Goal: Task Accomplishment & Management: Use online tool/utility

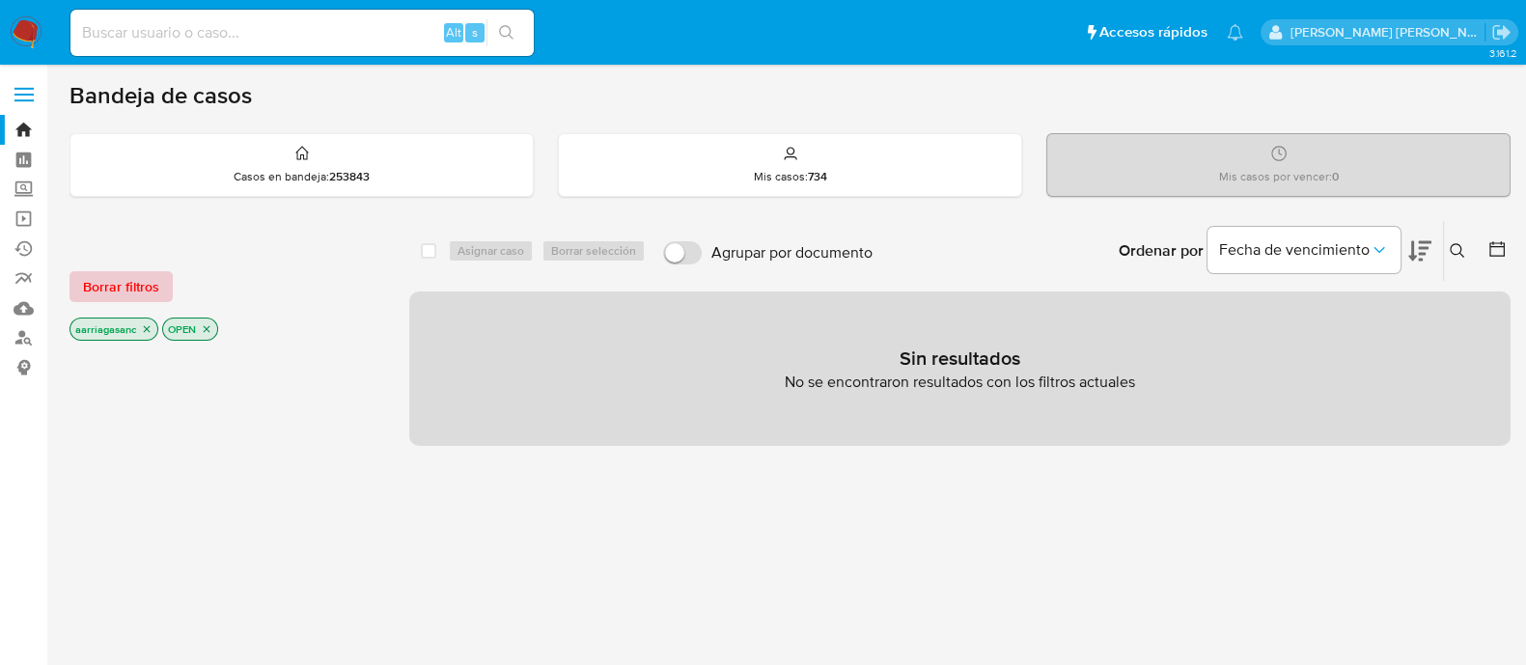
click at [112, 282] on span "Borrar filtros" at bounding box center [121, 286] width 76 height 27
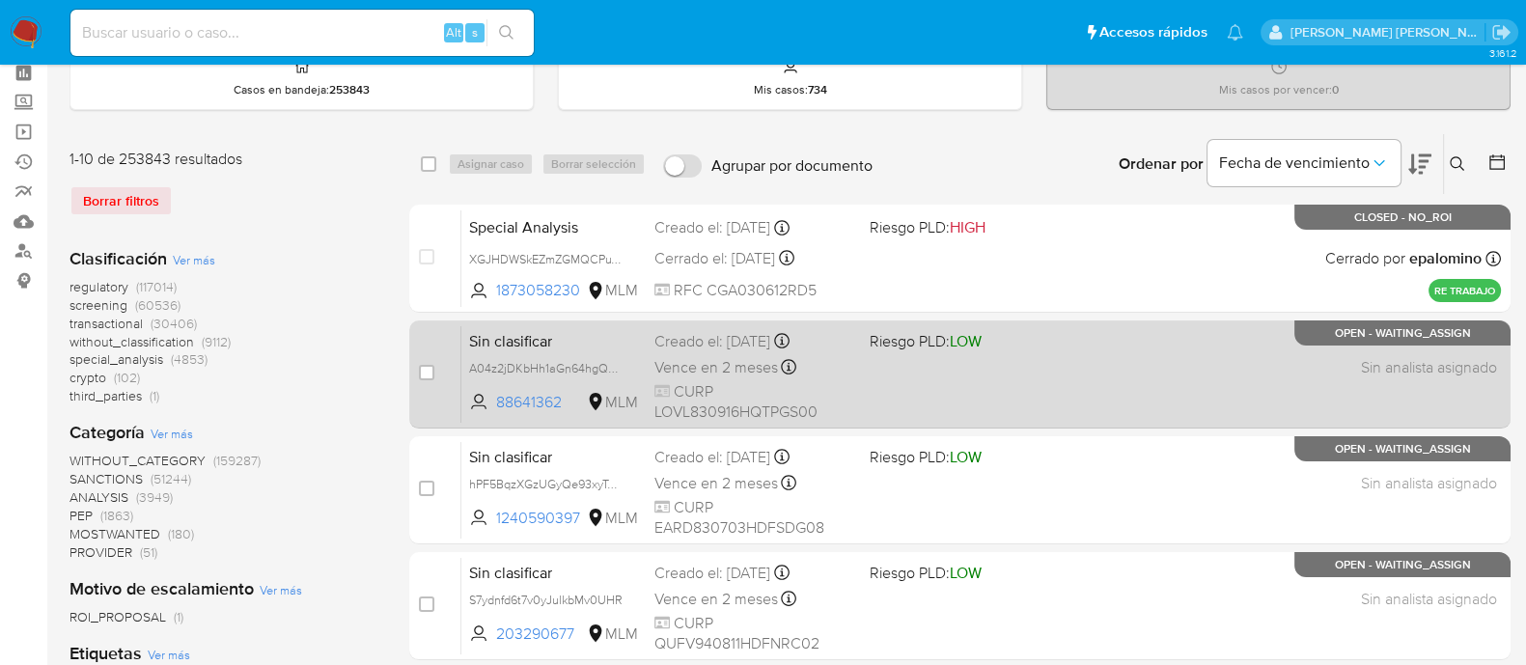
scroll to position [120, 0]
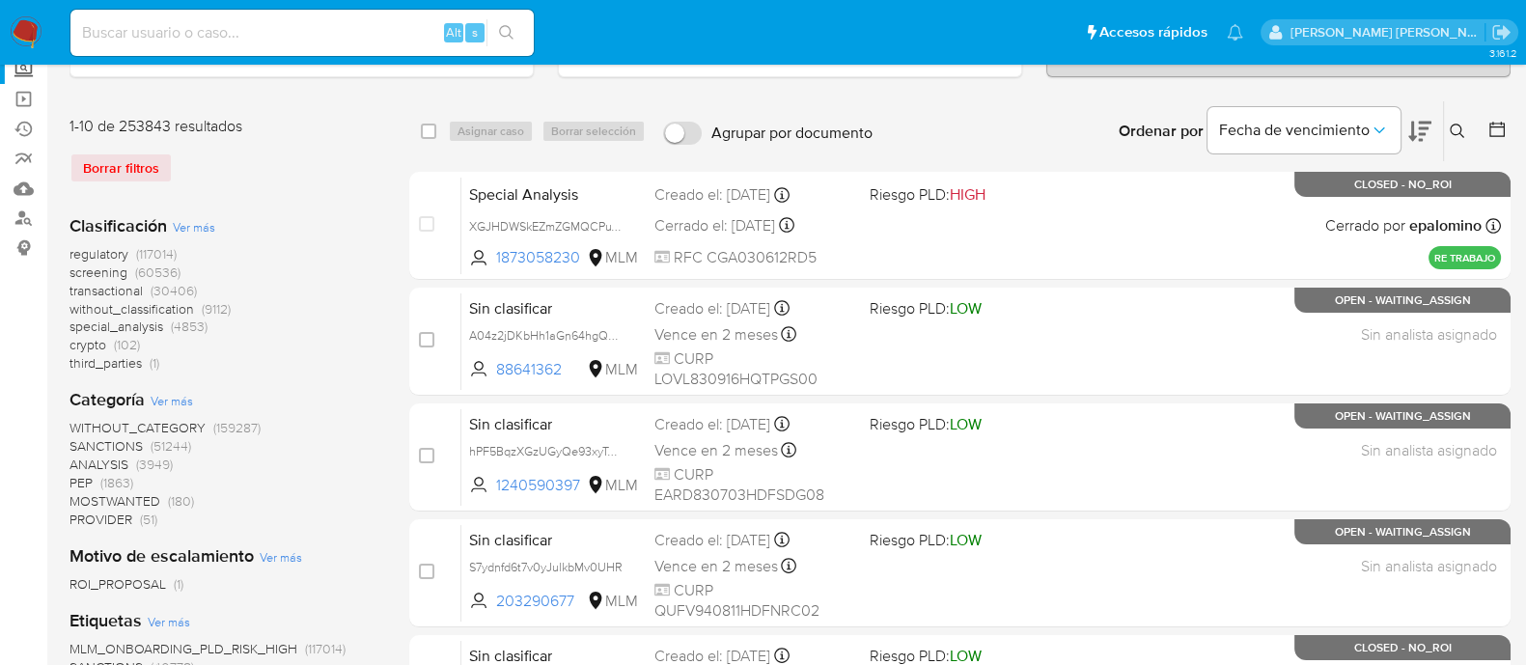
click at [29, 72] on label "Screening" at bounding box center [115, 70] width 230 height 30
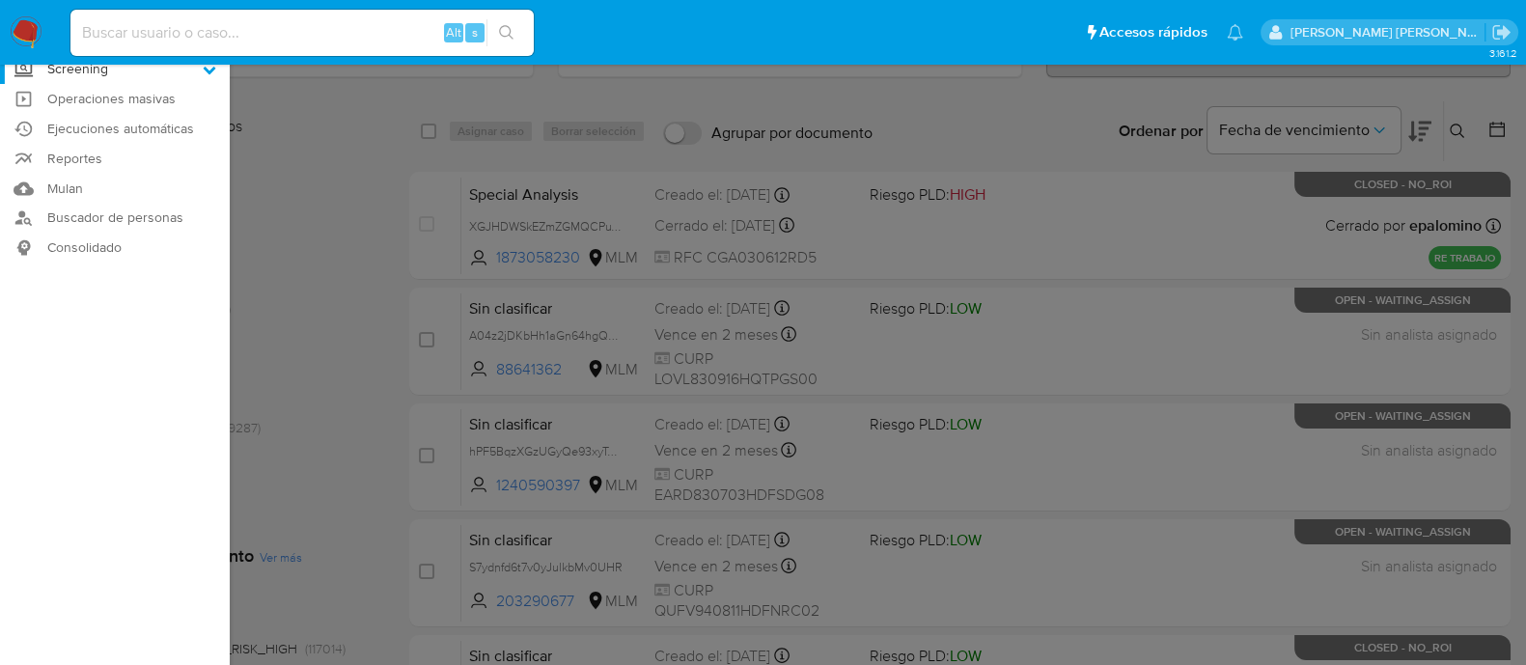
click at [0, 0] on input "Screening" at bounding box center [0, 0] width 0 height 0
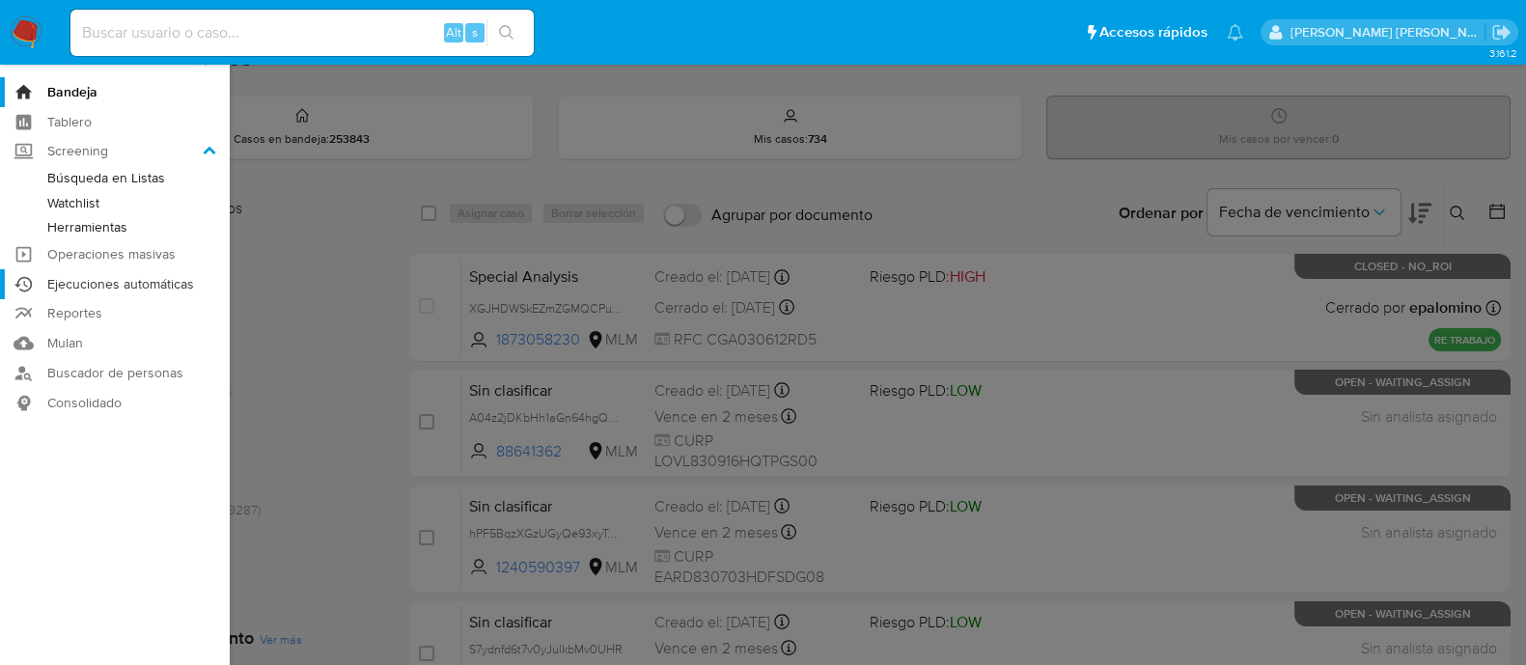
scroll to position [0, 0]
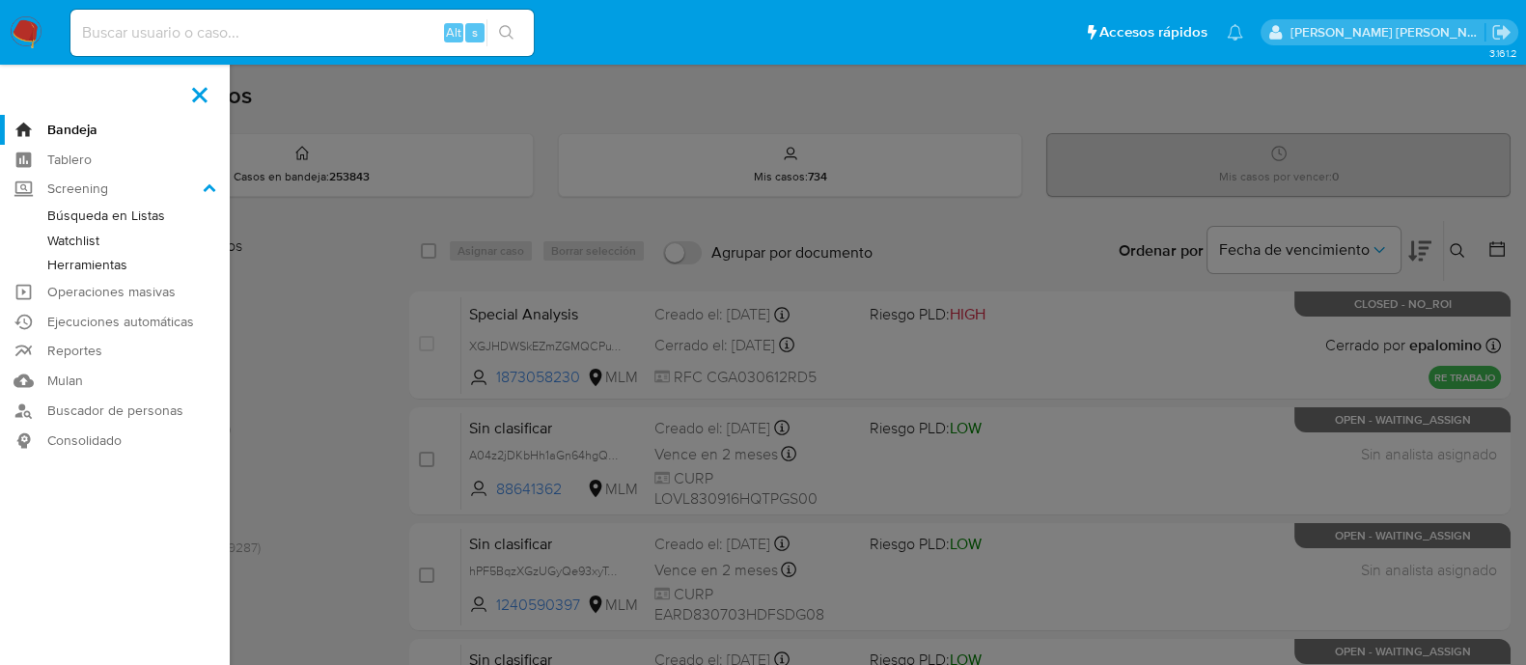
click at [111, 262] on link "Herramientas" at bounding box center [115, 265] width 230 height 24
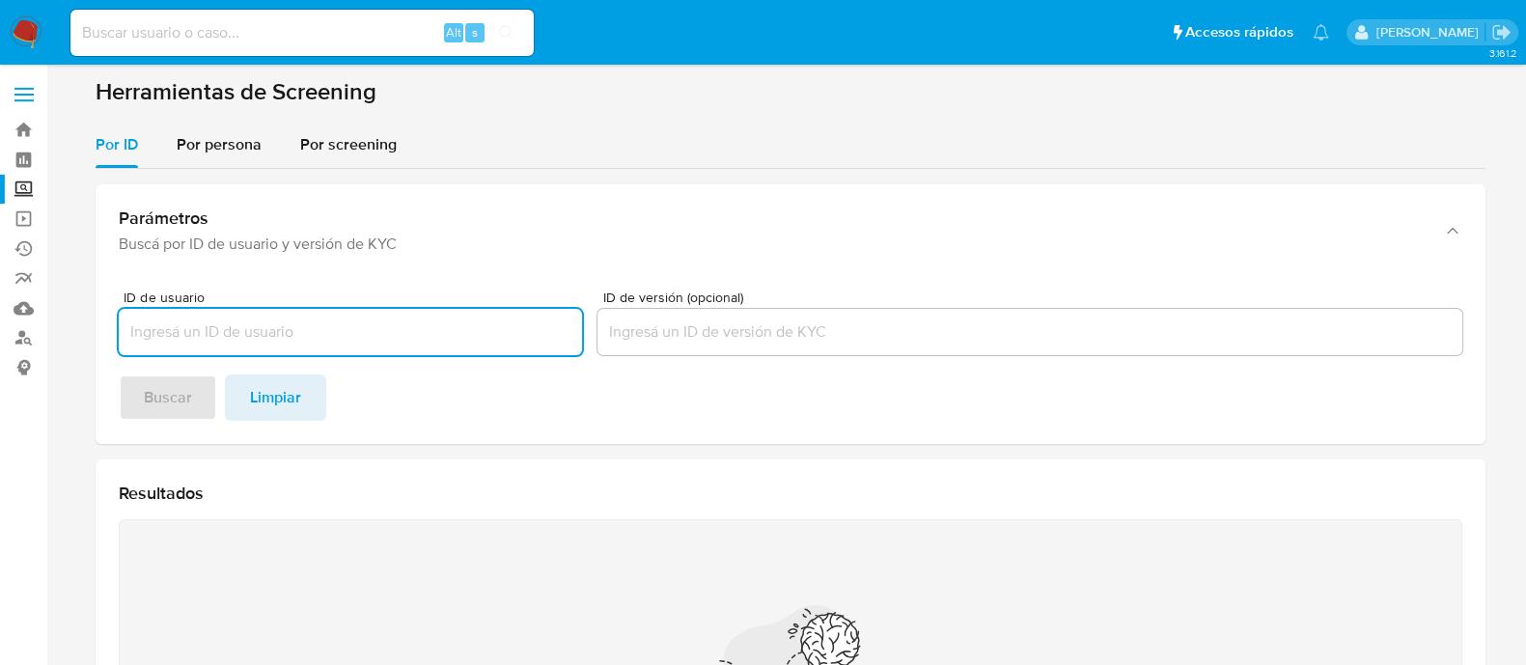
drag, startPoint x: 215, startPoint y: 149, endPoint x: 222, endPoint y: 181, distance: 32.6
click at [216, 147] on span "Por persona" at bounding box center [219, 144] width 85 height 22
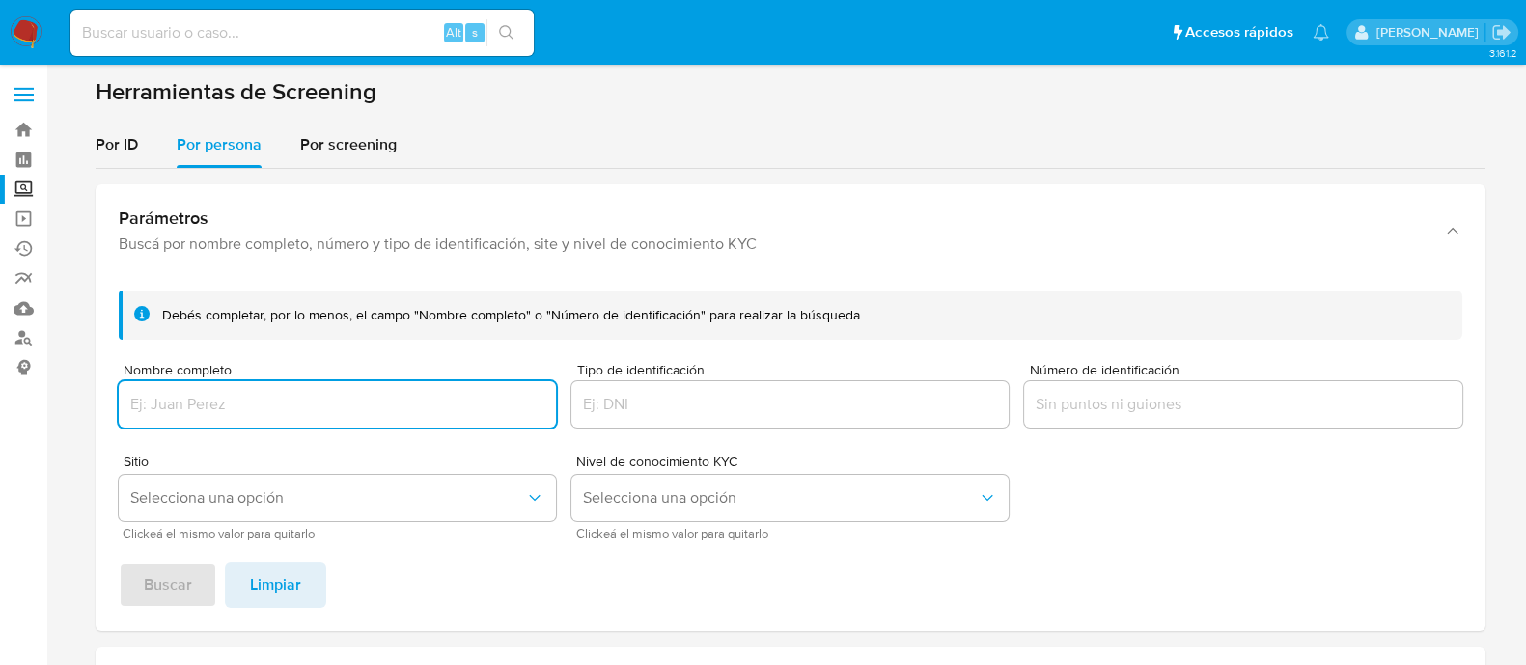
click at [247, 395] on input "Nombre completo" at bounding box center [337, 404] width 437 height 25
type input "CARINA DEL SOCORRO CARBAJAL PEREZ"
click at [235, 492] on span "Selecciona una opción" at bounding box center [327, 498] width 395 height 19
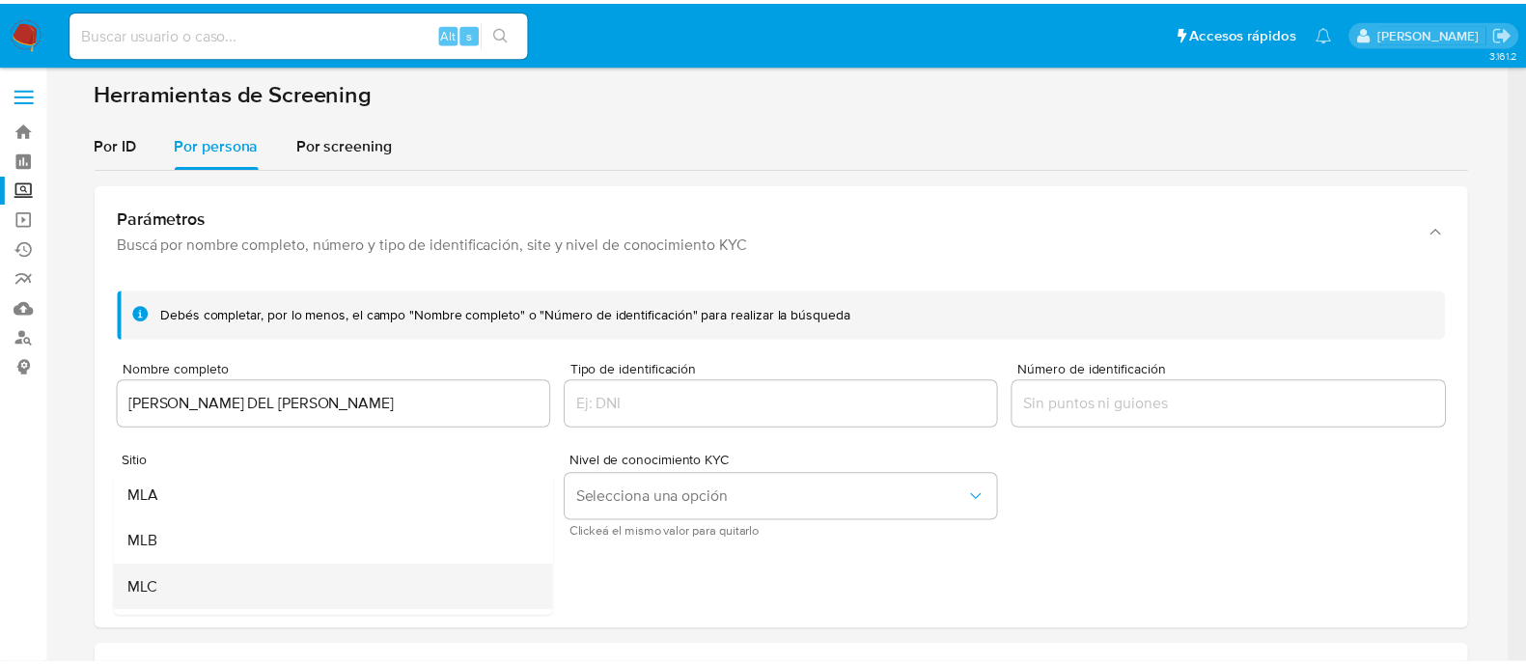
scroll to position [120, 0]
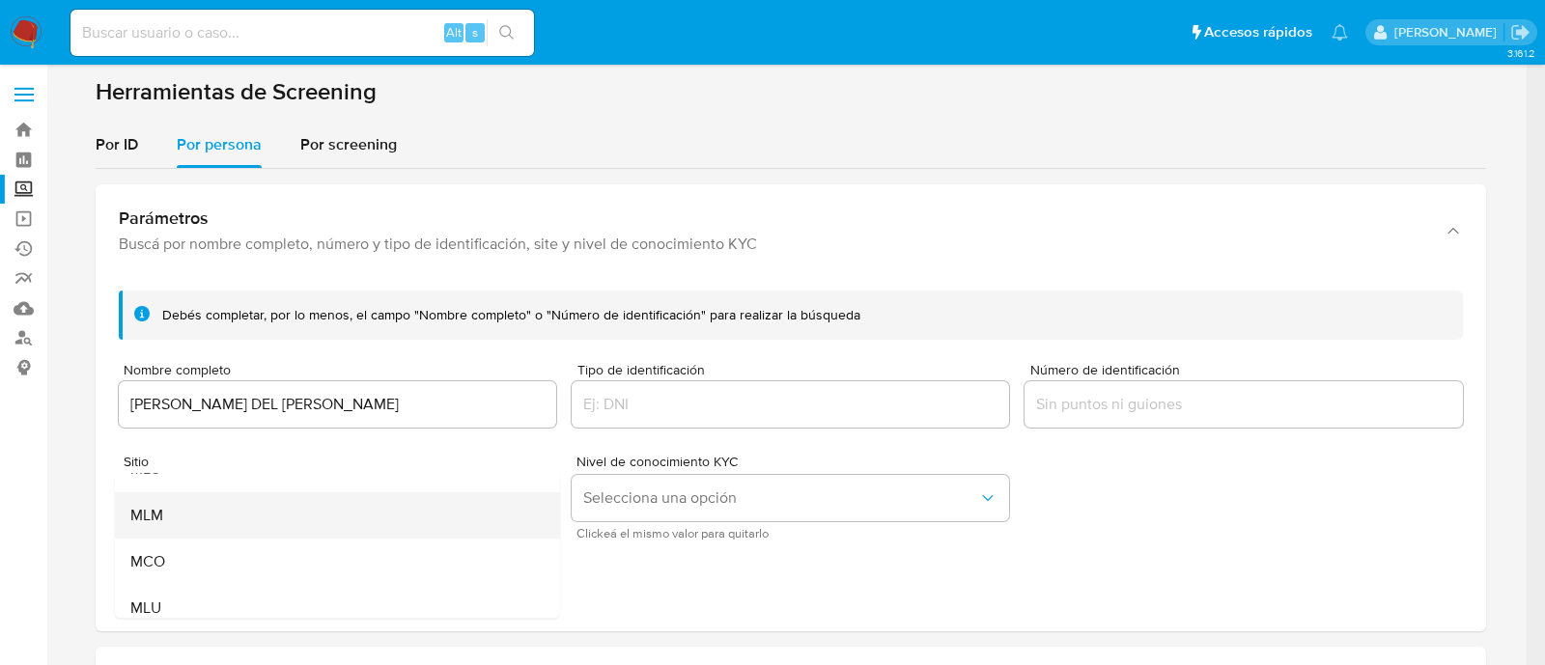
click at [166, 518] on div "MLM" at bounding box center [330, 515] width 403 height 46
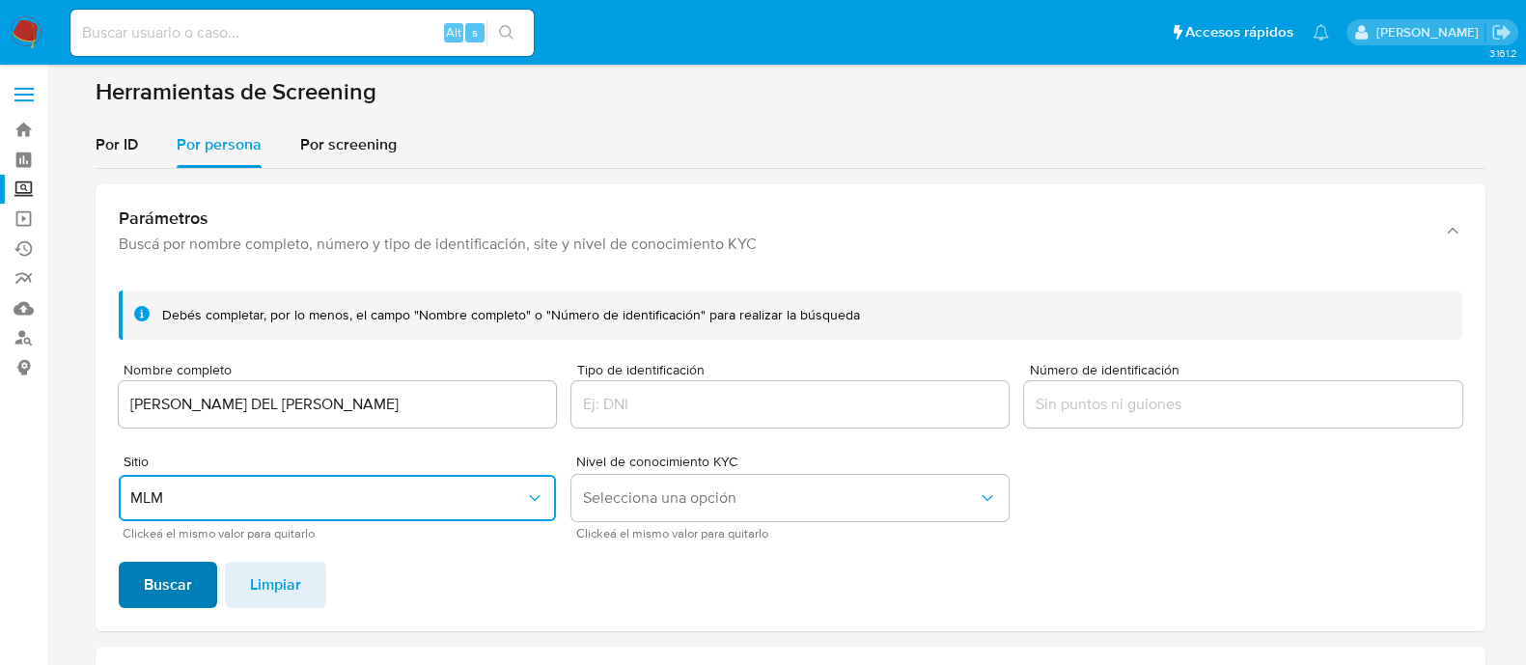
click at [150, 591] on span "Buscar" at bounding box center [168, 585] width 48 height 42
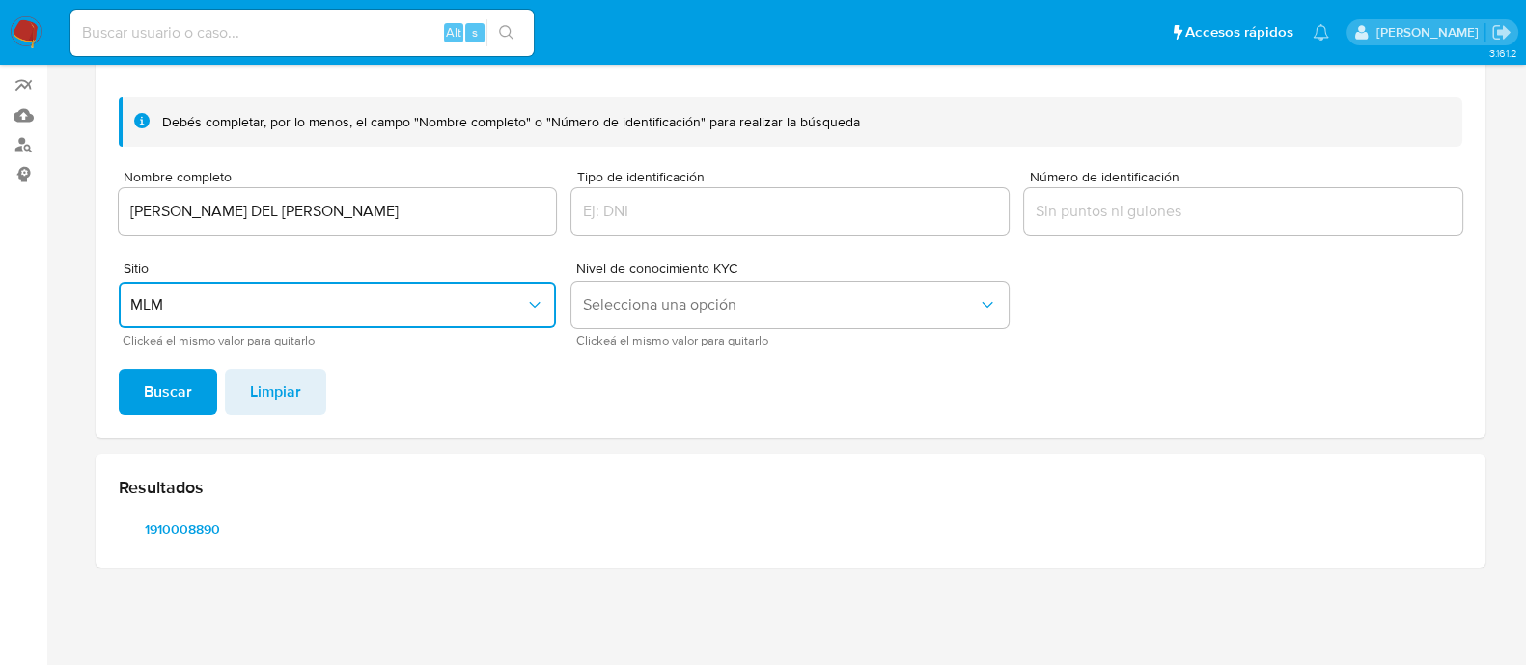
scroll to position [192, 0]
click at [169, 530] on span "1910008890" at bounding box center [182, 530] width 100 height 27
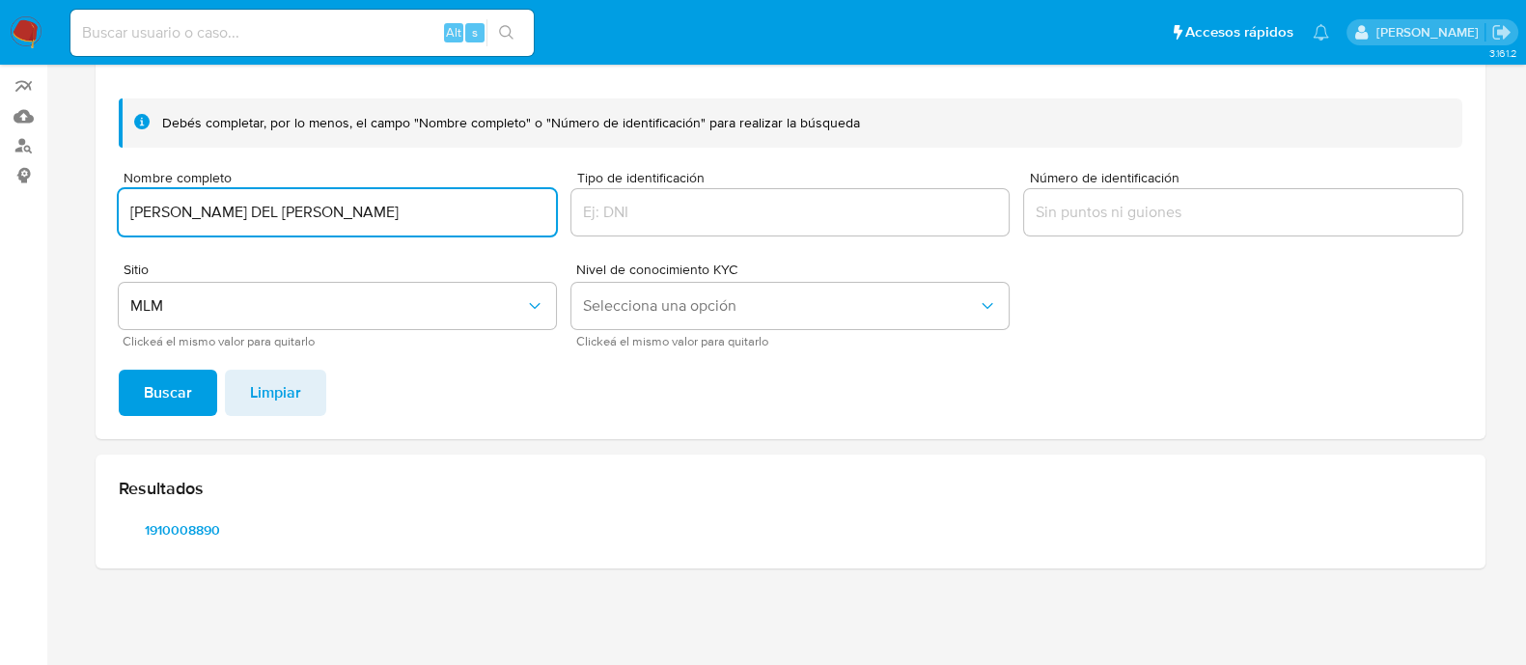
click at [348, 207] on input "CARINA DEL SOCORRO CARBAJAL PEREZ" at bounding box center [337, 212] width 437 height 25
click at [347, 207] on input "CARINA DEL SOCORRO CARBAJAL PEREZ" at bounding box center [337, 212] width 437 height 25
type input "CARLA ADRIANA SOMERA CERECEDO"
click at [176, 394] on span "Buscar" at bounding box center [168, 393] width 48 height 42
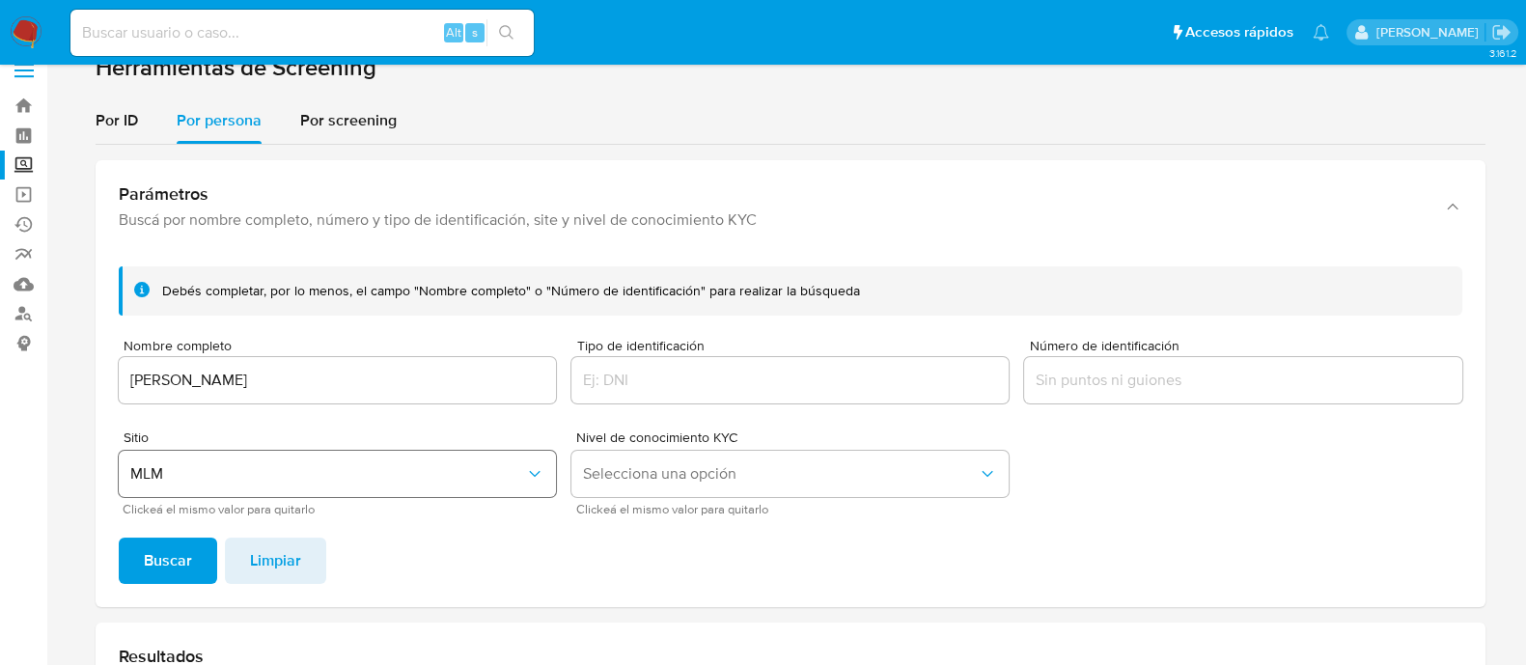
scroll to position [0, 0]
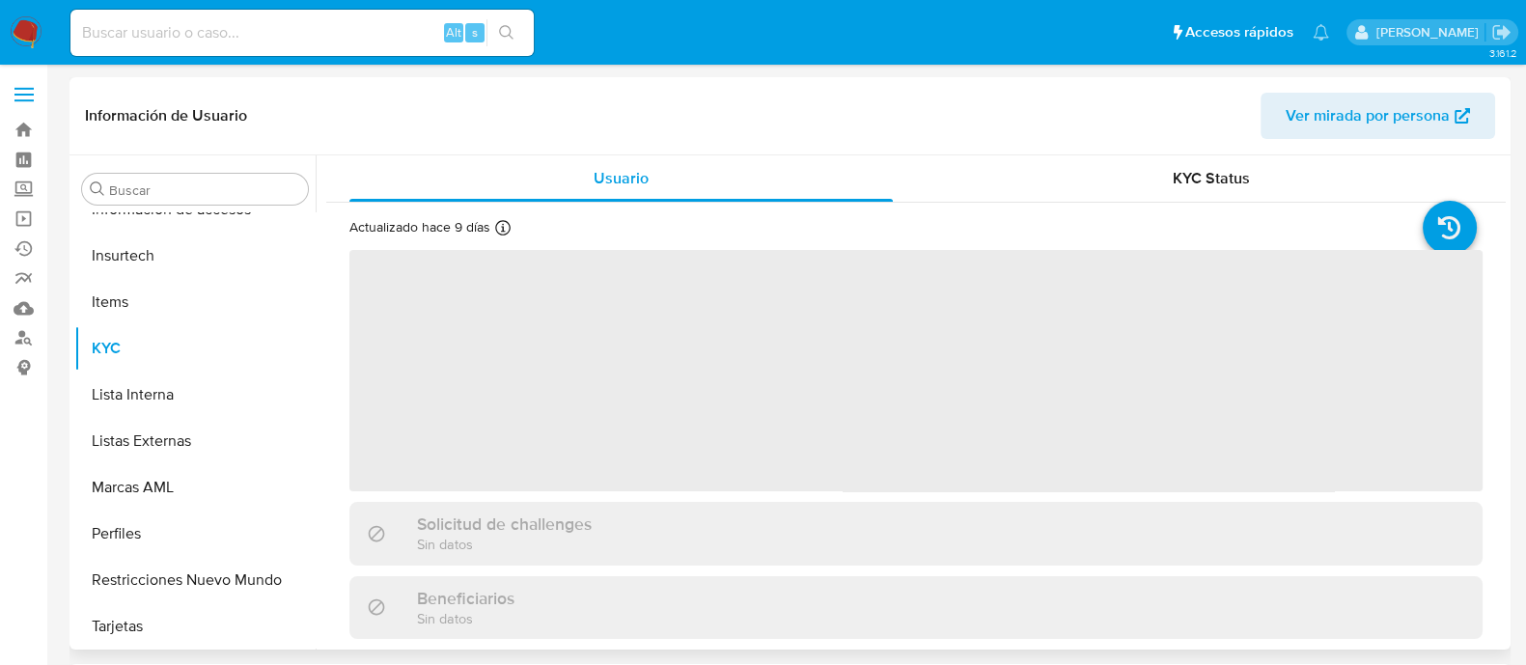
scroll to position [908, 0]
select select "10"
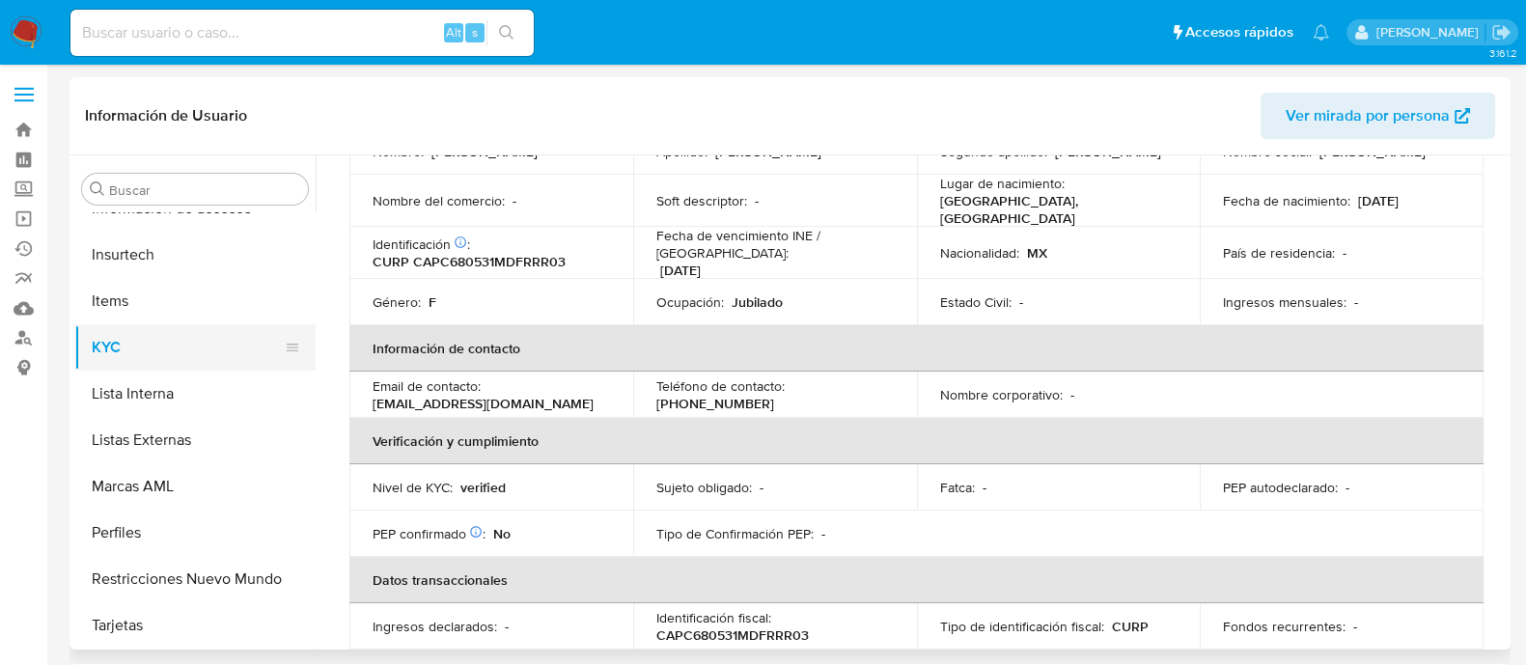
scroll to position [240, 0]
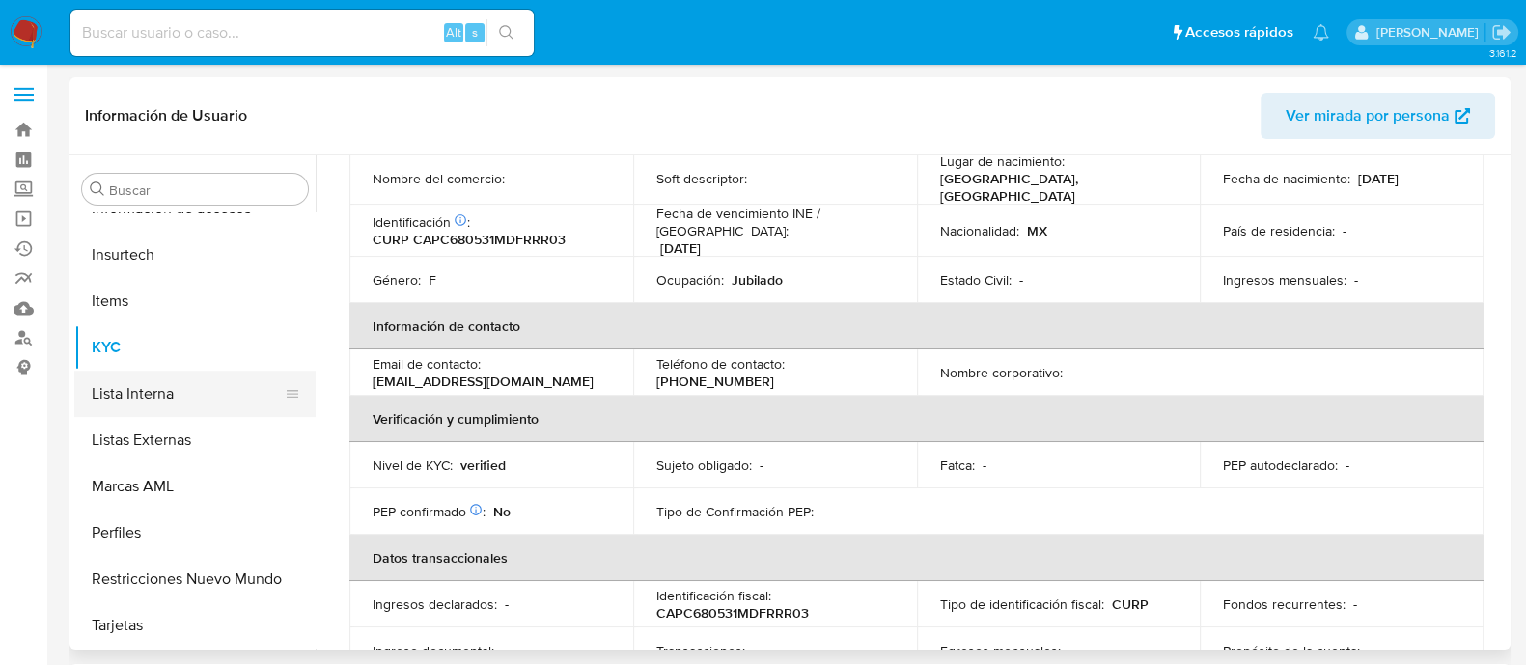
drag, startPoint x: 127, startPoint y: 396, endPoint x: 184, endPoint y: 400, distance: 57.1
click at [128, 396] on button "Lista Interna" at bounding box center [187, 394] width 226 height 46
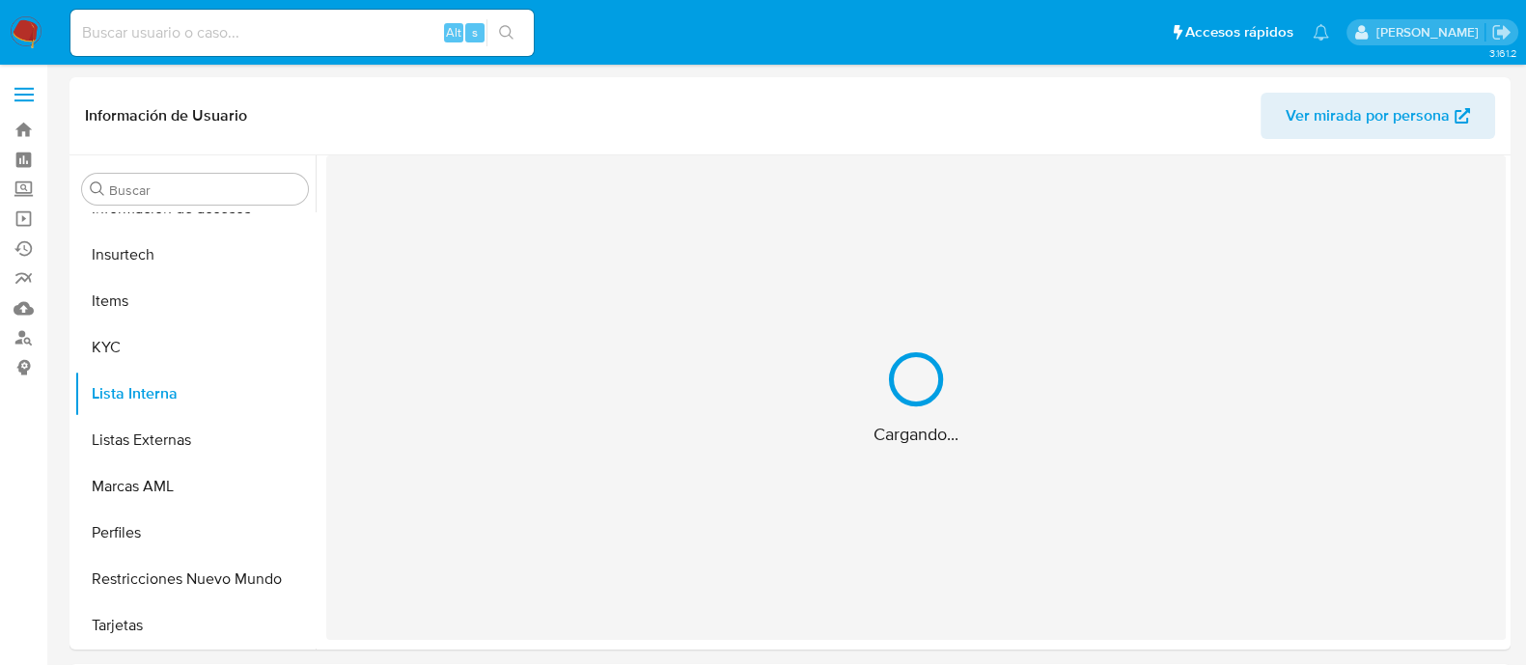
scroll to position [0, 0]
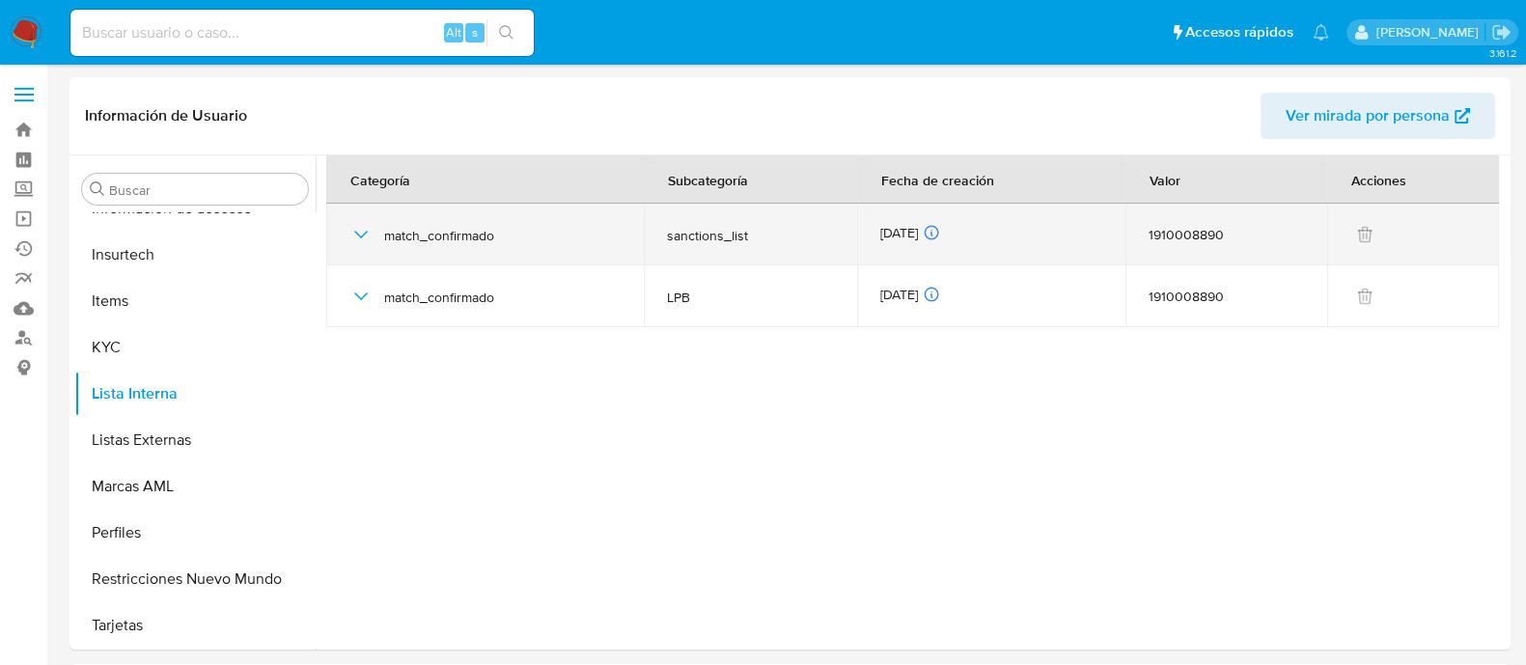
click at [356, 234] on icon "button" at bounding box center [361, 234] width 23 height 23
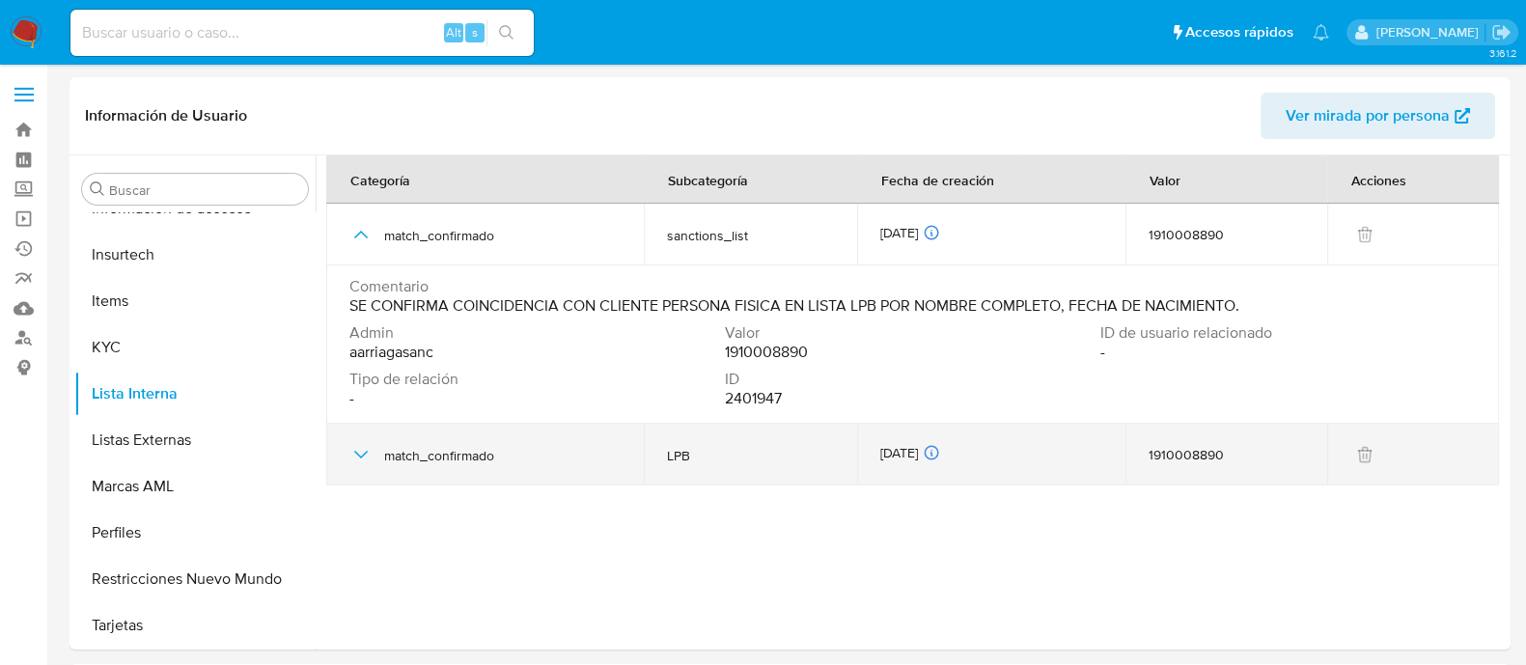
click at [356, 461] on icon "button" at bounding box center [361, 454] width 23 height 23
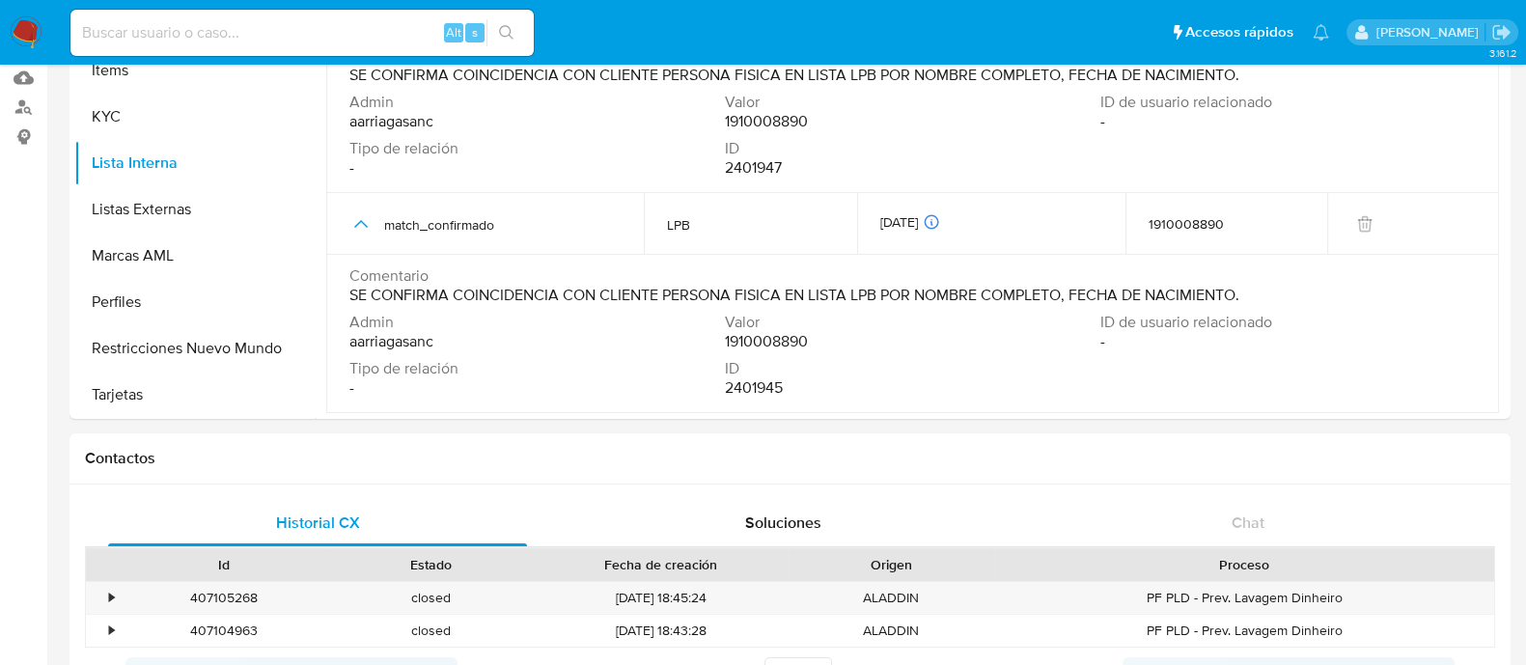
scroll to position [240, 0]
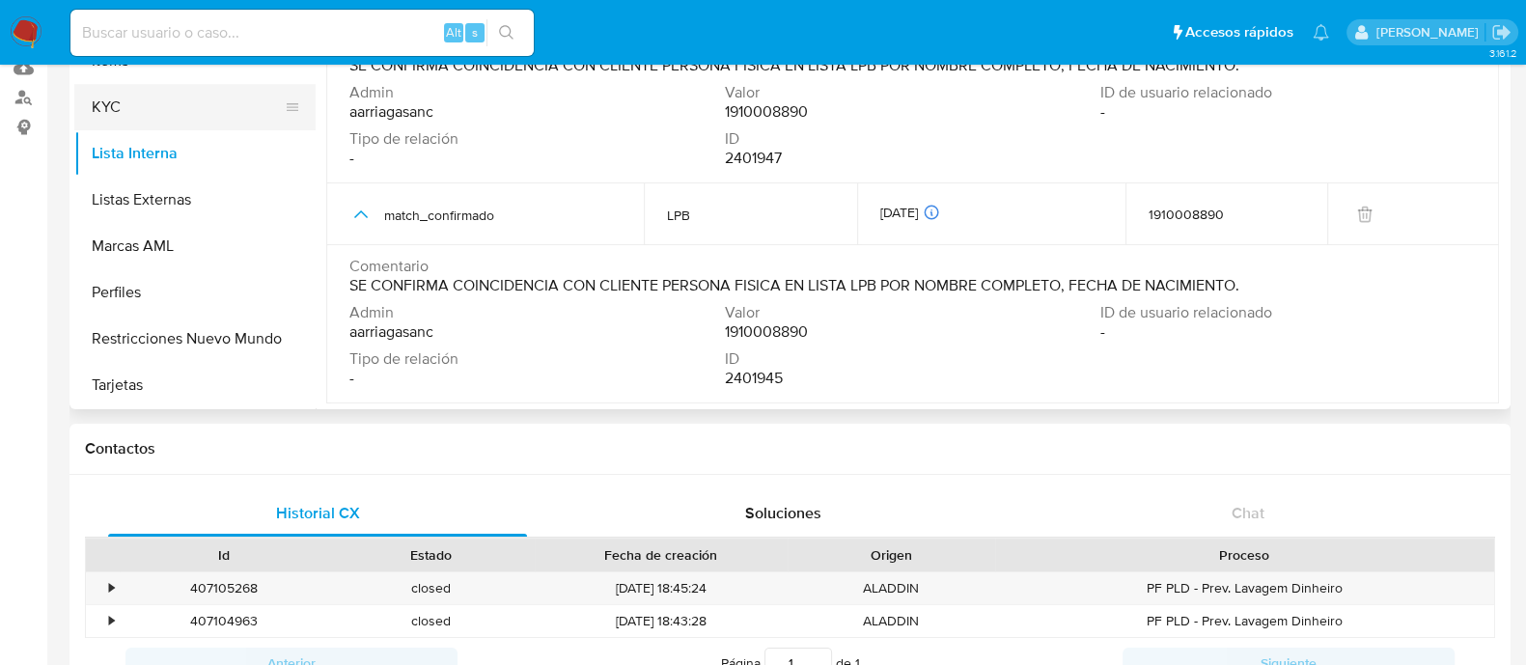
click at [228, 202] on ul "Anticipos de dinero Aprobadores Aprobados Archivos adjuntos CBT Cruces y Relaci…" at bounding box center [194, 189] width 241 height 435
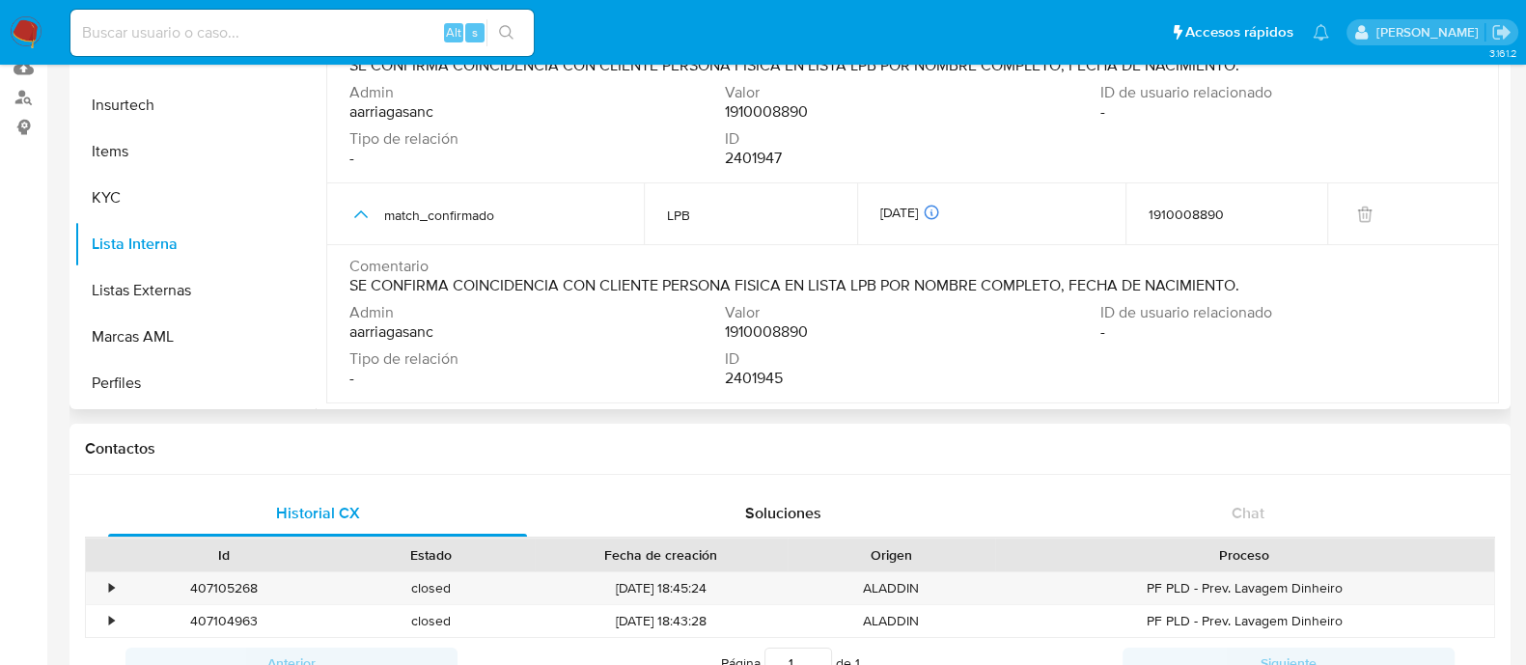
scroll to position [787, 0]
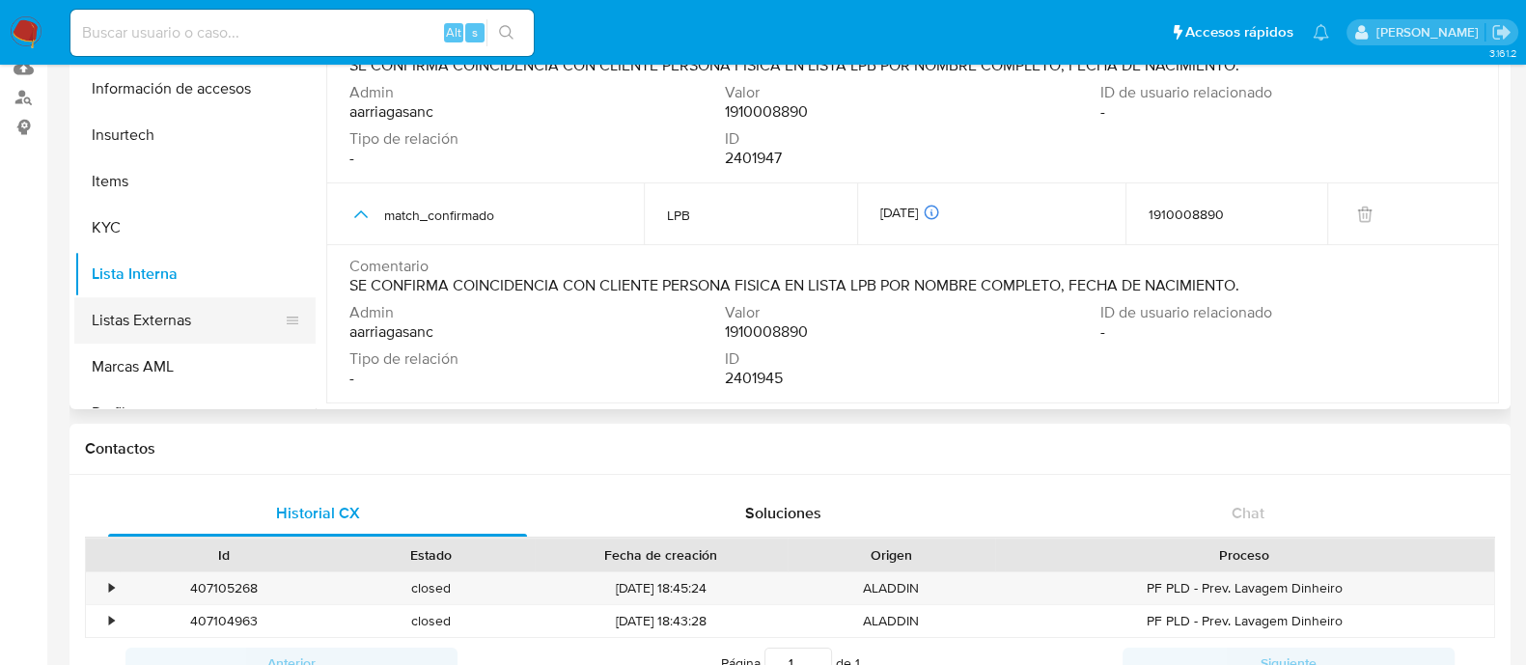
click at [146, 327] on button "Listas Externas" at bounding box center [187, 320] width 226 height 46
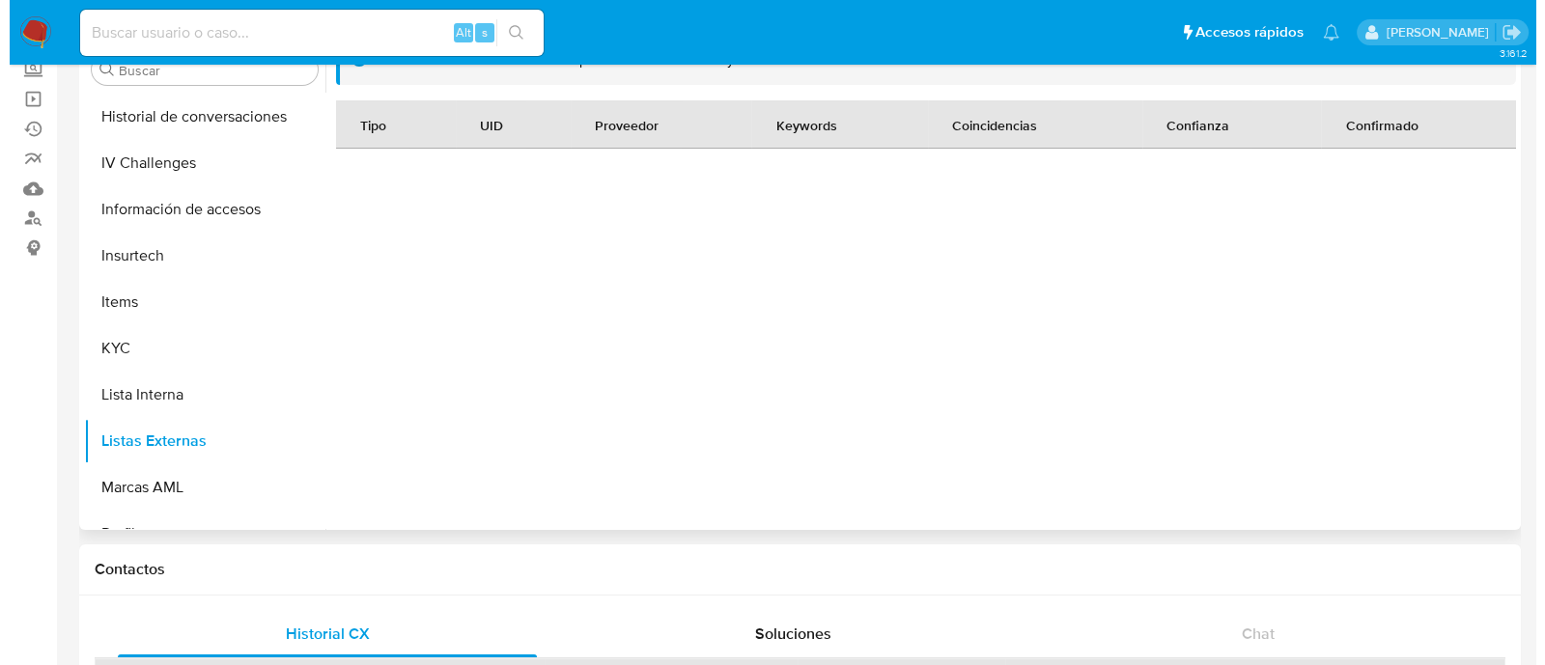
scroll to position [0, 0]
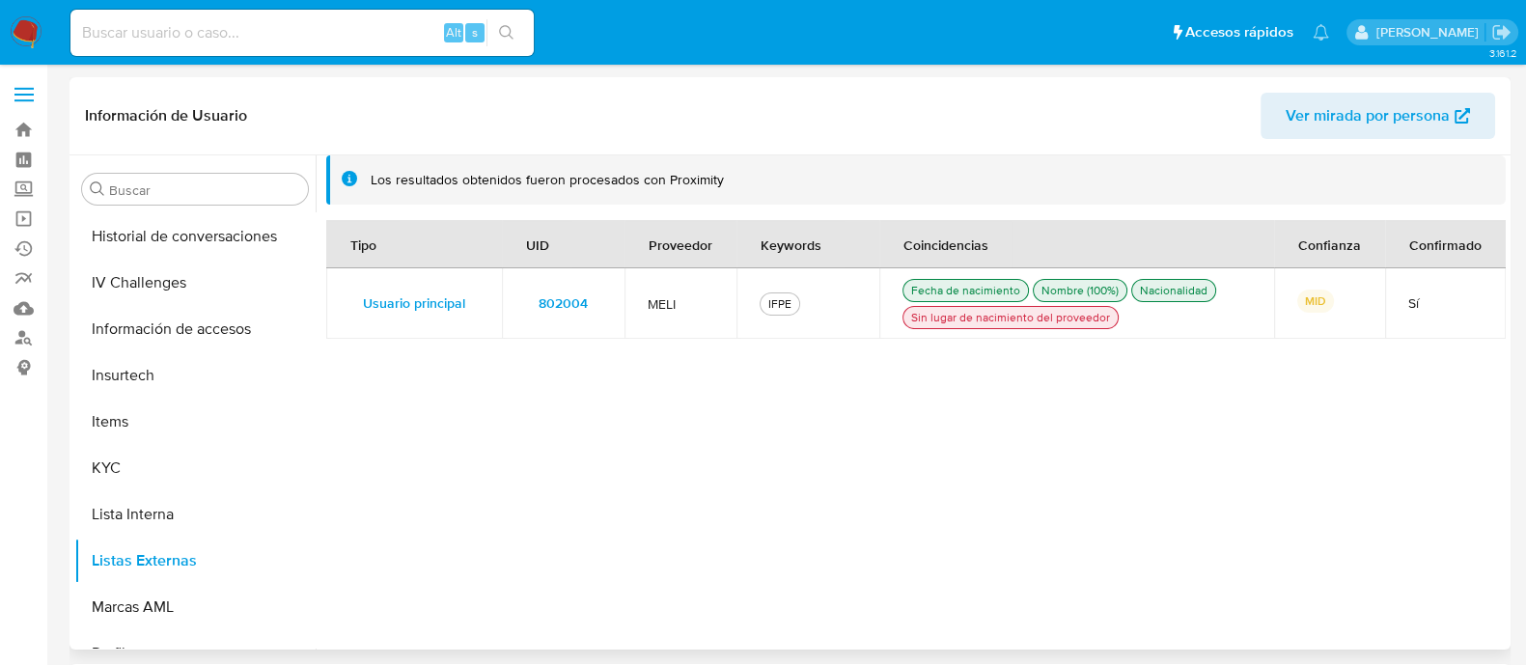
click at [560, 298] on span "802004" at bounding box center [563, 303] width 49 height 27
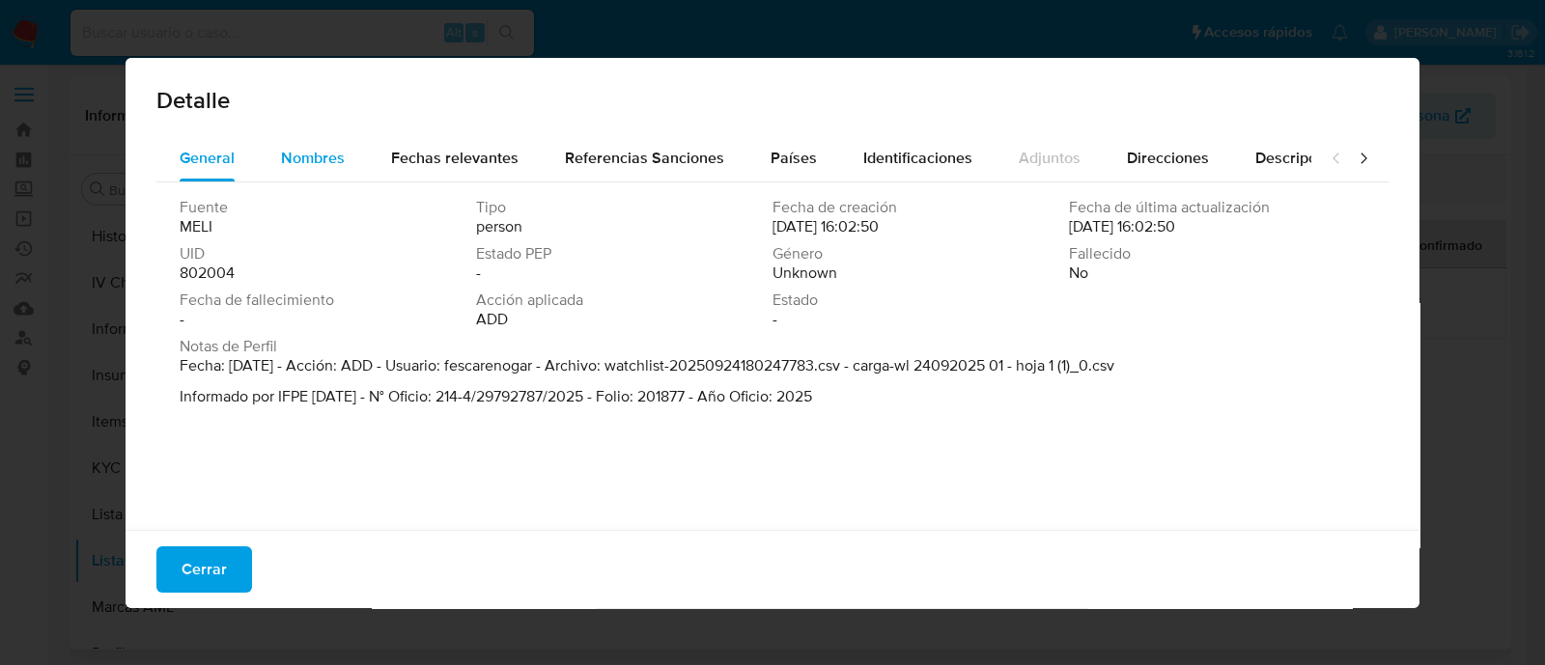
click at [324, 174] on div "Nombres" at bounding box center [313, 158] width 64 height 46
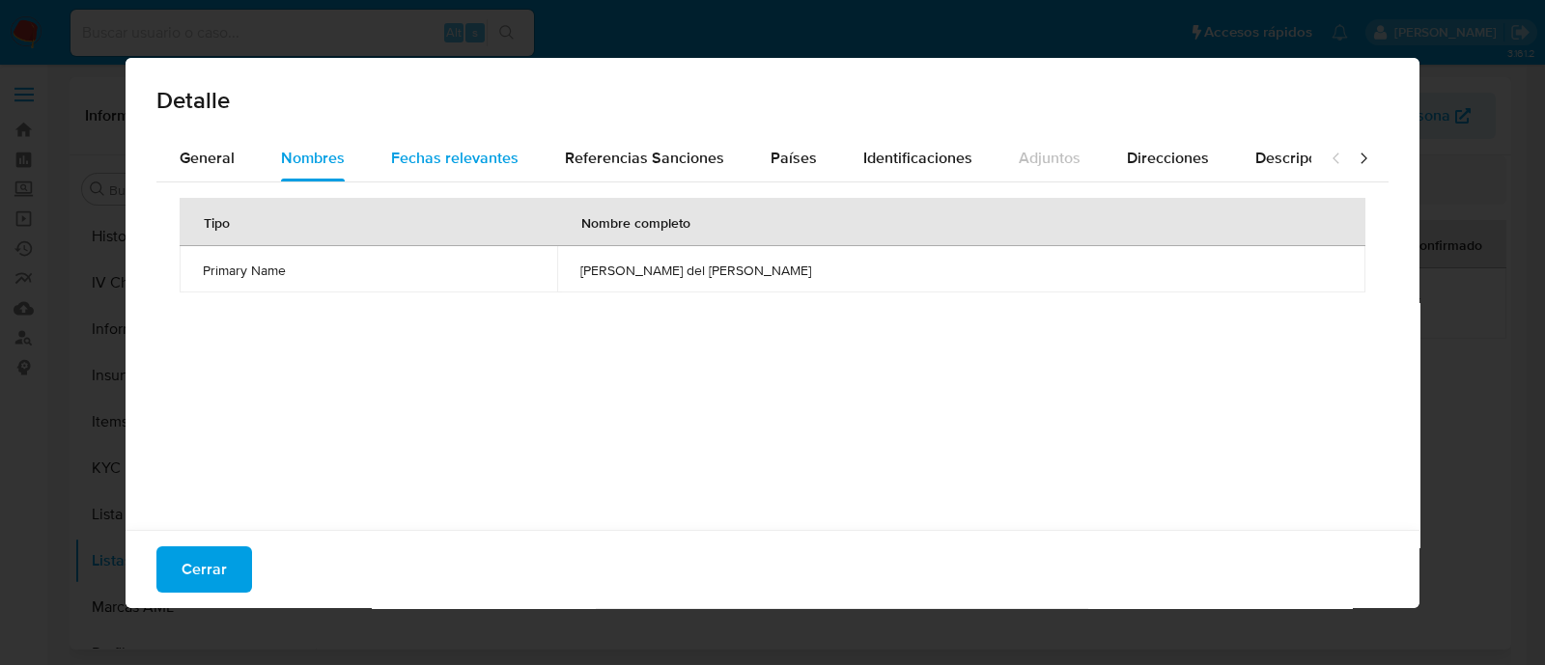
click at [450, 158] on span "Fechas relevantes" at bounding box center [454, 158] width 127 height 22
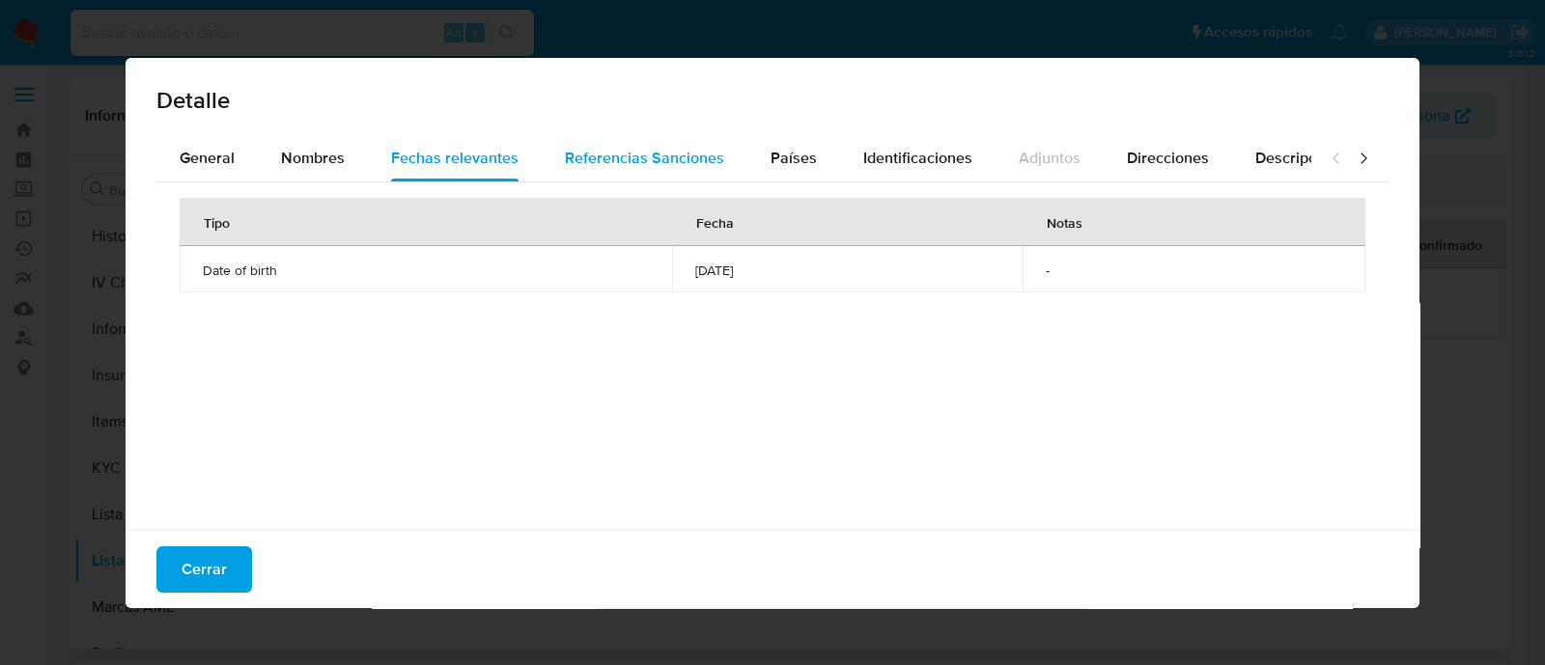
click at [607, 166] on span "Referencias Sanciones" at bounding box center [644, 158] width 159 height 22
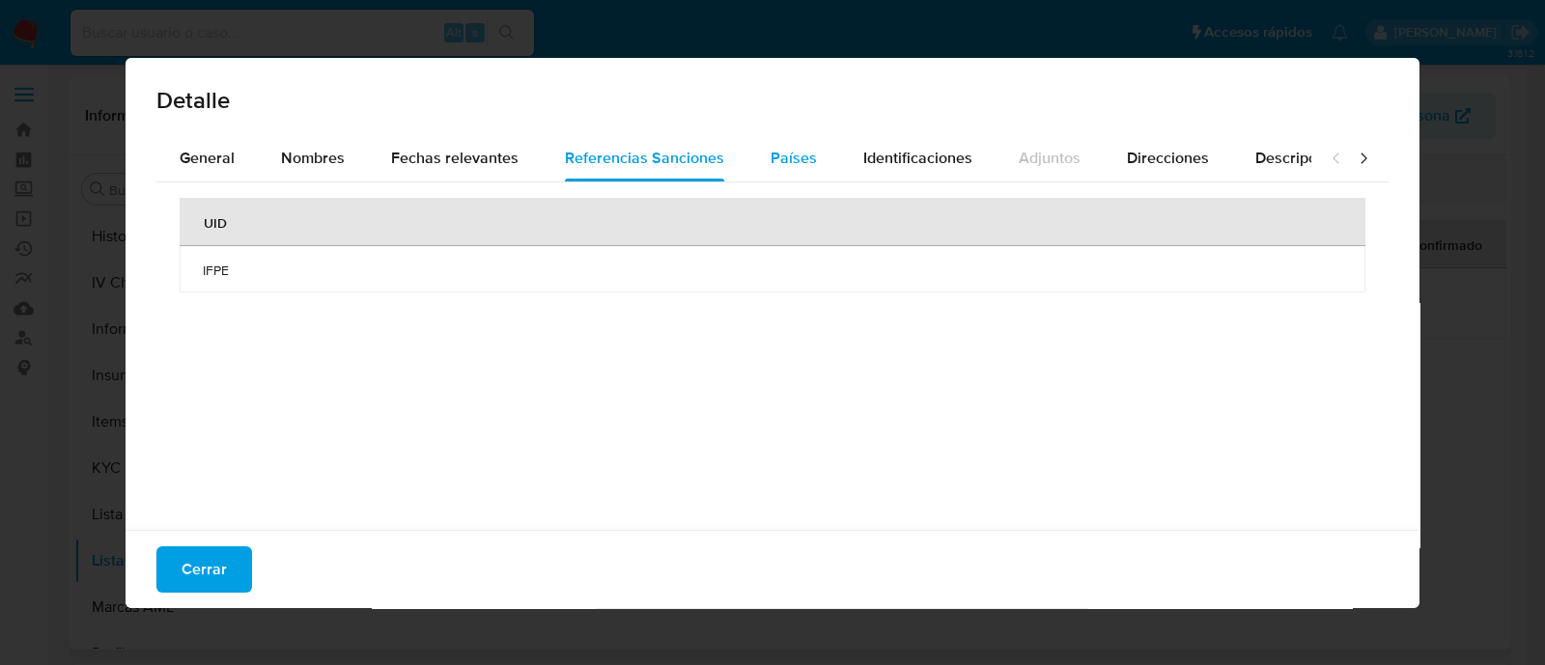
click at [770, 161] on span "Países" at bounding box center [793, 158] width 46 height 22
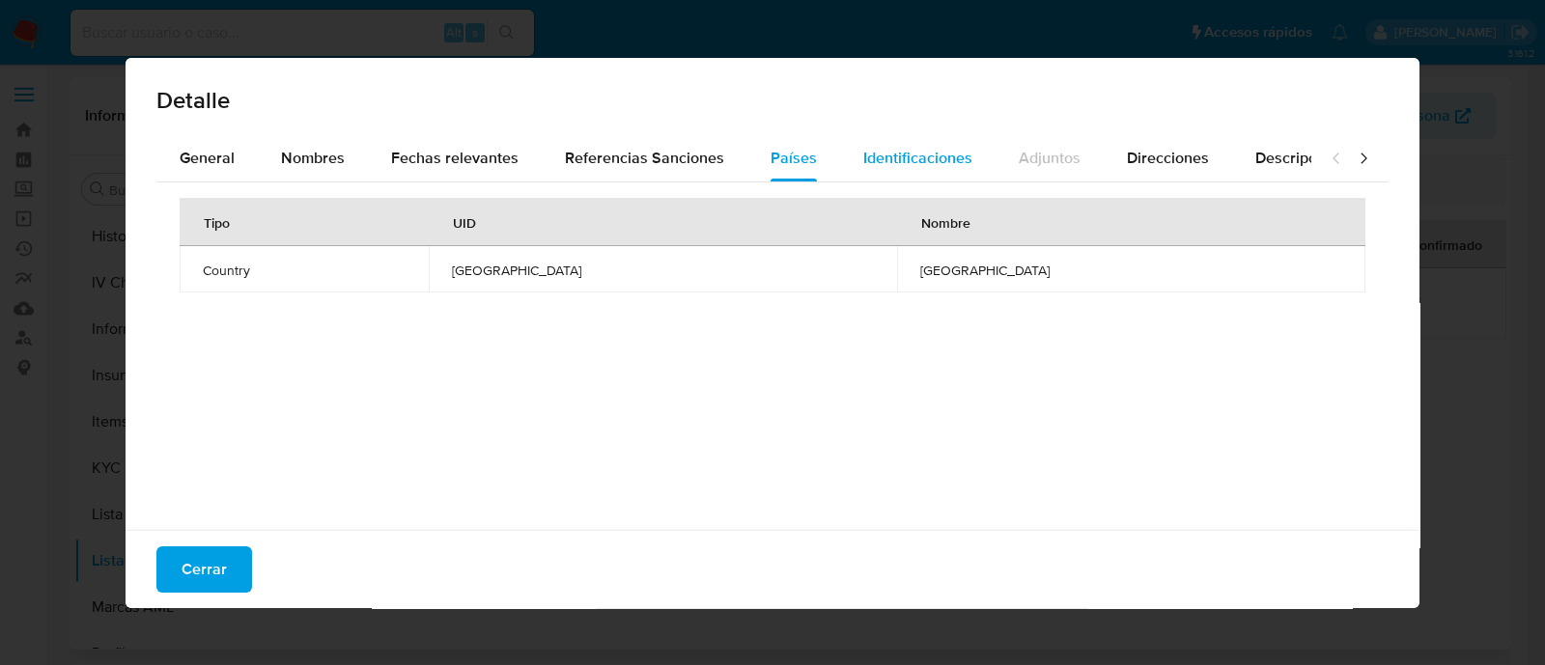
click at [893, 156] on span "Identificaciones" at bounding box center [917, 158] width 109 height 22
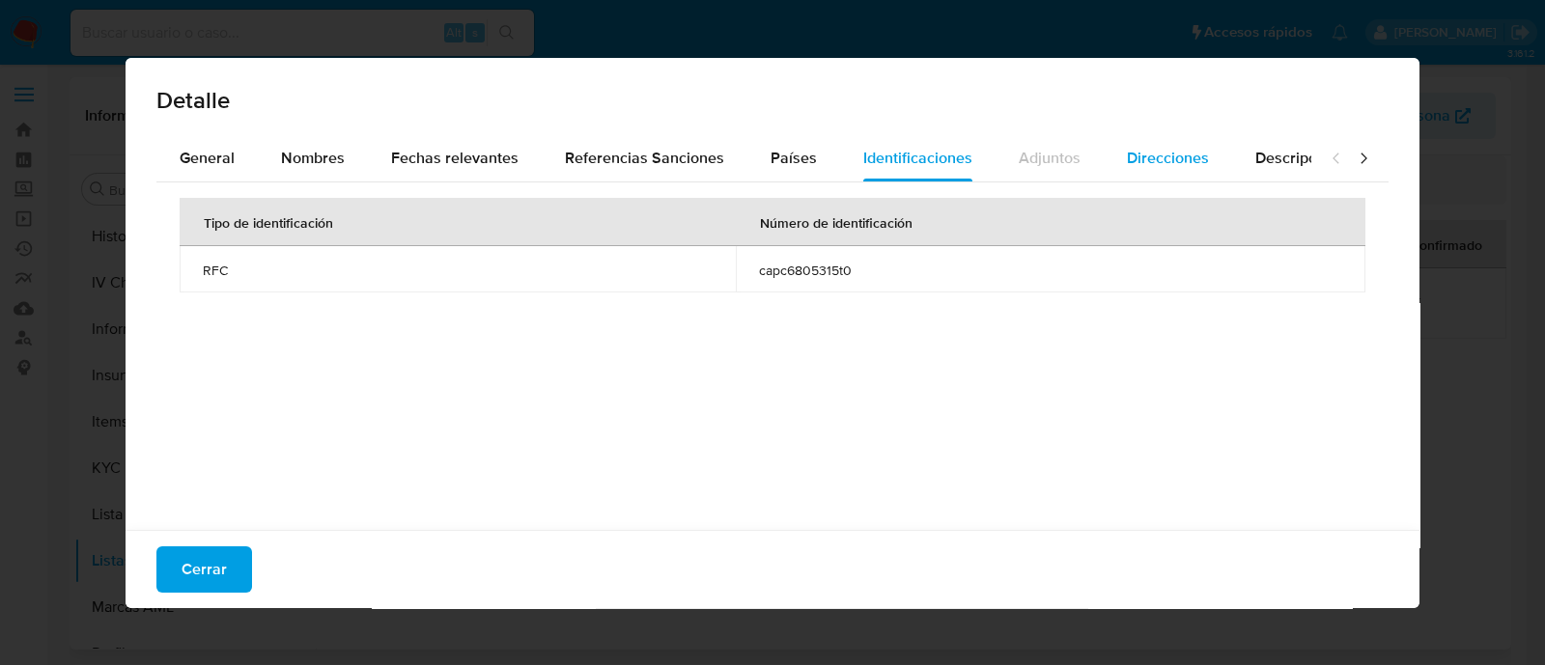
click at [1158, 148] on span "Direcciones" at bounding box center [1168, 158] width 82 height 22
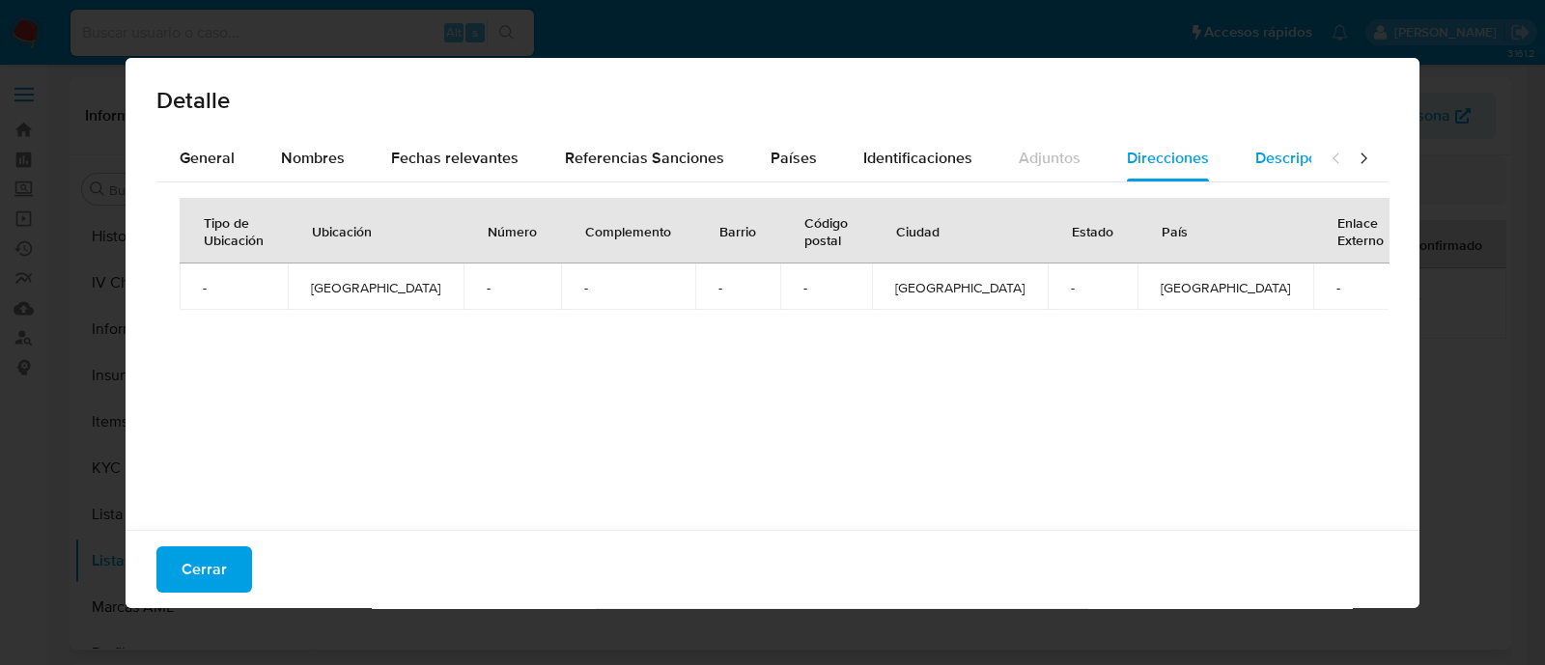
click at [1288, 163] on span "Descripciones" at bounding box center [1304, 158] width 98 height 22
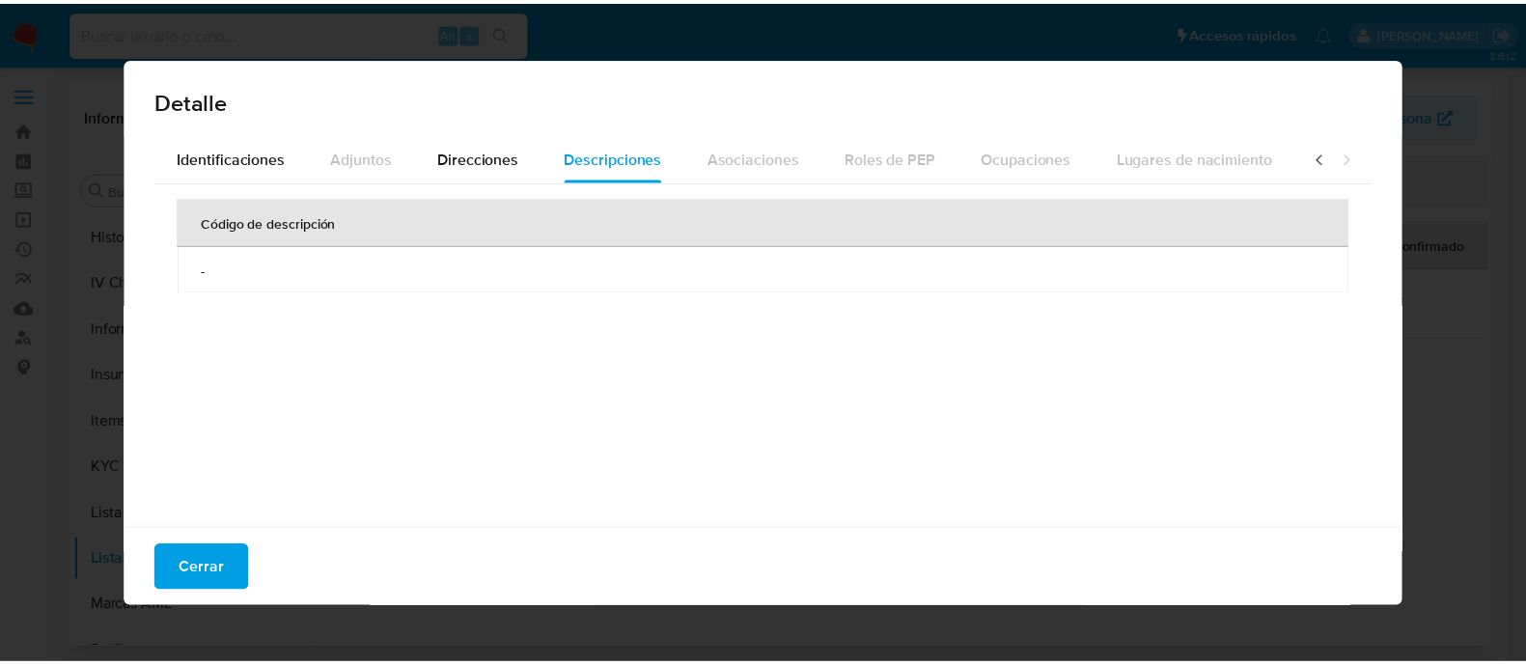
scroll to position [0, 686]
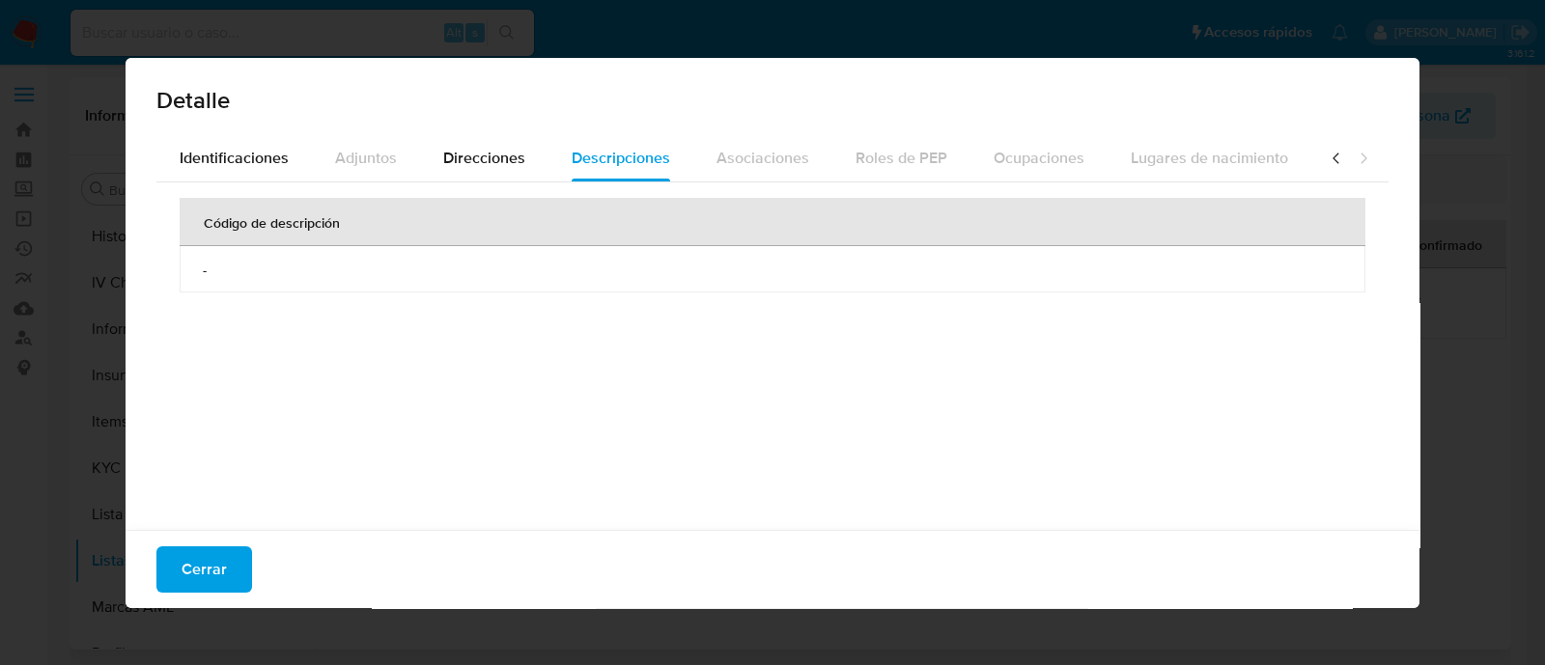
click at [1360, 155] on icon at bounding box center [1363, 158] width 6 height 11
click at [170, 566] on button "Cerrar" at bounding box center [204, 569] width 96 height 46
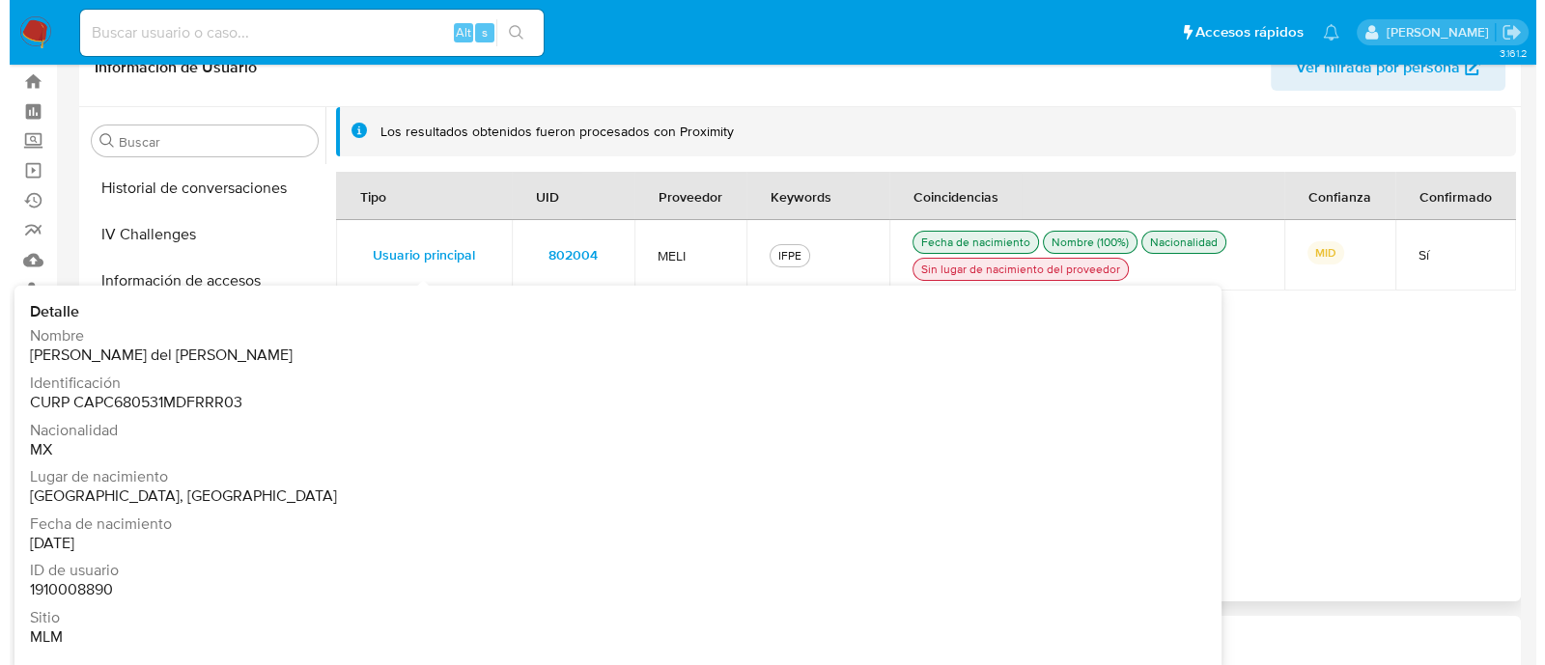
scroll to position [0, 0]
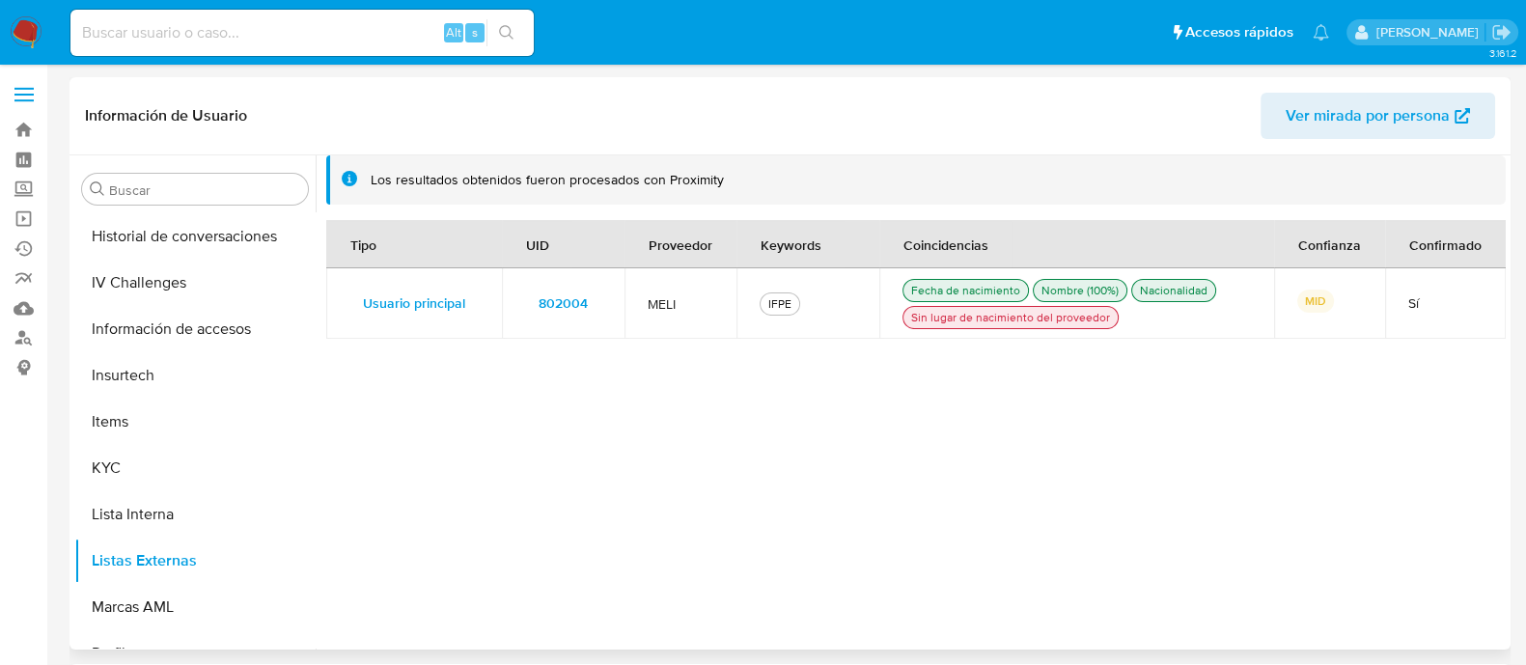
click at [578, 304] on span "802004" at bounding box center [563, 303] width 49 height 27
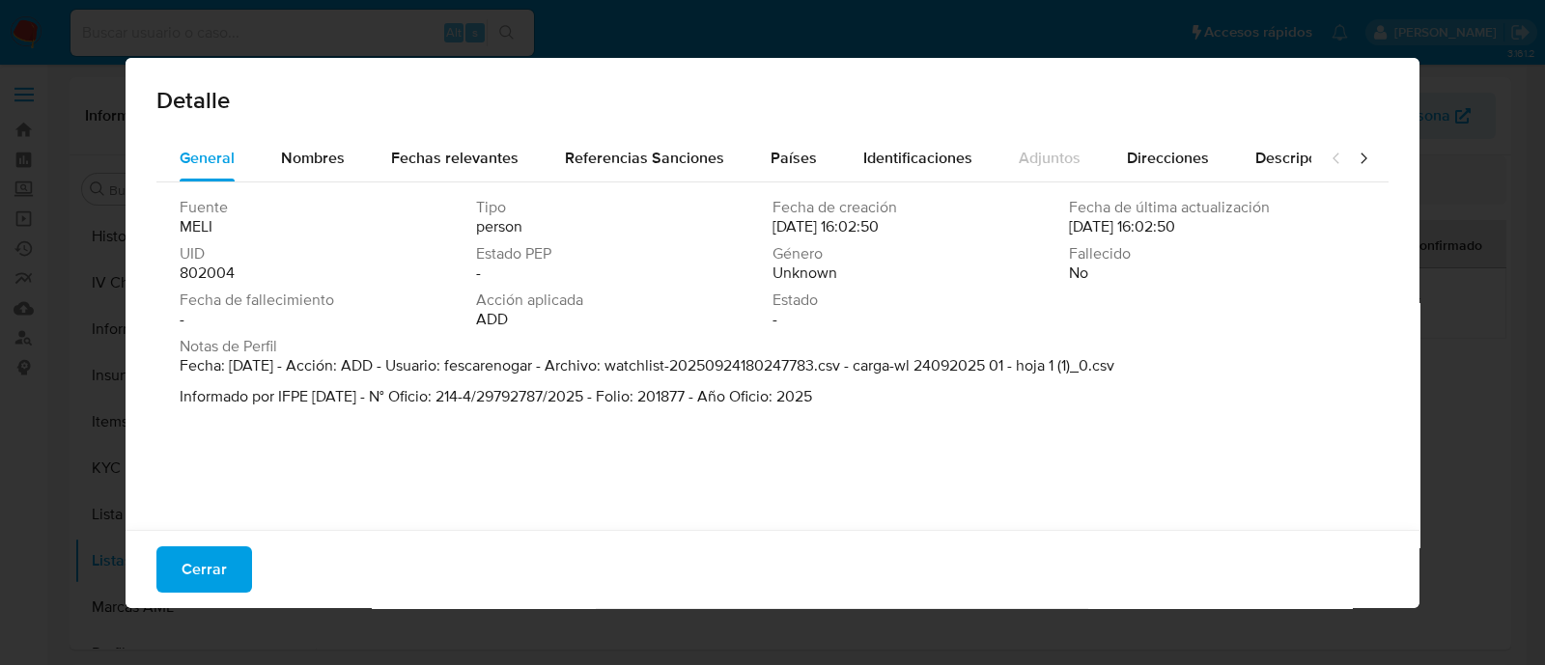
click at [531, 273] on div "Estado PEP -" at bounding box center [624, 263] width 296 height 39
click at [972, 283] on div "Fuente MELI Tipo person Fecha de creación 24/09/2025 16:02:50 Fecha de última a…" at bounding box center [773, 267] width 1186 height 139
click at [254, 158] on button "General" at bounding box center [206, 158] width 101 height 46
click at [488, 171] on div "Fechas relevantes" at bounding box center [454, 158] width 127 height 46
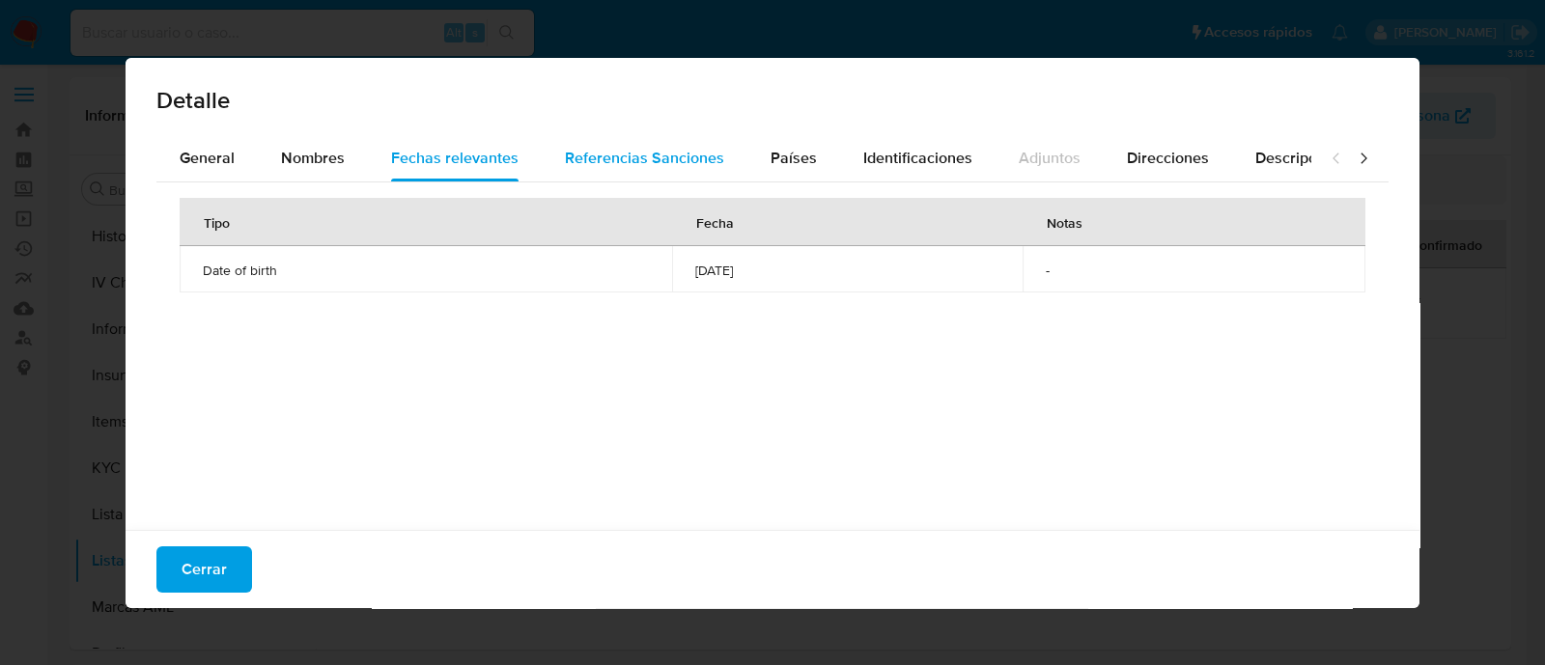
click at [607, 168] on span "Referencias Sanciones" at bounding box center [644, 158] width 159 height 22
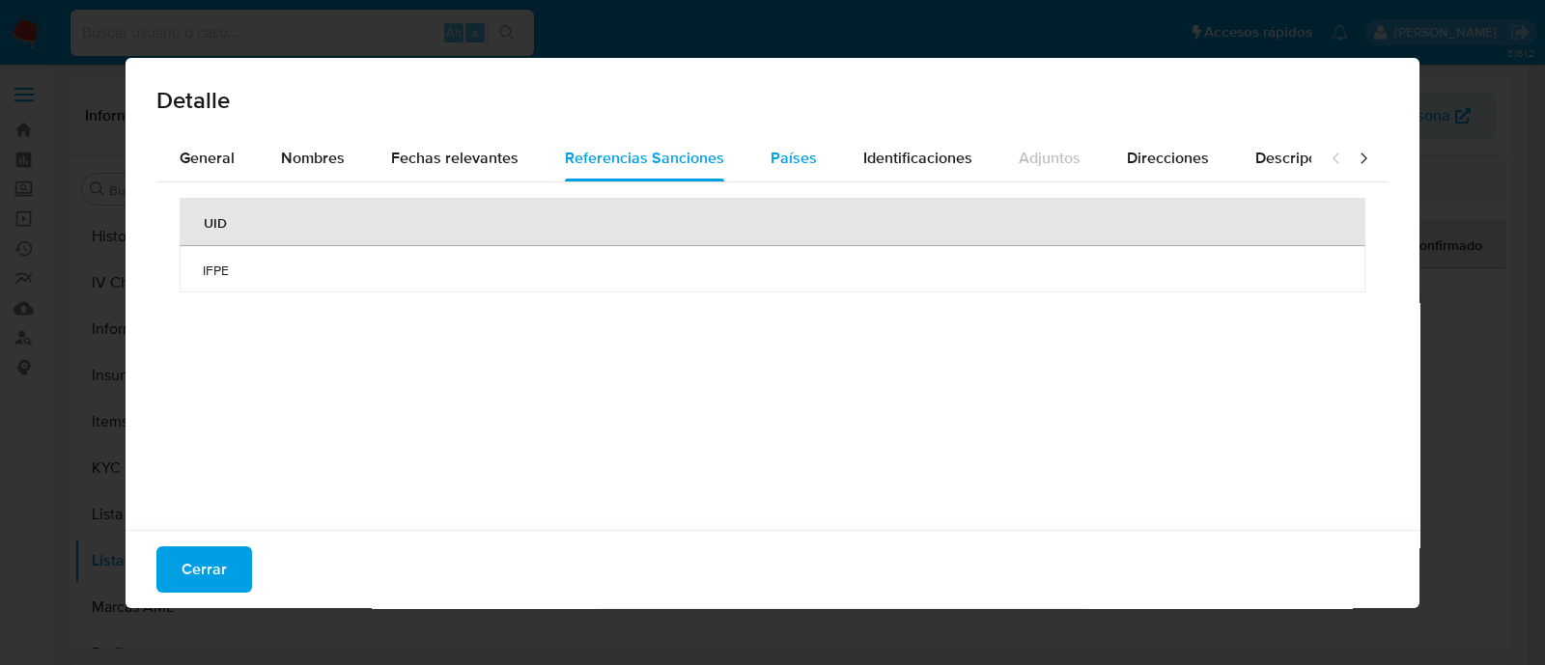
click at [784, 154] on span "Países" at bounding box center [793, 158] width 46 height 22
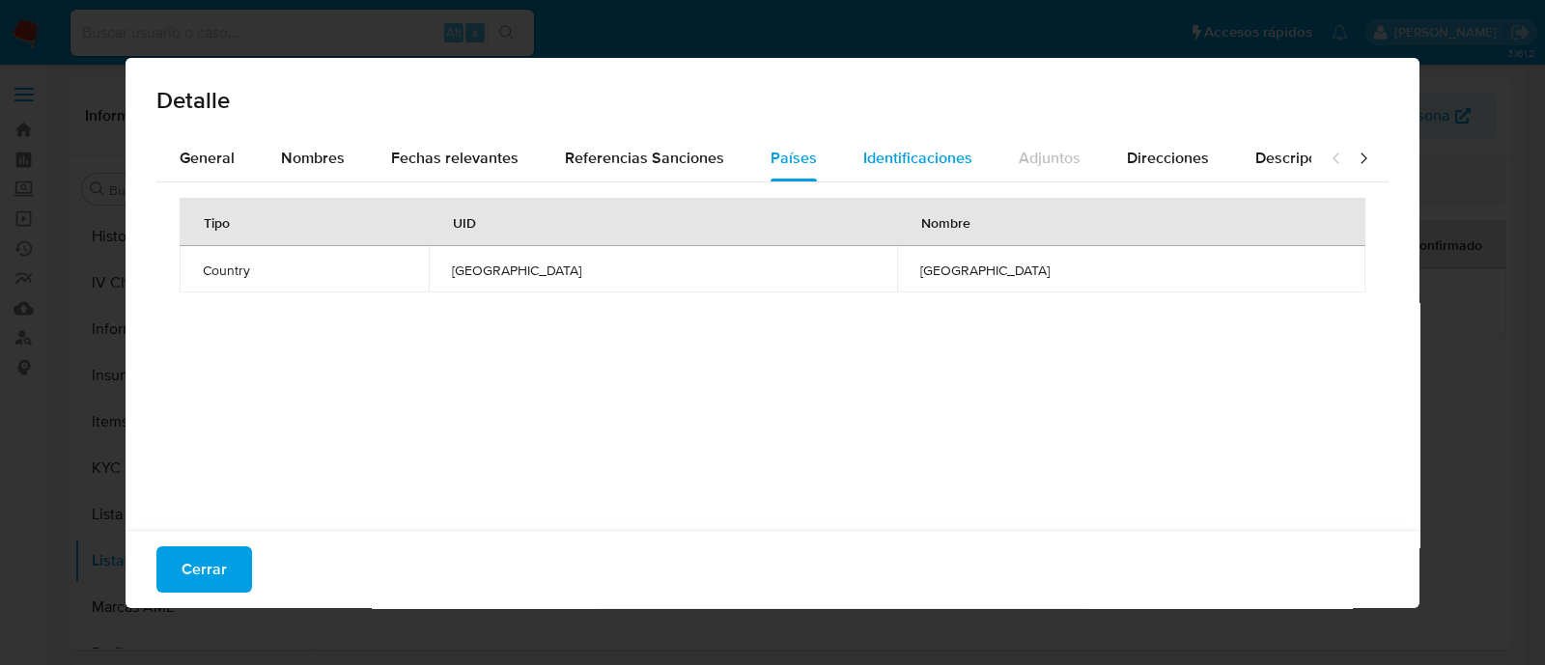
click at [889, 166] on span "Identificaciones" at bounding box center [917, 158] width 109 height 22
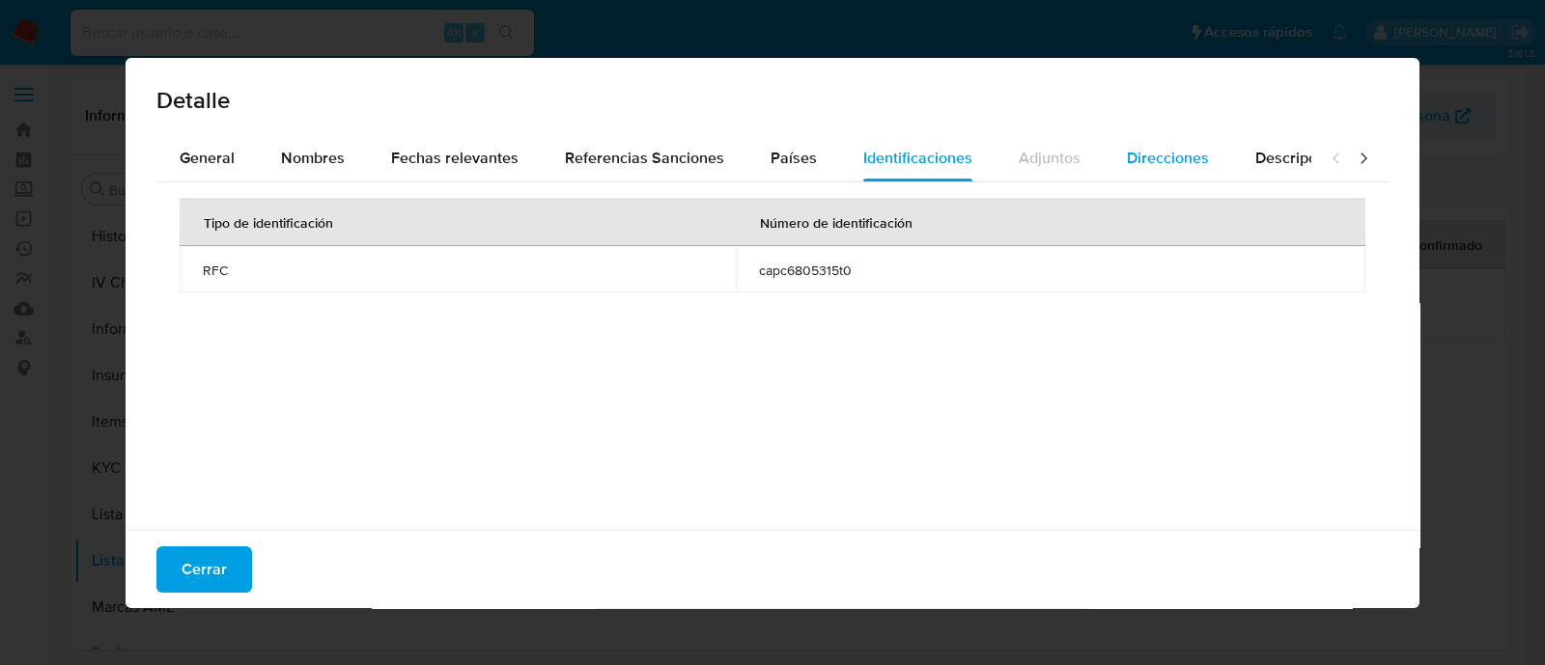
click at [1161, 166] on span "Direcciones" at bounding box center [1168, 158] width 82 height 22
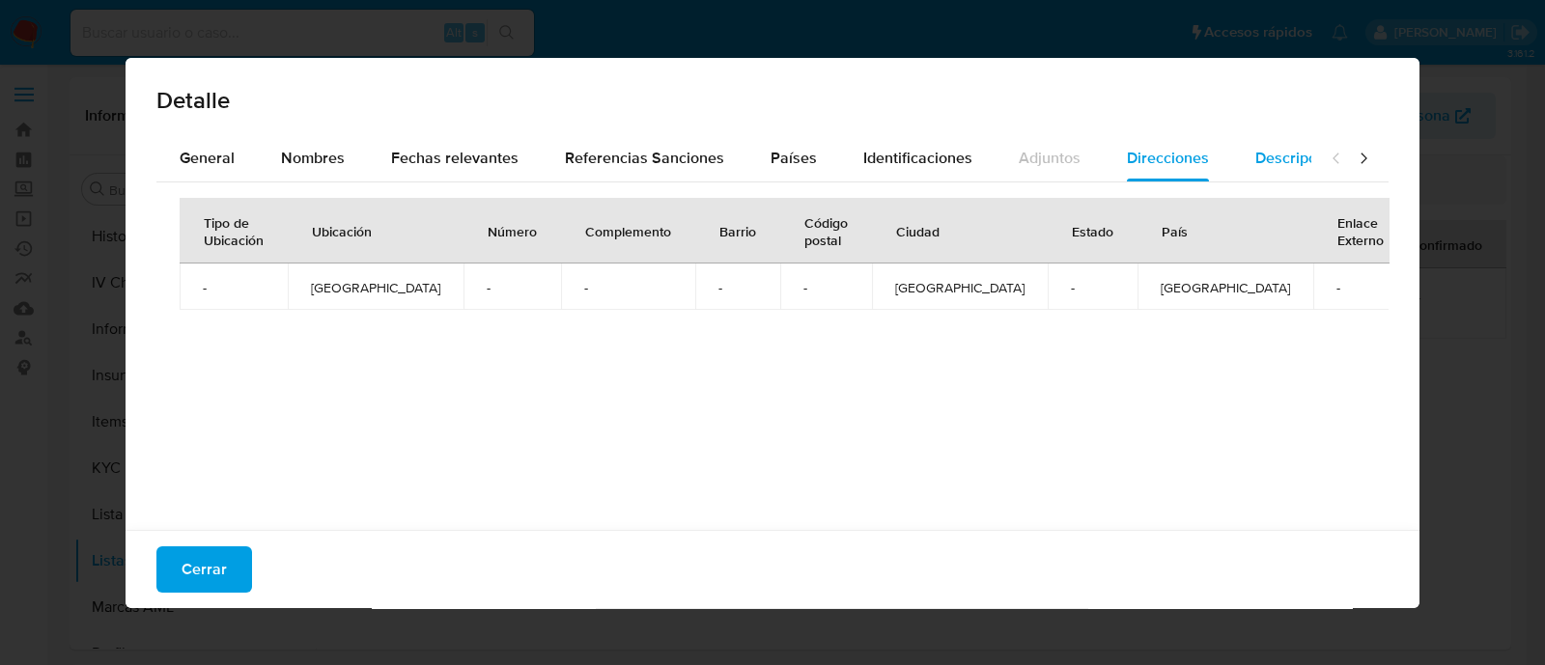
click at [1265, 169] on div "Descripciones" at bounding box center [1304, 158] width 98 height 46
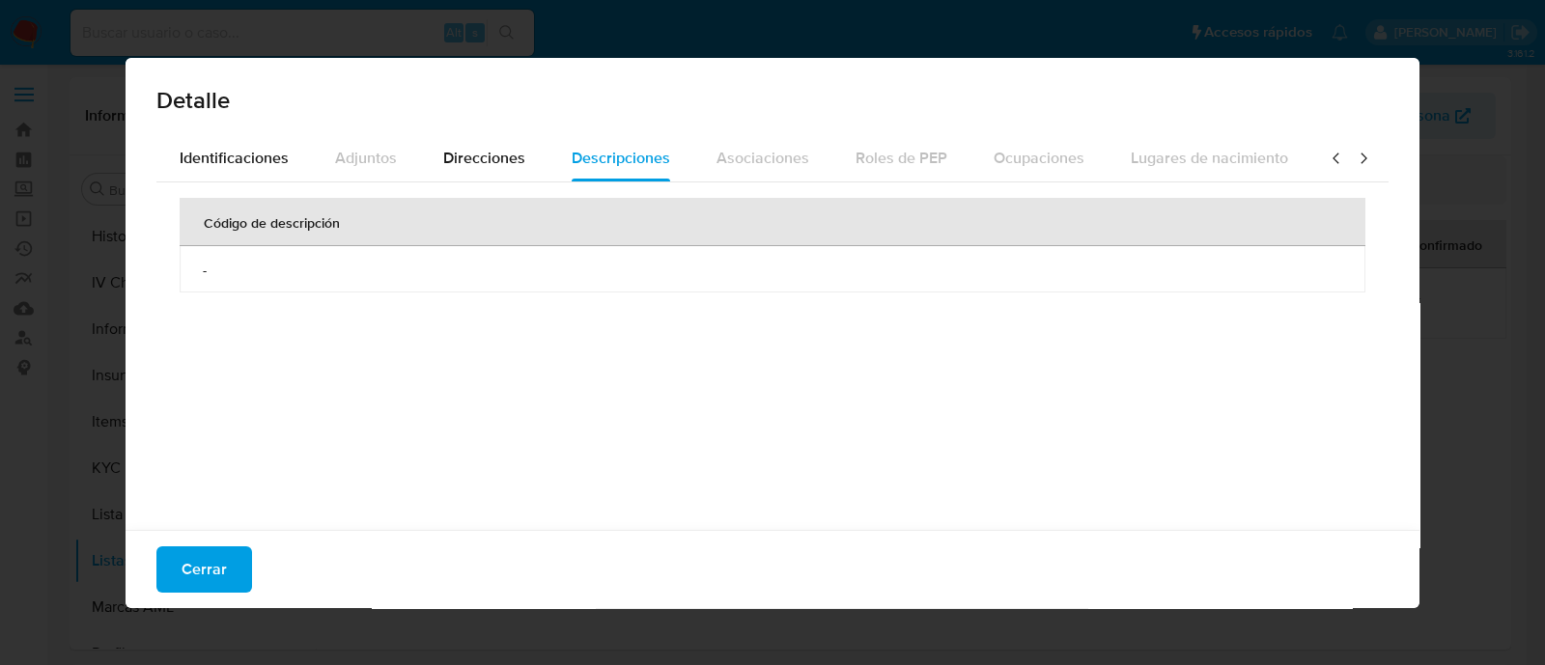
scroll to position [0, 686]
click at [1354, 166] on icon at bounding box center [1363, 158] width 19 height 19
click at [1311, 147] on div at bounding box center [1349, 158] width 77 height 46
click at [1327, 153] on icon at bounding box center [1336, 158] width 19 height 19
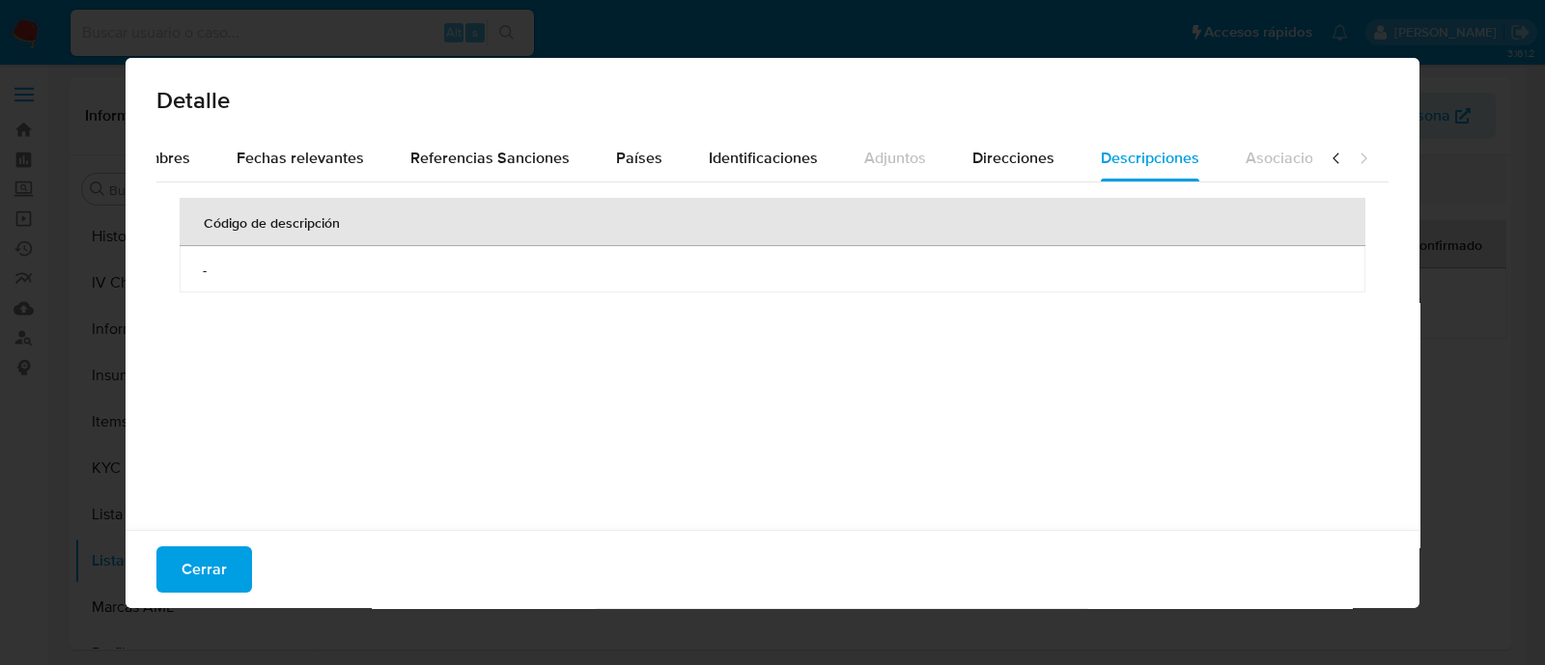
click at [1327, 153] on icon at bounding box center [1336, 158] width 19 height 19
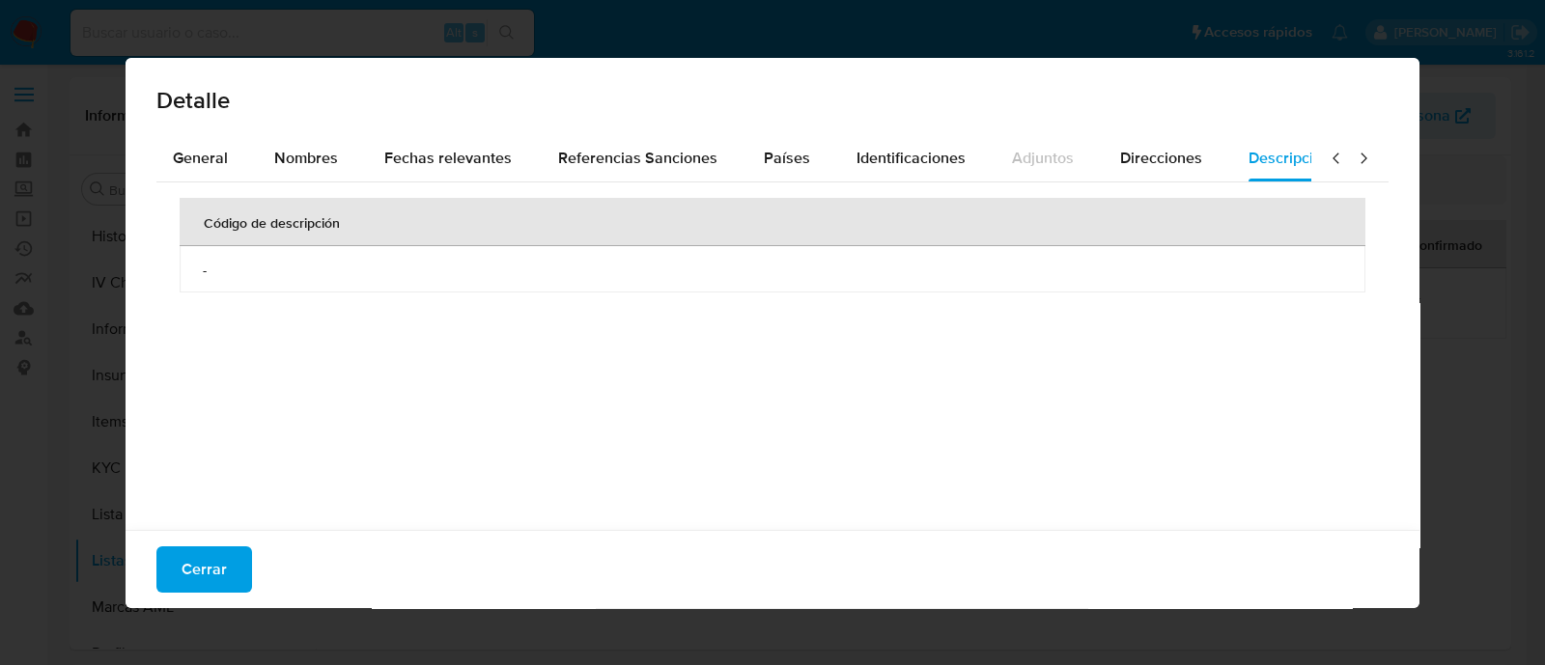
click at [1327, 153] on icon at bounding box center [1336, 158] width 19 height 19
click at [1327, 154] on icon at bounding box center [1336, 158] width 19 height 19
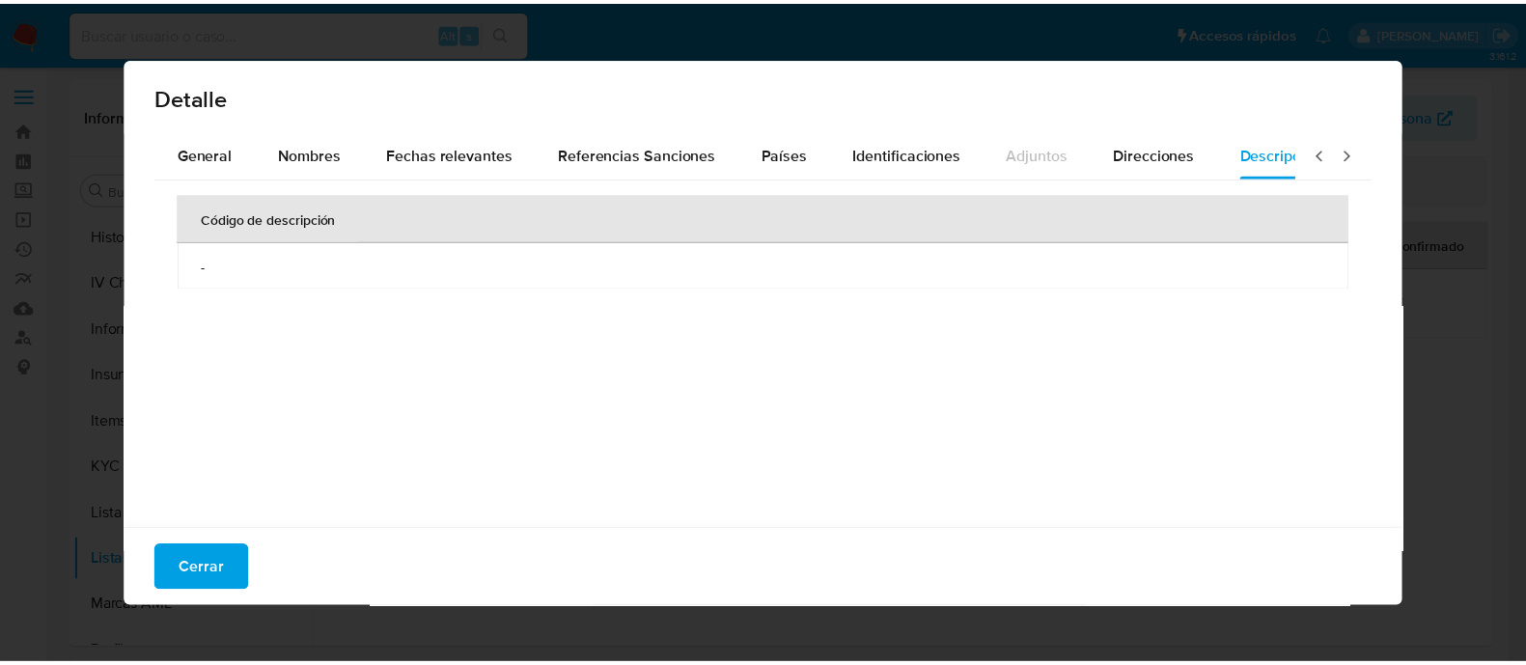
scroll to position [5, 0]
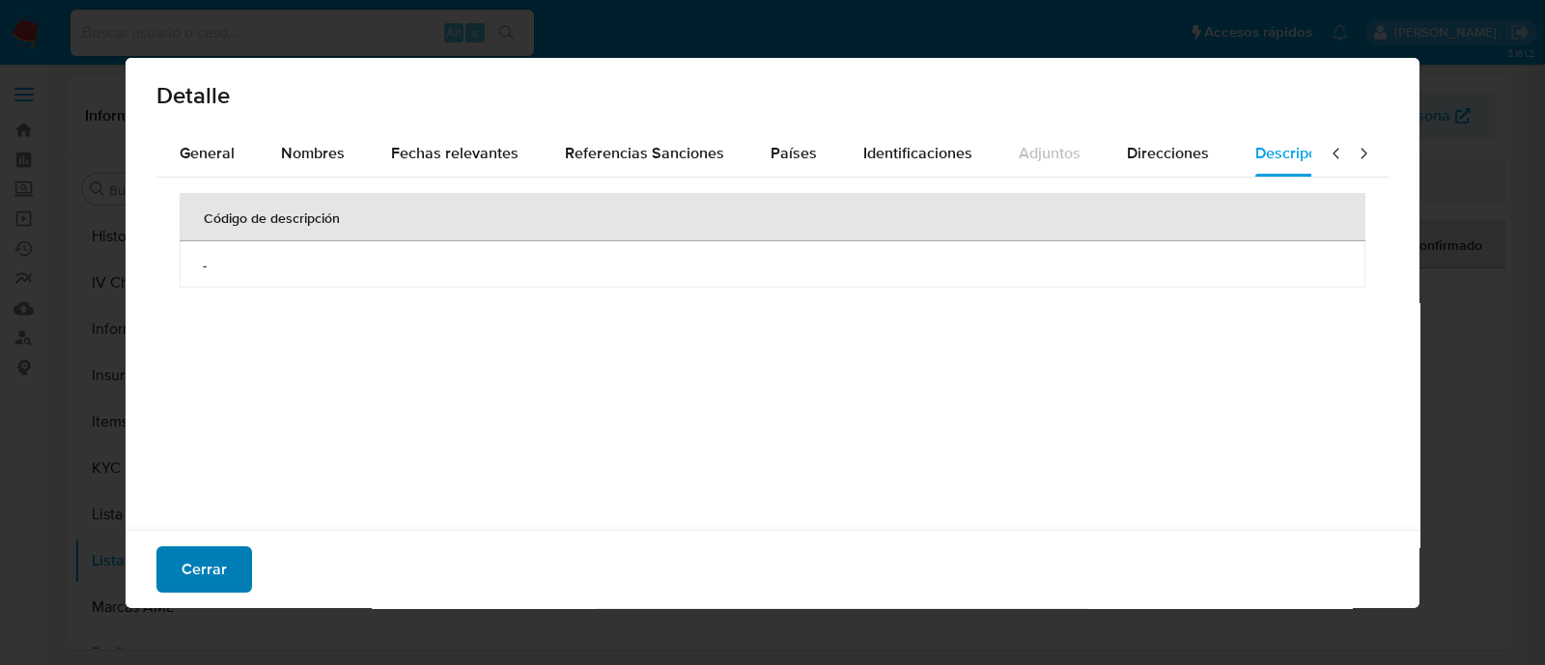
click at [223, 554] on span "Cerrar" at bounding box center [204, 569] width 45 height 42
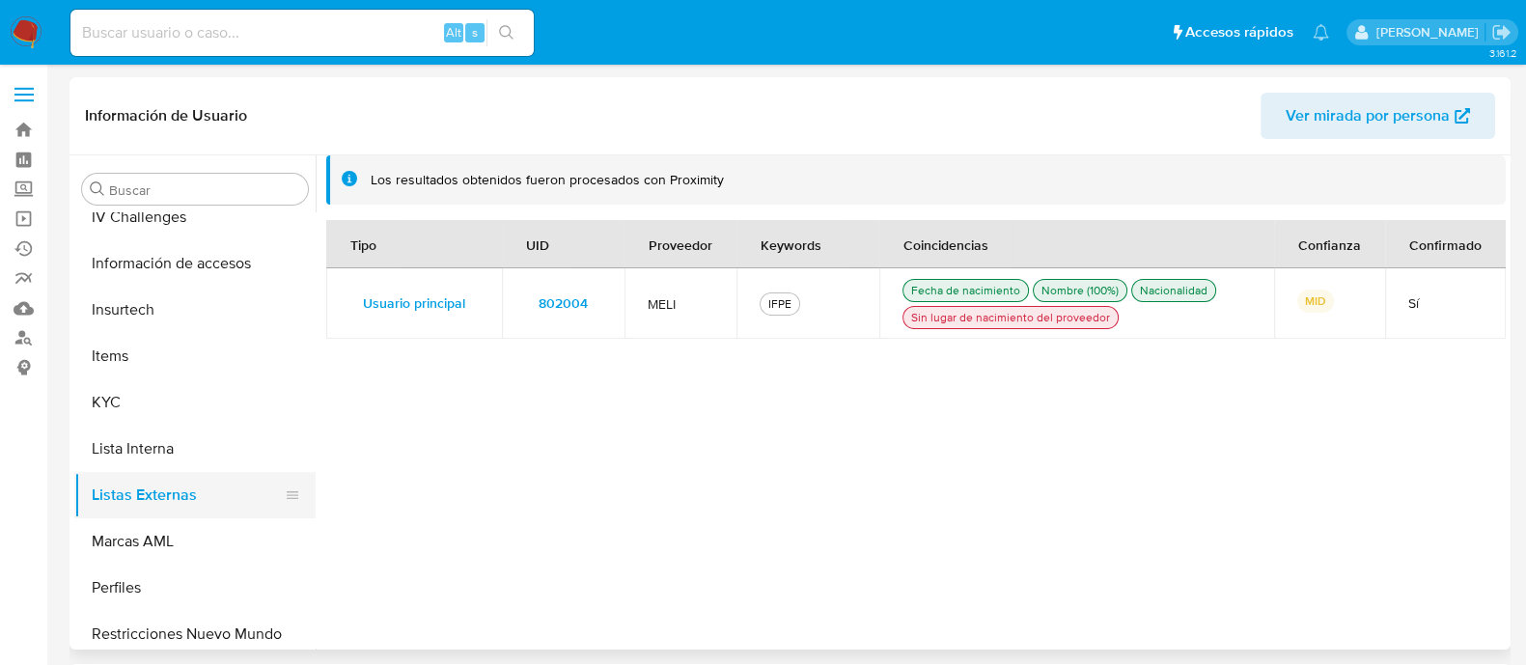
scroll to position [908, 0]
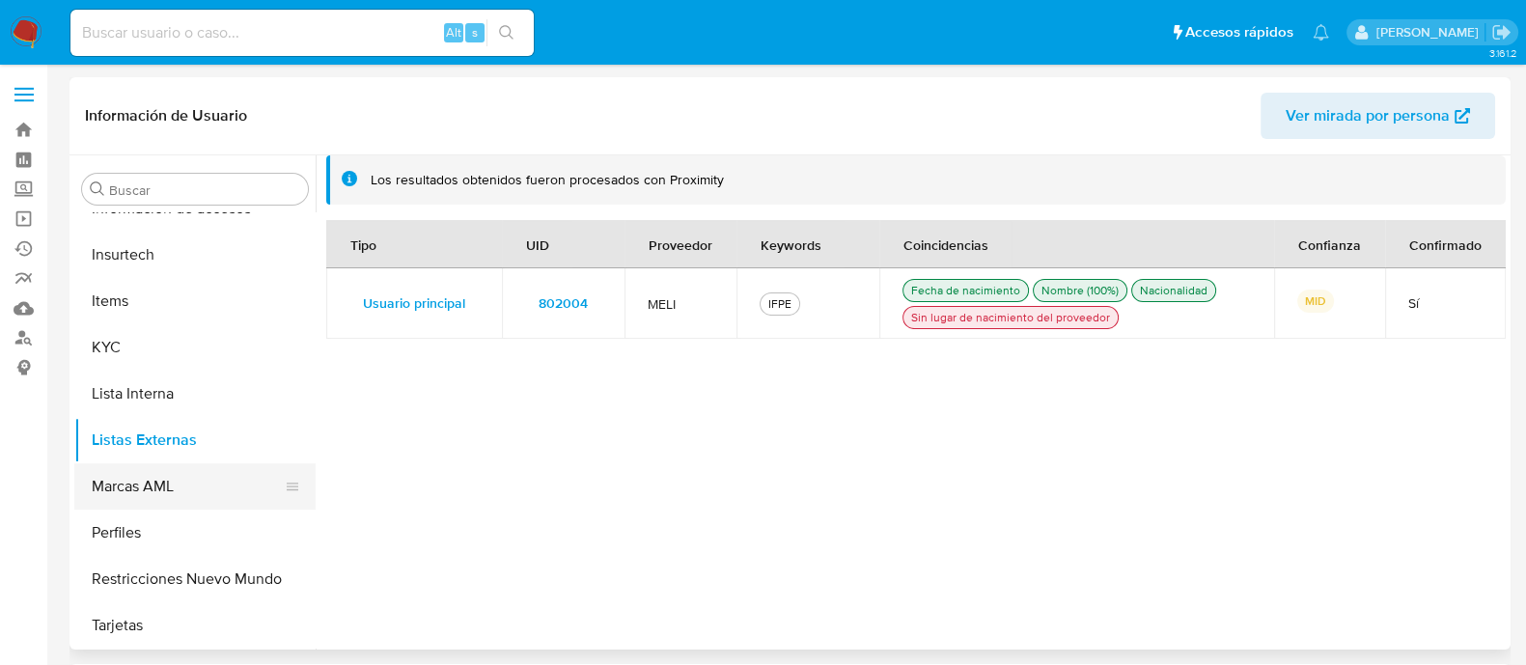
click at [189, 494] on button "Marcas AML" at bounding box center [187, 486] width 226 height 46
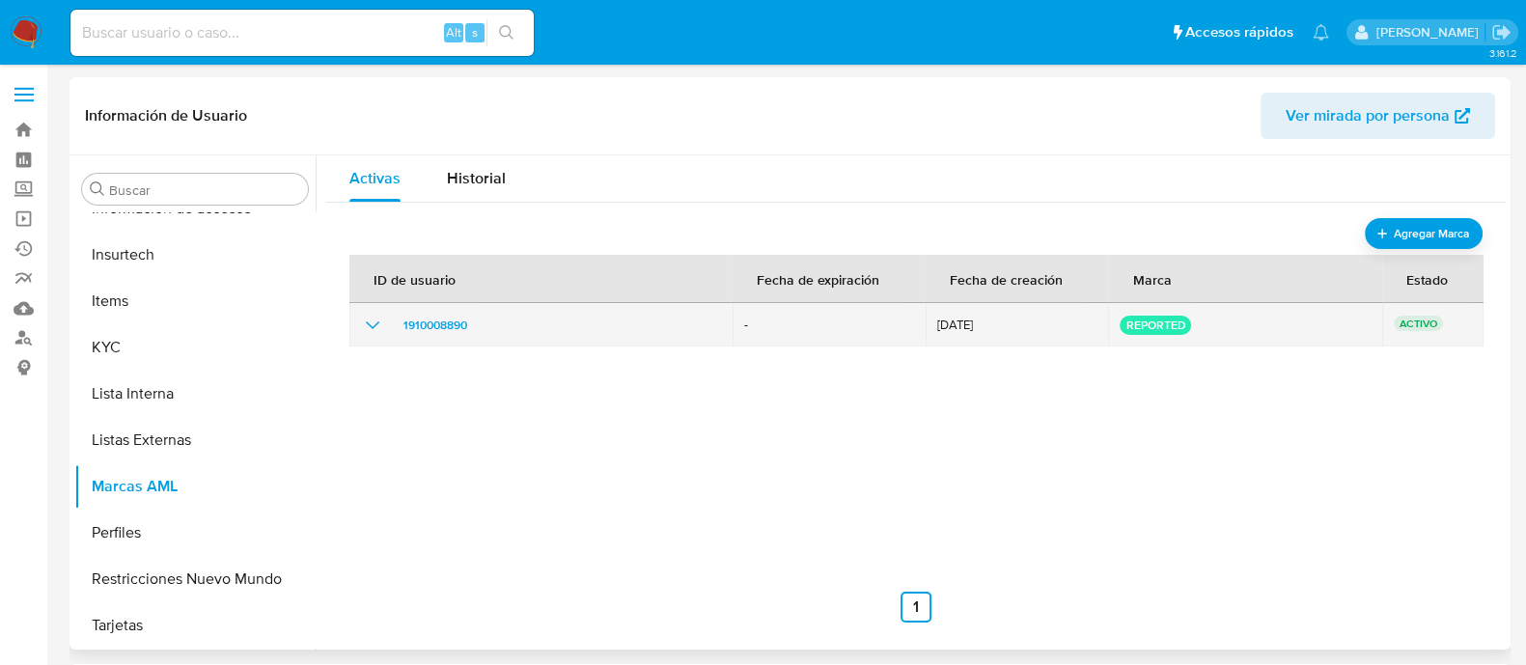
click at [366, 317] on icon "show_hidden_detail_by_id_1910008890" at bounding box center [372, 325] width 23 height 23
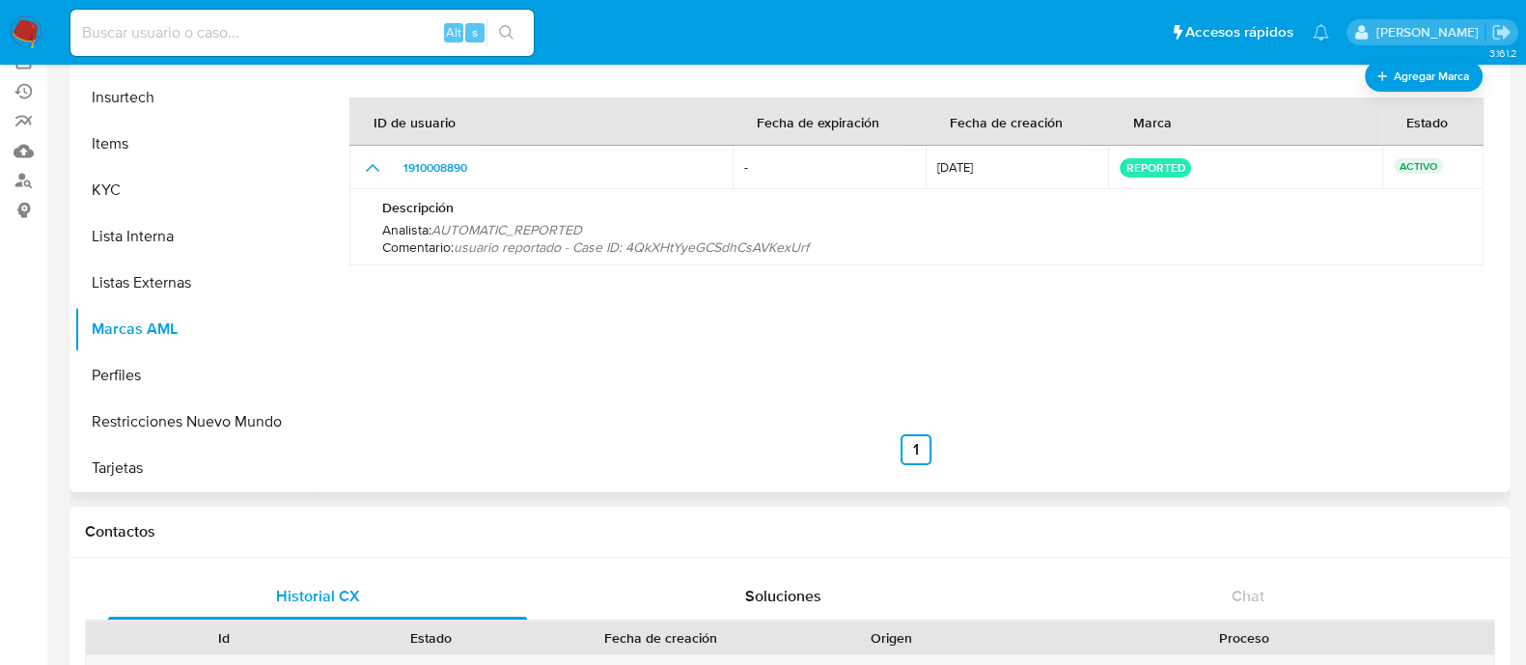
scroll to position [120, 0]
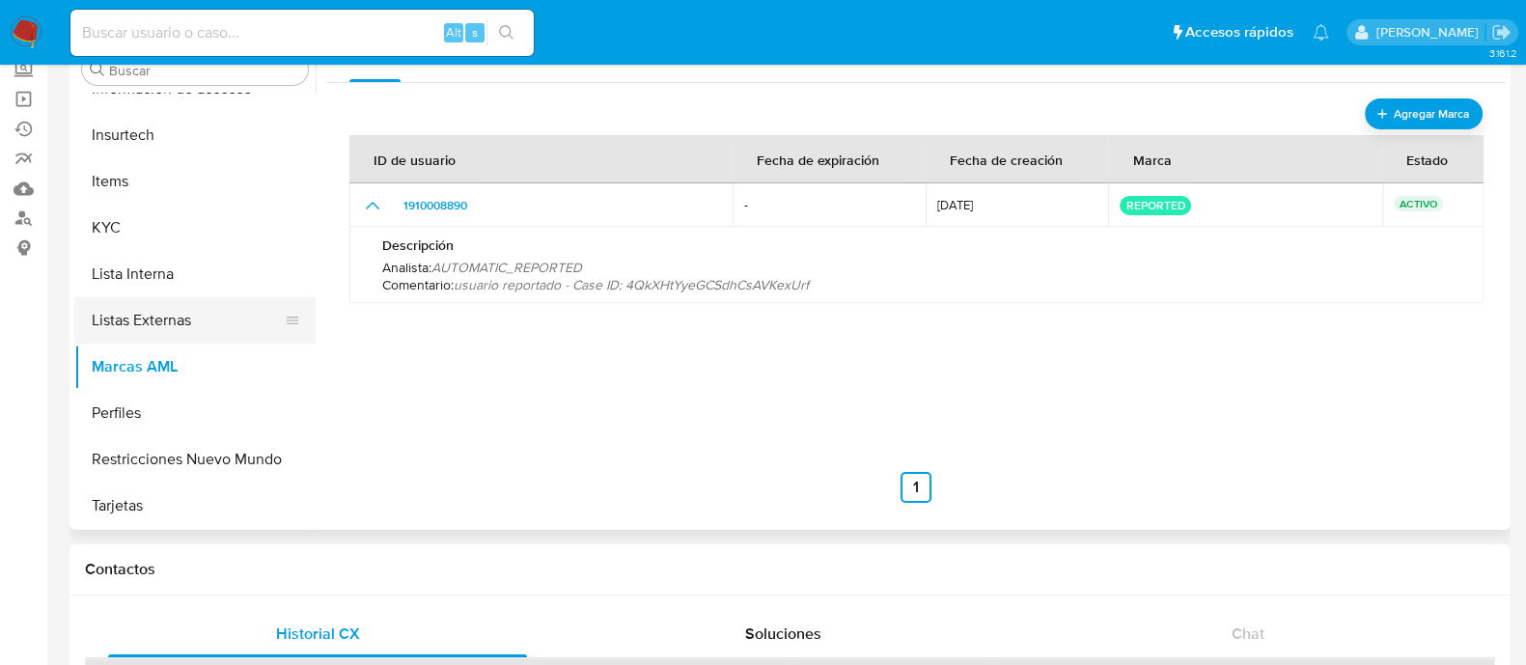
click at [183, 328] on button "Listas Externas" at bounding box center [187, 320] width 226 height 46
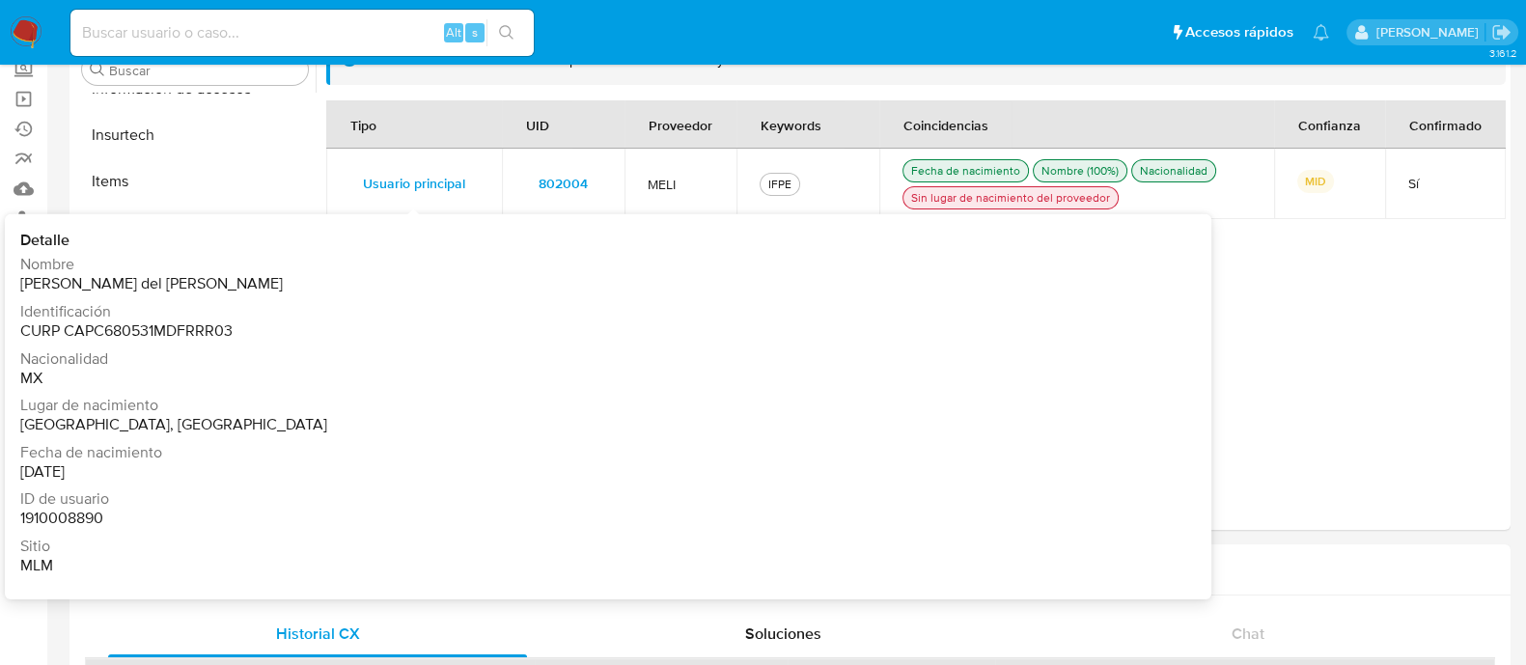
scroll to position [0, 0]
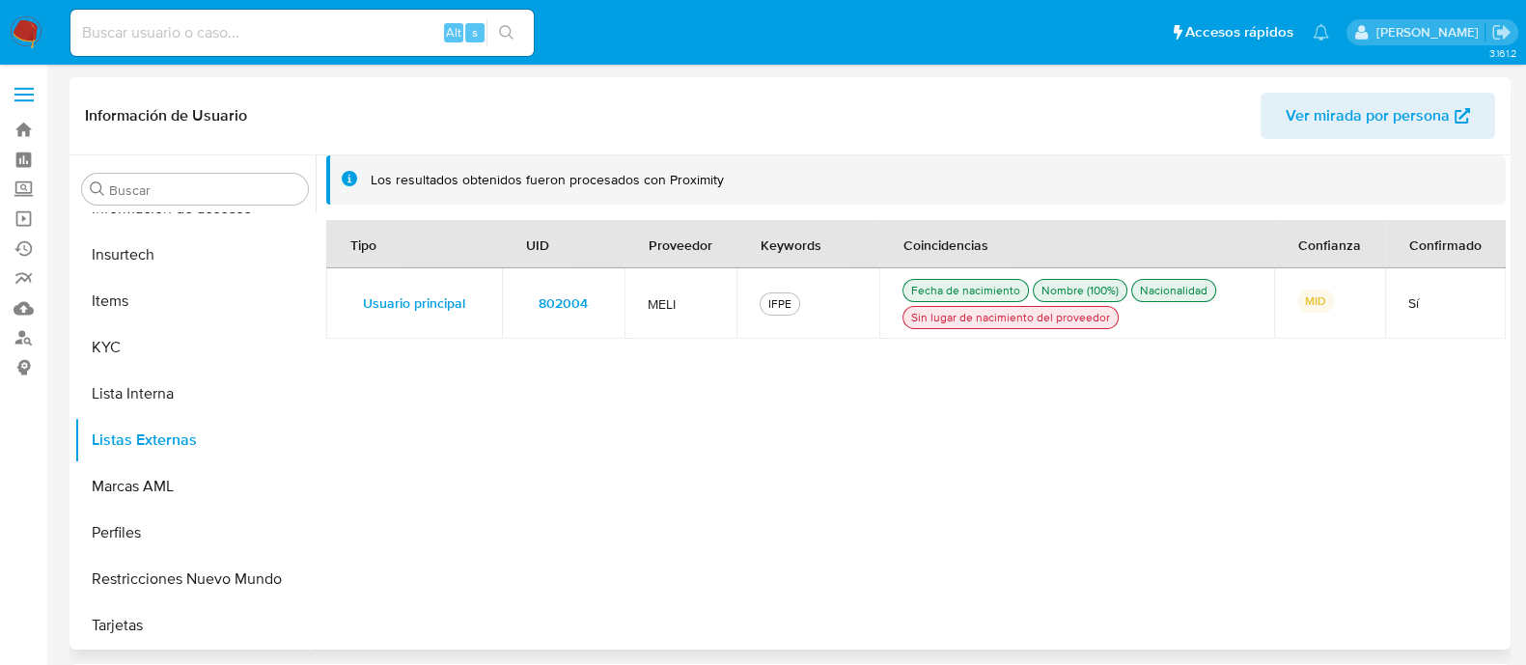
drag, startPoint x: 368, startPoint y: 180, endPoint x: 758, endPoint y: 186, distance: 390.1
click at [758, 186] on div "Los resultados obtenidos fueron procesados con Proximity" at bounding box center [916, 179] width 1180 height 49
click at [627, 420] on div "Tipo UID Proveedor Keywords Coincidencias Confianza Confirmado Usuario principa…" at bounding box center [916, 424] width 1180 height 408
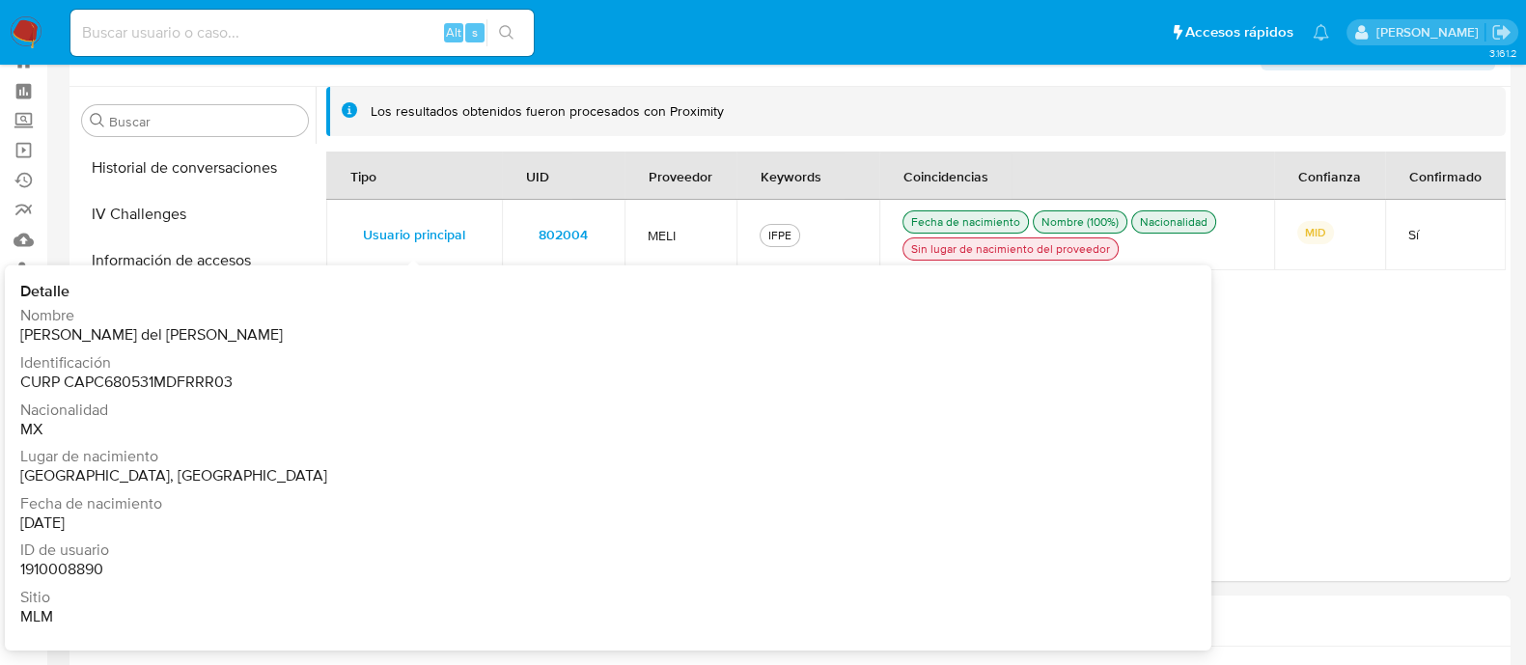
scroll to position [120, 0]
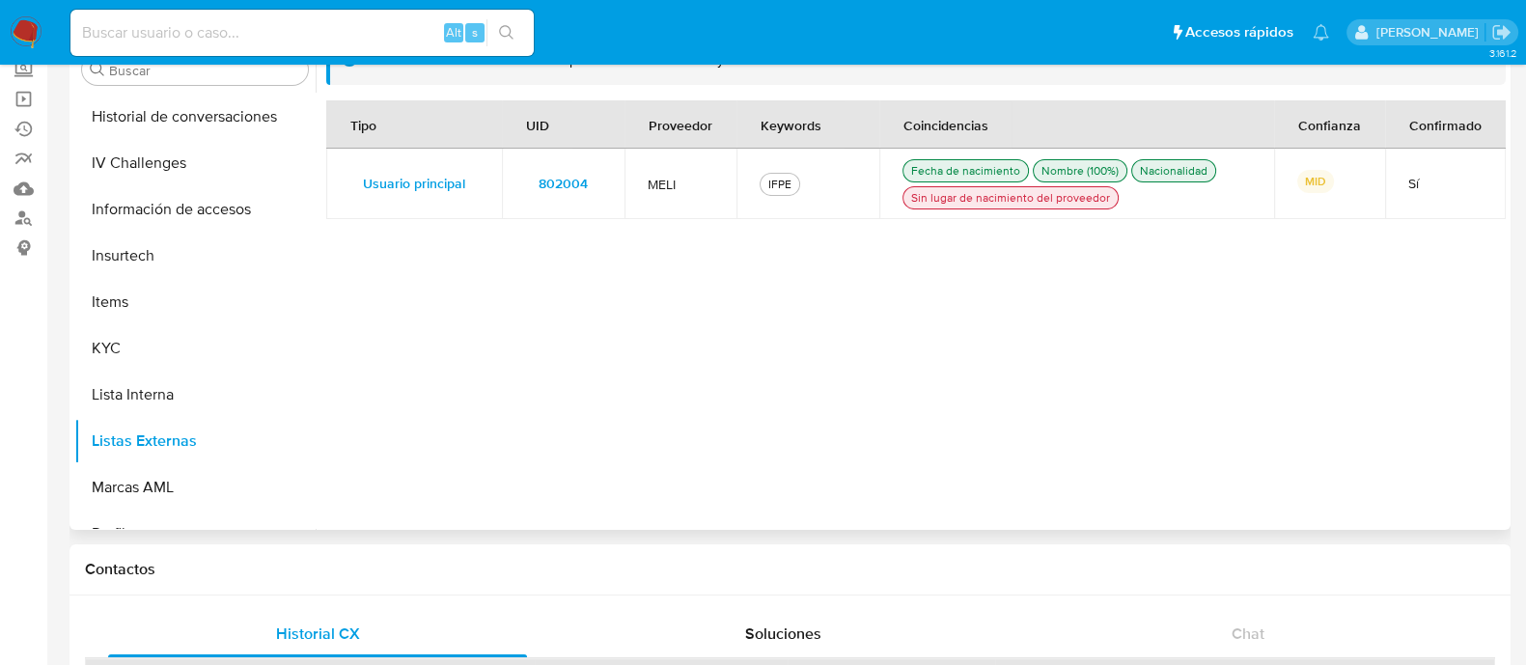
click at [1302, 390] on div "Tipo UID Proveedor Keywords Coincidencias Confianza Confirmado Usuario principa…" at bounding box center [916, 304] width 1180 height 408
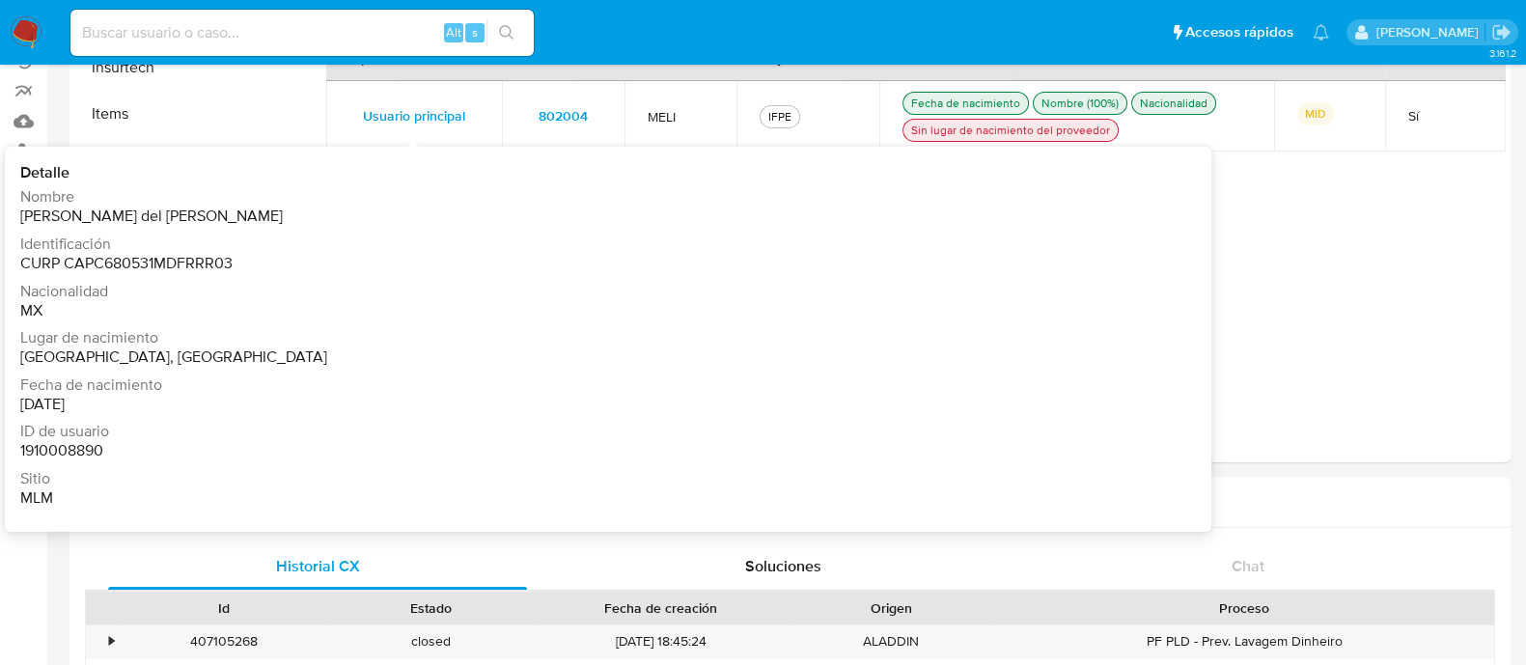
scroll to position [240, 0]
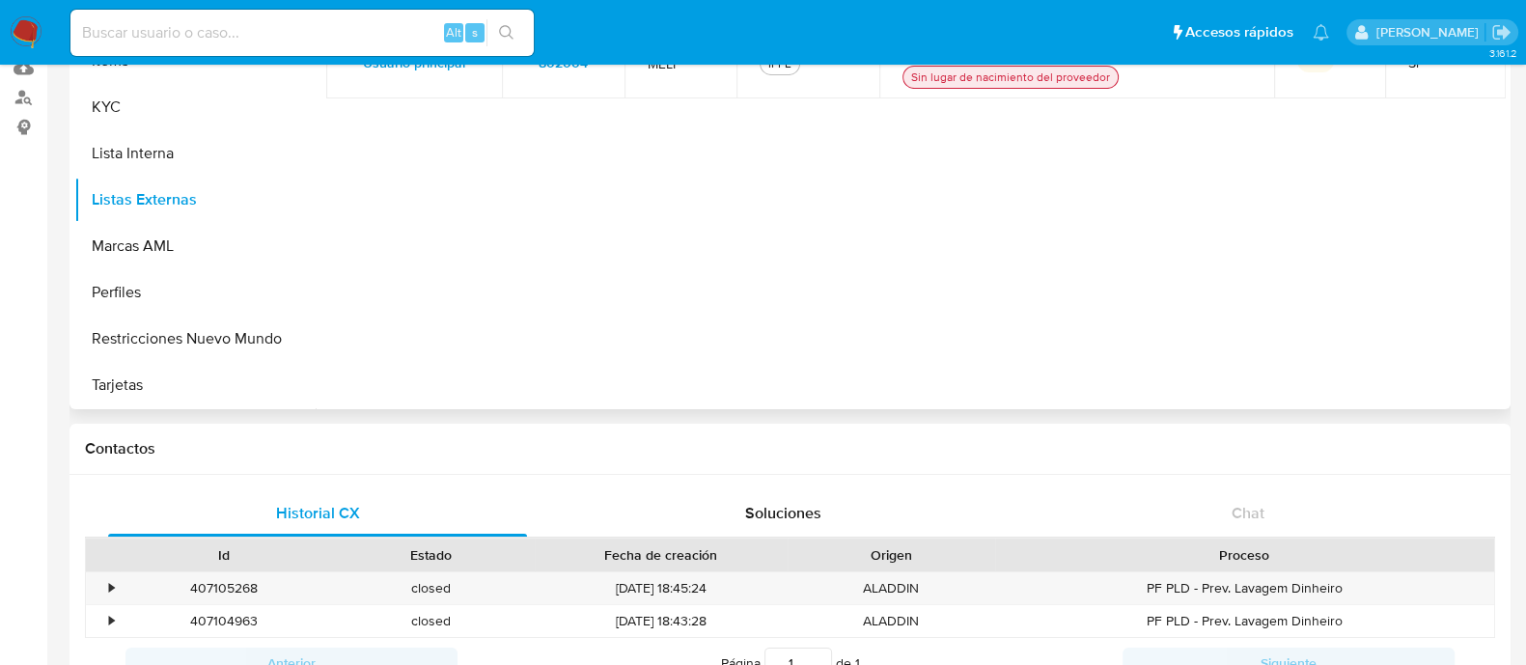
click at [1266, 330] on div "Tipo UID Proveedor Keywords Coincidencias Confianza Confirmado Usuario principa…" at bounding box center [916, 184] width 1180 height 408
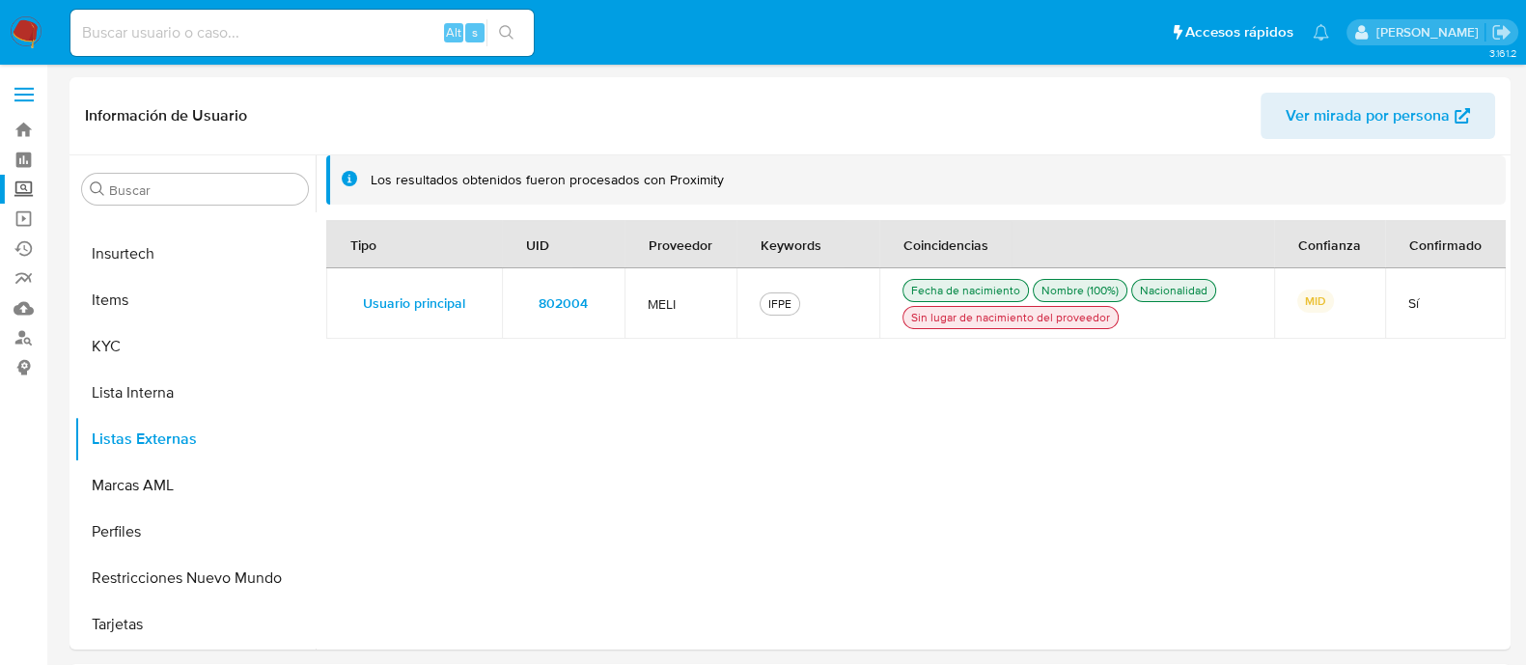
scroll to position [908, 0]
click at [22, 191] on label "Screening" at bounding box center [115, 190] width 230 height 30
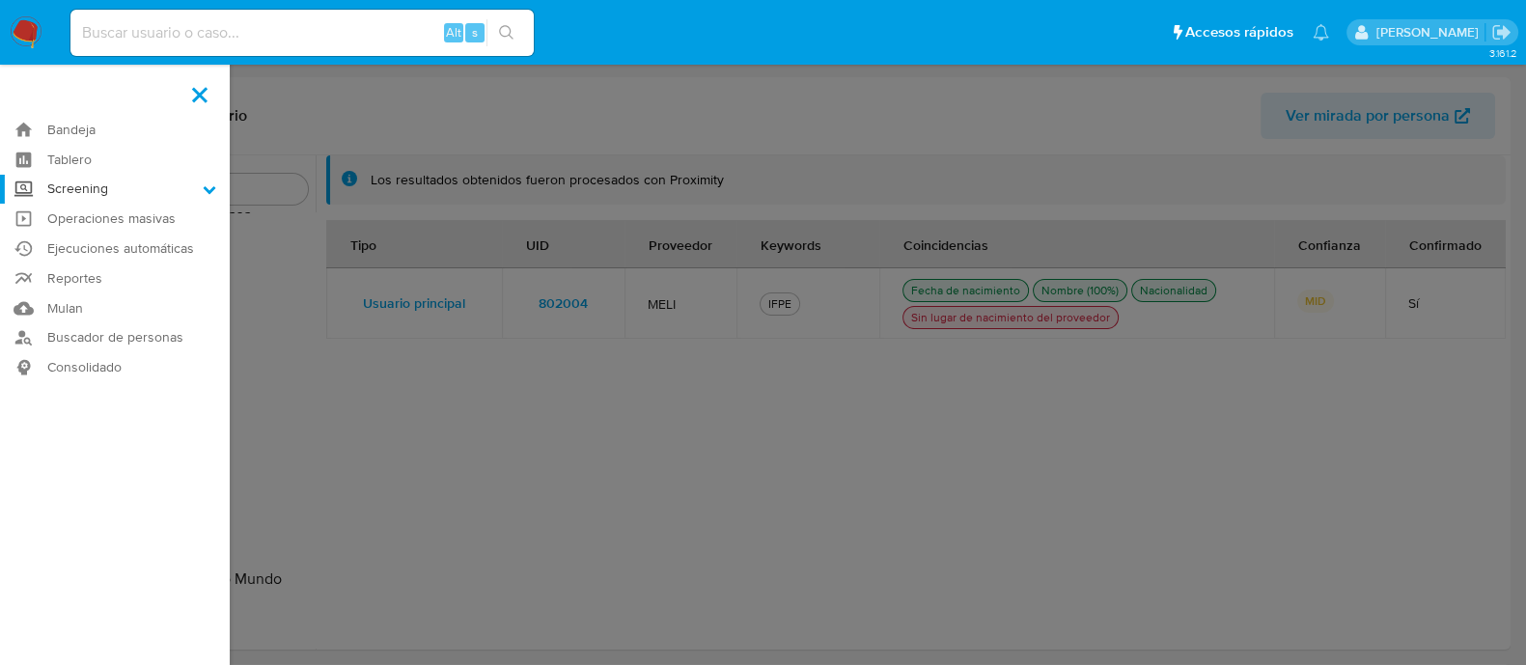
click at [0, 0] on input "Screening" at bounding box center [0, 0] width 0 height 0
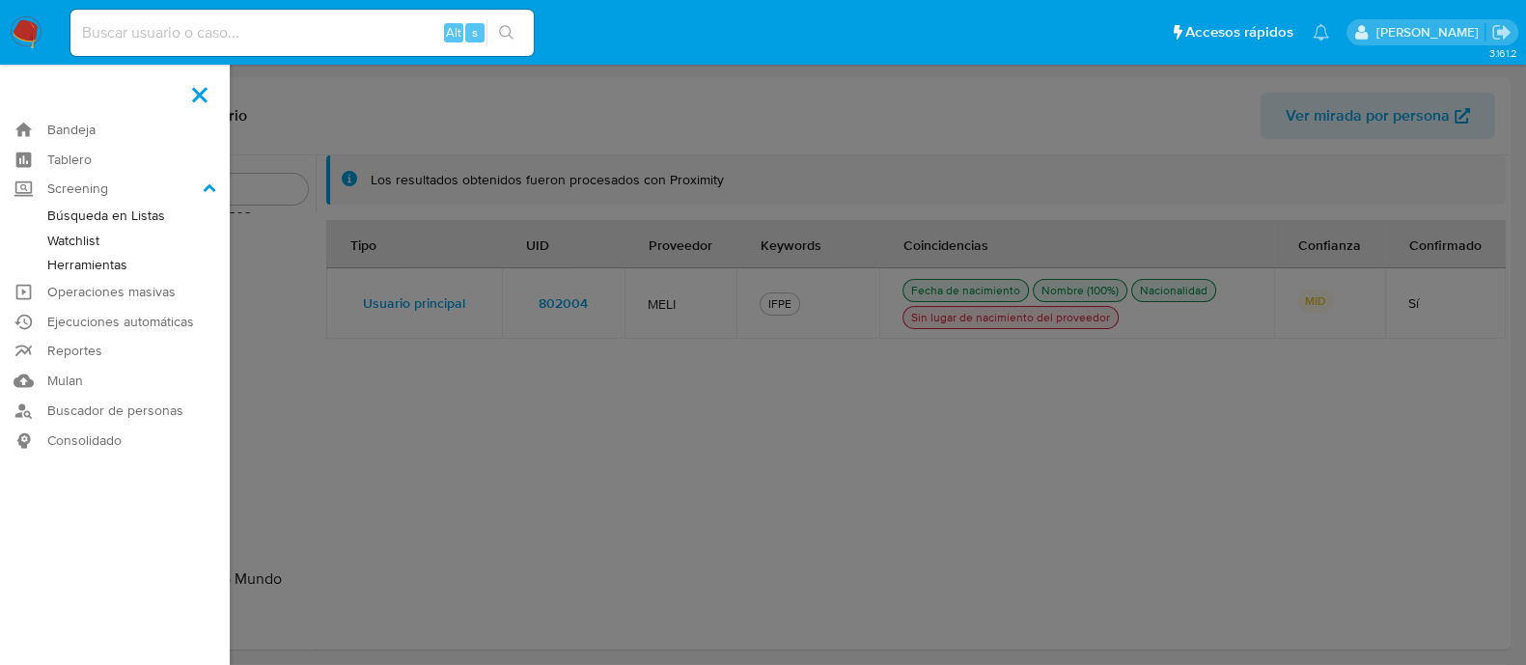
click at [134, 219] on link "Búsqueda en Listas" at bounding box center [115, 216] width 230 height 24
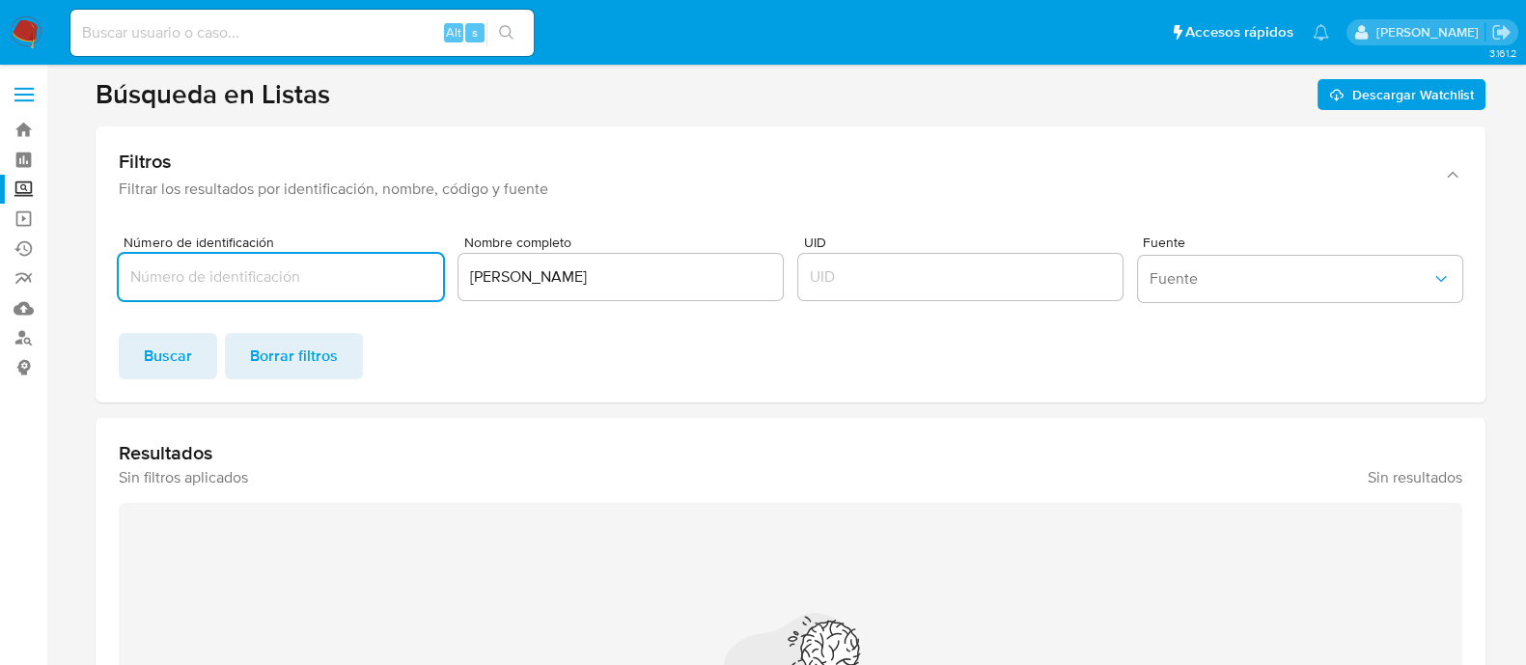
click at [545, 284] on input "EDSON ARMANDO ZAMUDIO IBARRA" at bounding box center [621, 277] width 324 height 25
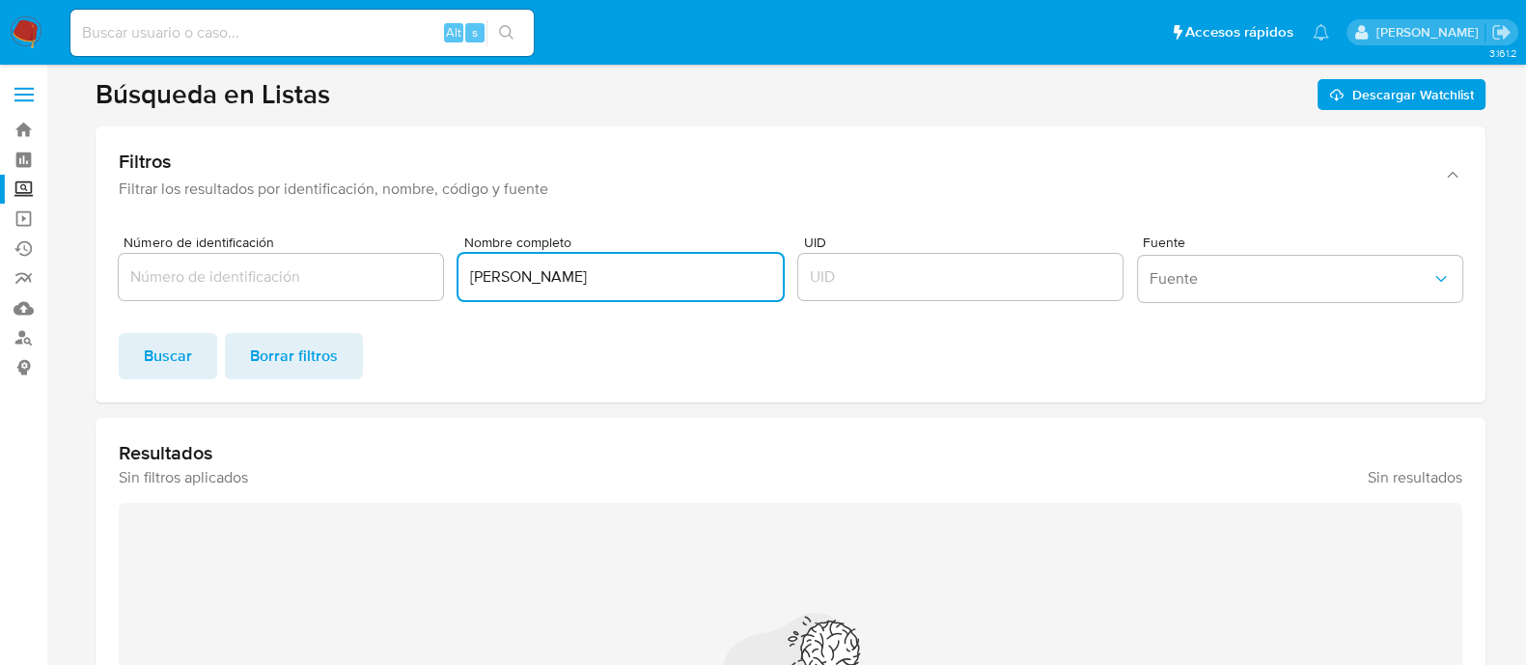
click at [545, 284] on input "EDSON ARMANDO ZAMUDIO IBARRA" at bounding box center [621, 277] width 324 height 25
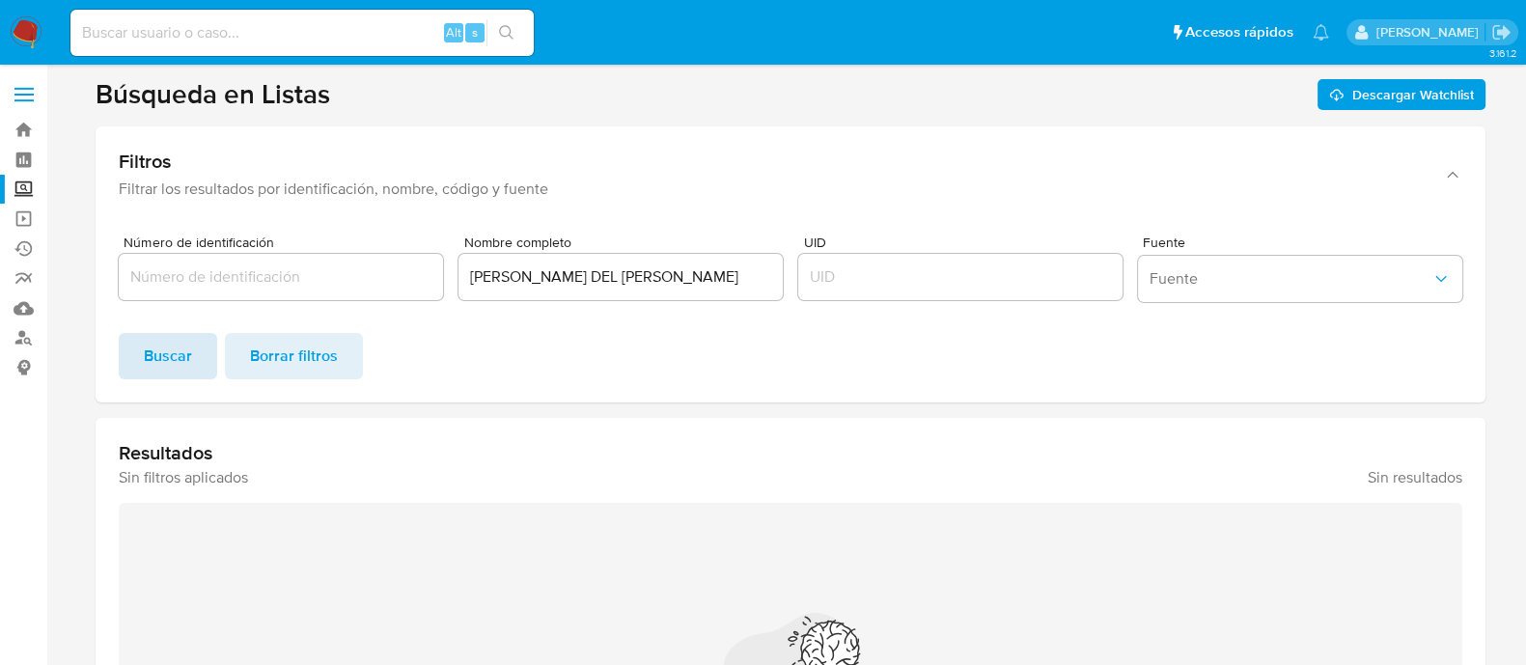
click at [142, 364] on button "Buscar" at bounding box center [168, 356] width 98 height 46
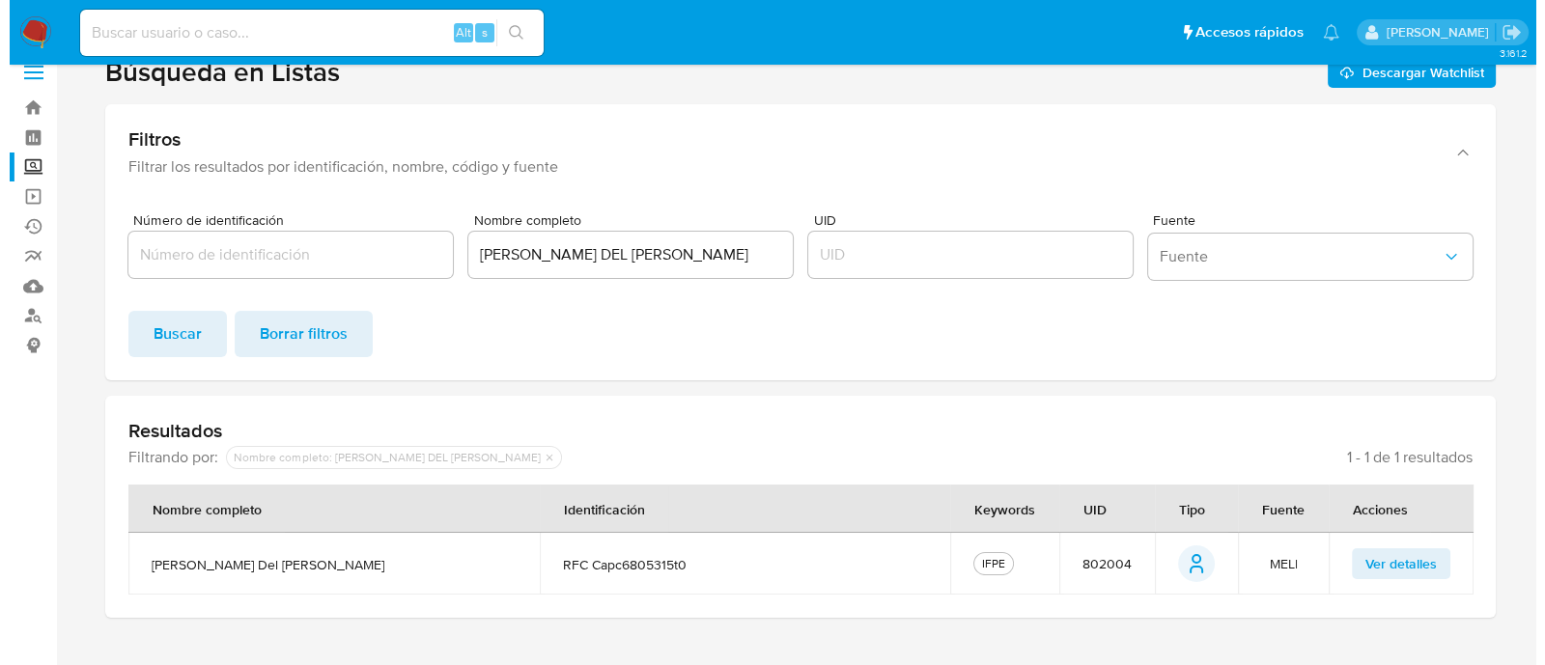
scroll to position [56, 0]
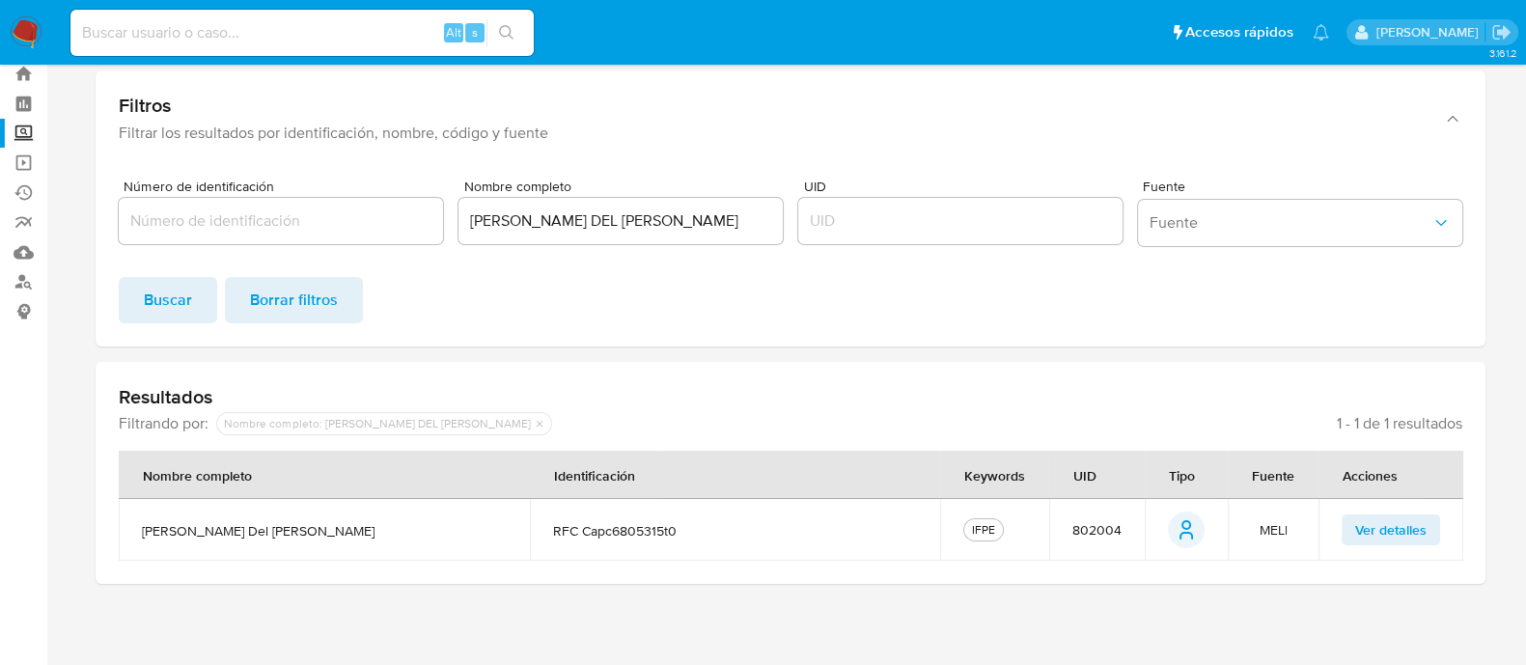
click at [1414, 523] on span "Ver detalles" at bounding box center [1391, 530] width 71 height 27
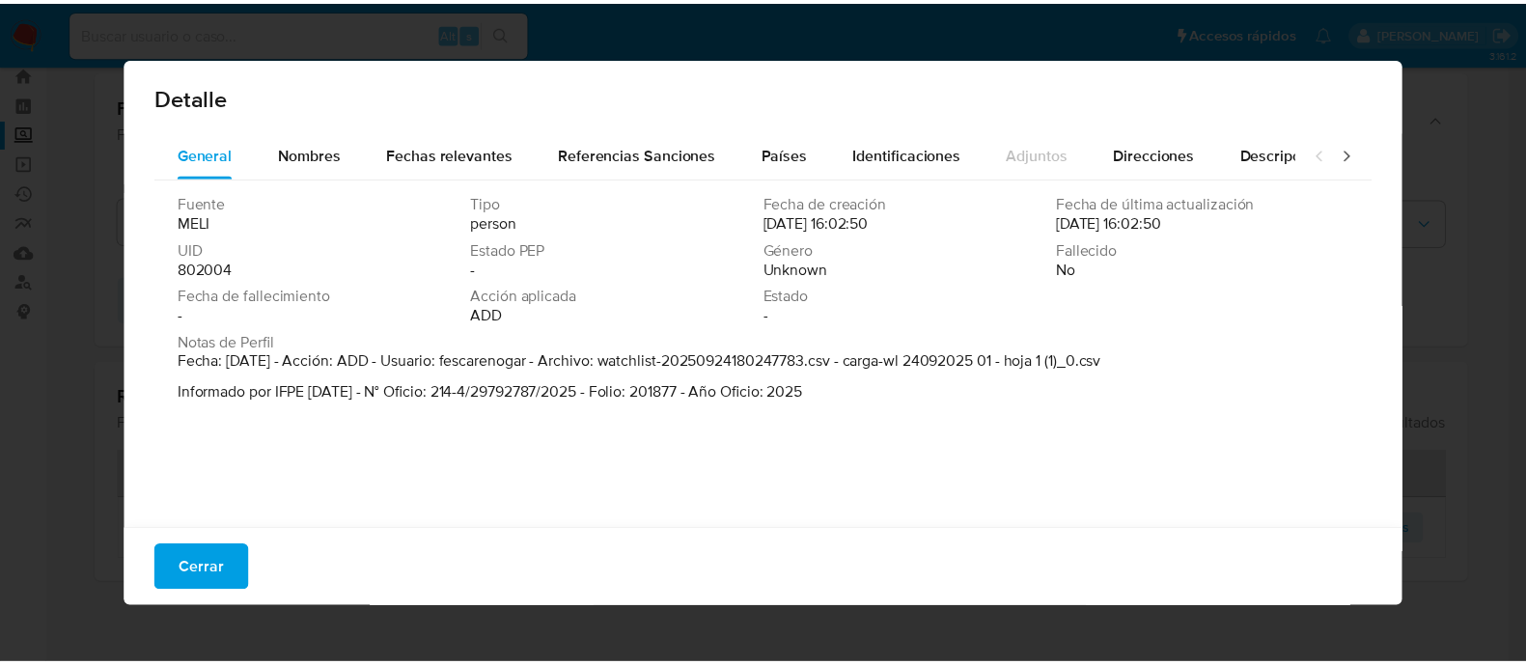
scroll to position [5, 0]
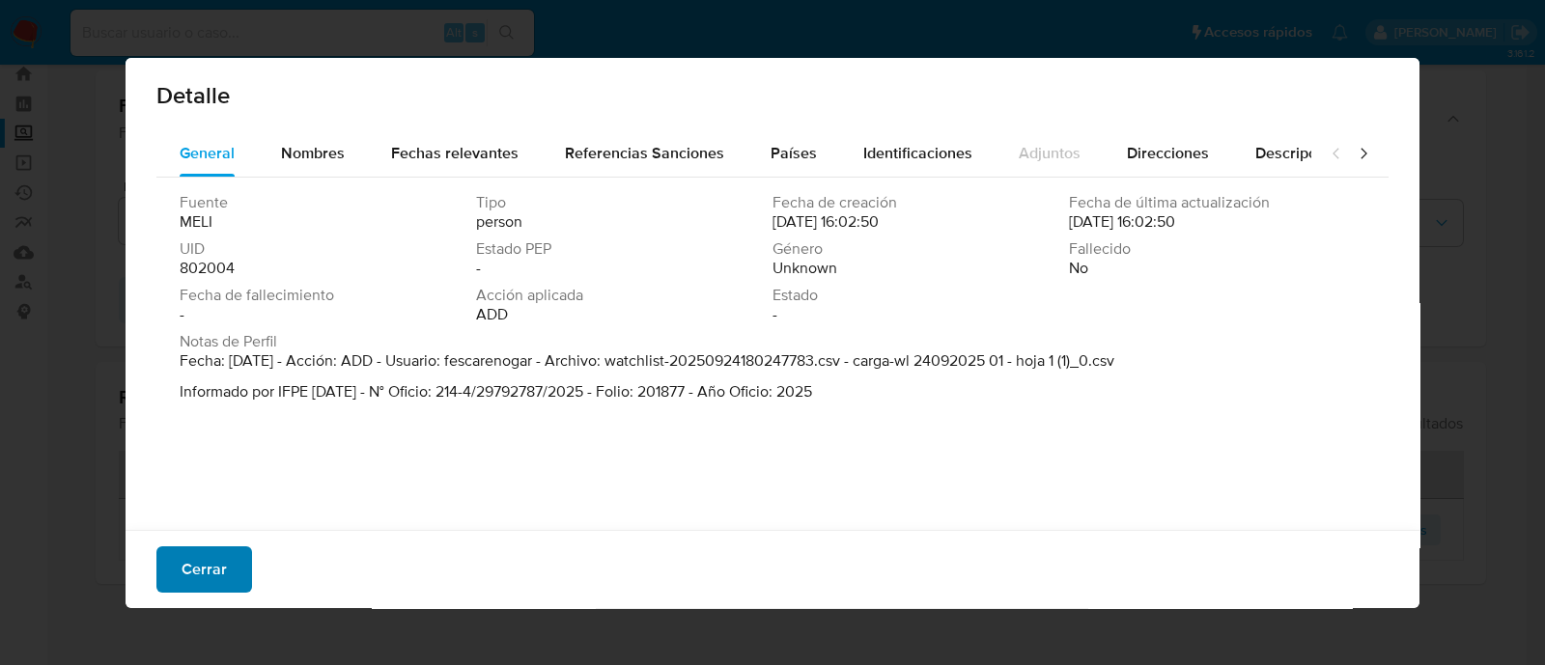
click at [198, 561] on span "Cerrar" at bounding box center [204, 569] width 45 height 42
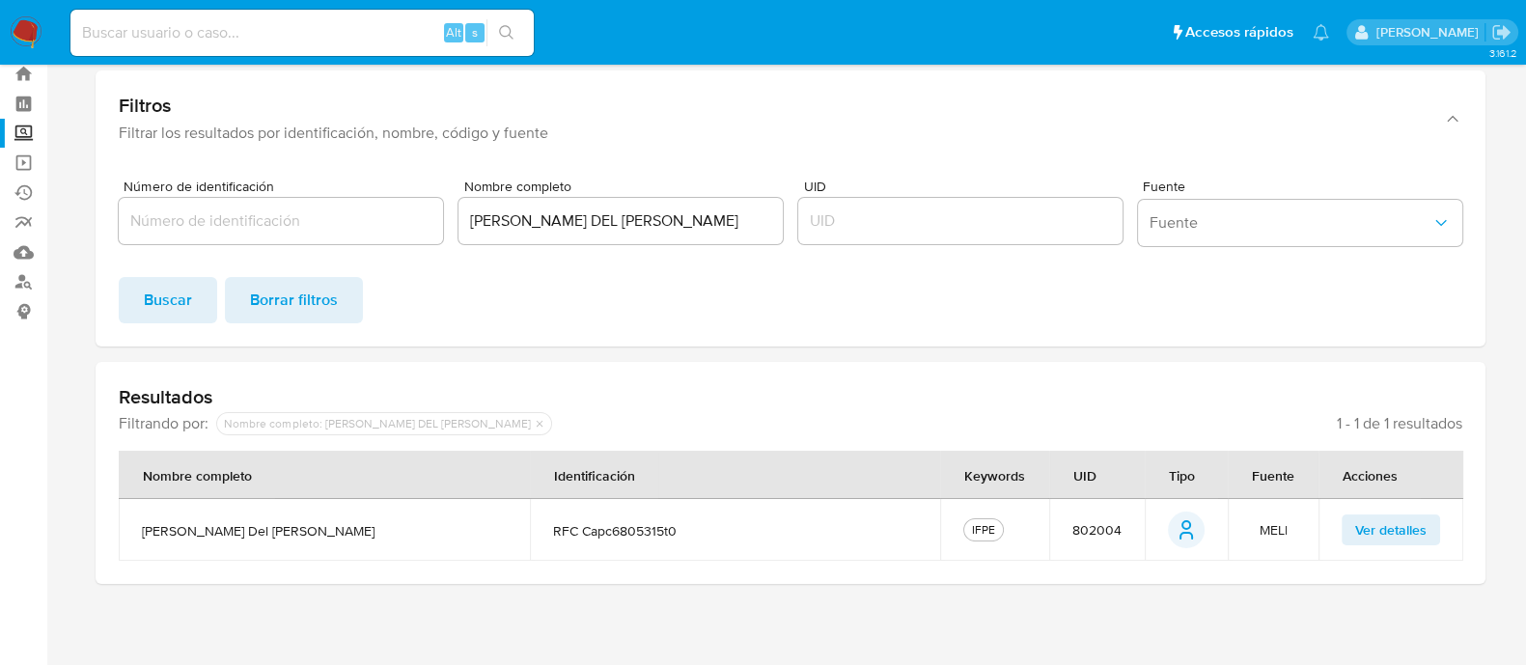
click at [607, 223] on input "CARINA DEL SOCORRO CARBAJAL PEREZ" at bounding box center [621, 221] width 324 height 25
click at [606, 224] on input "CARINA DEL SOCORRO CARBAJAL PEREZ" at bounding box center [621, 221] width 324 height 25
paste input "LA ADRIANA SOMERA CERECEDO"
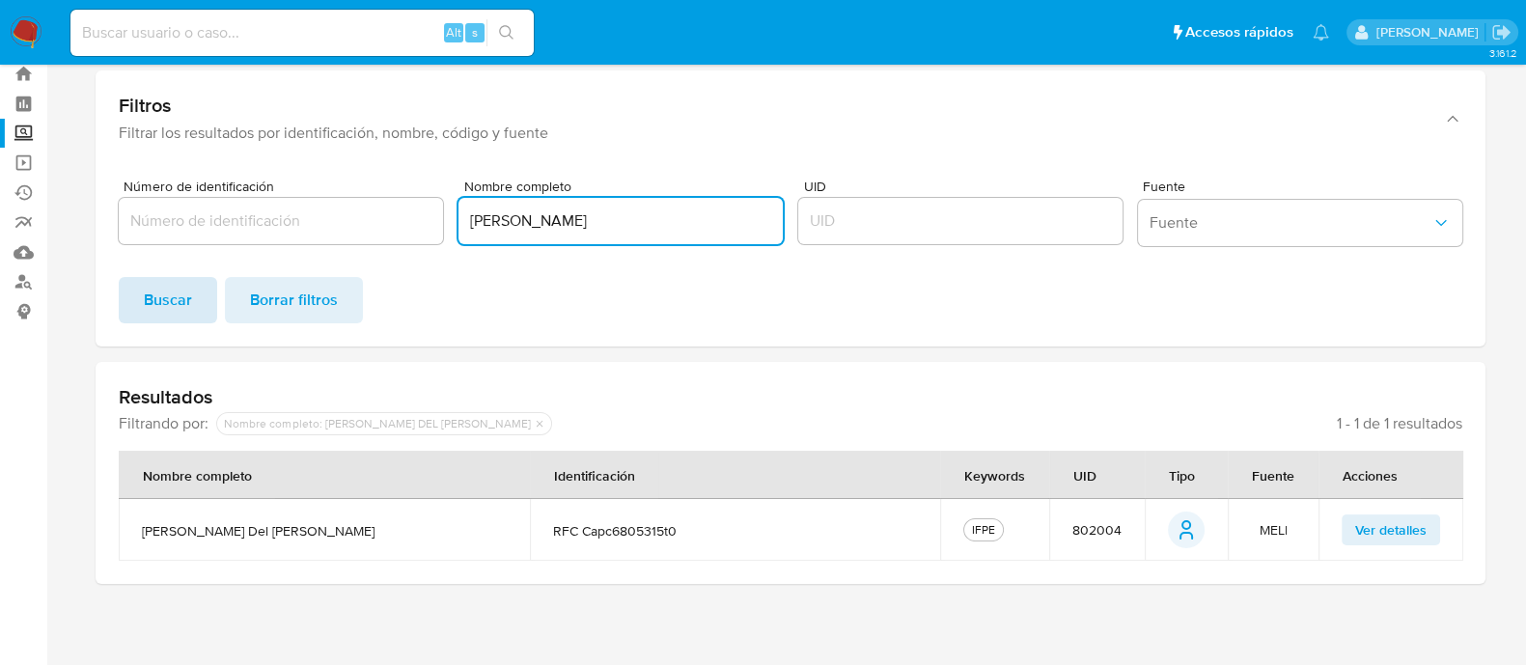
click at [151, 284] on span "Buscar" at bounding box center [168, 300] width 48 height 42
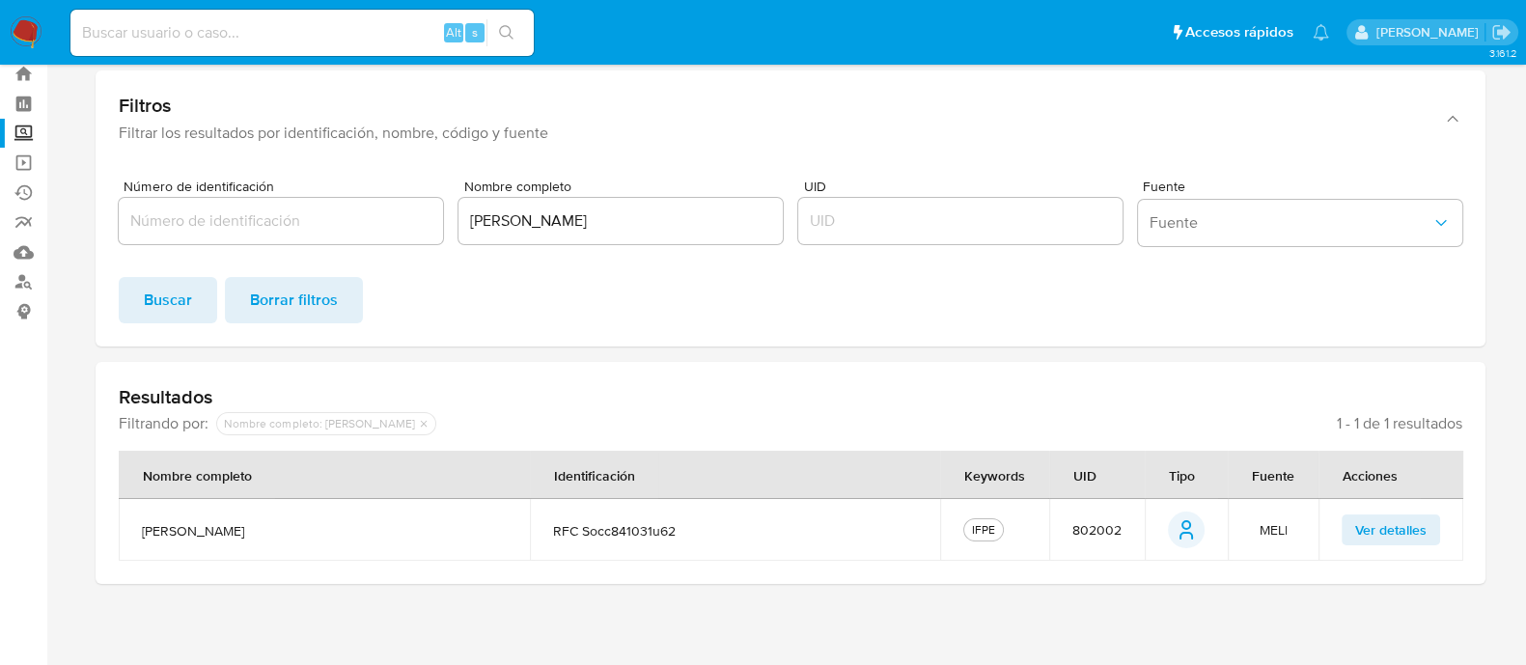
click at [1391, 532] on span "Ver detalles" at bounding box center [1391, 530] width 71 height 27
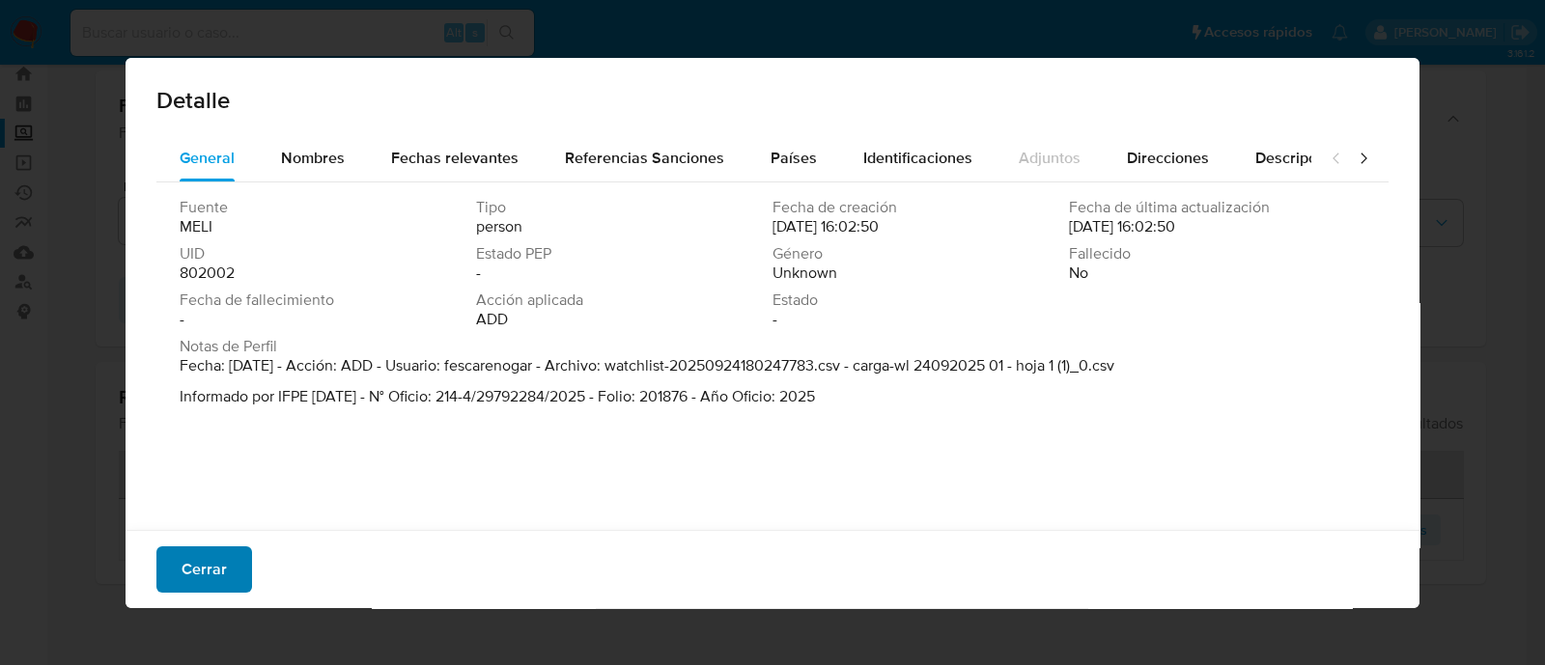
click at [248, 572] on button "Cerrar" at bounding box center [204, 569] width 96 height 46
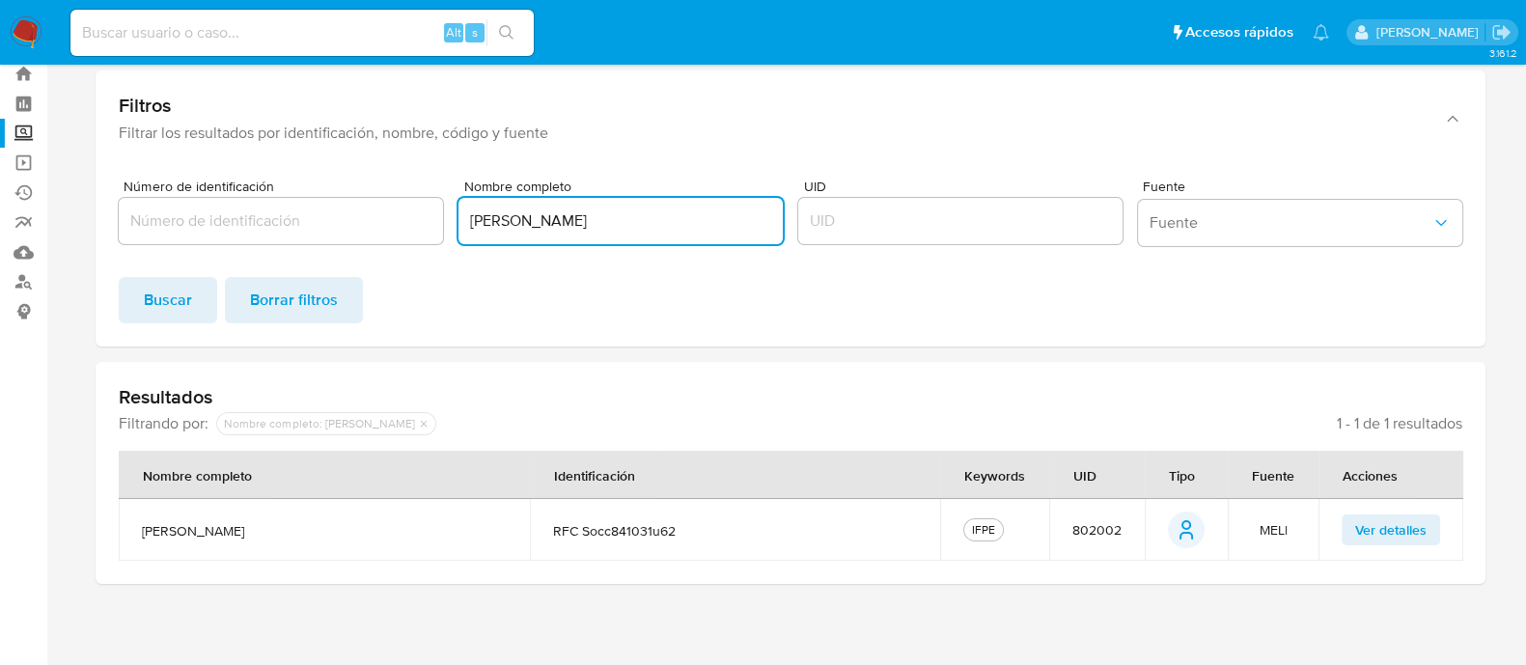
click at [499, 210] on input "CARLA ADRIANA SOMERA CERECEDO" at bounding box center [621, 221] width 324 height 25
paste input "ERIK ULISES PINTO URGELL"
click at [205, 302] on button "Buscar" at bounding box center [168, 300] width 98 height 46
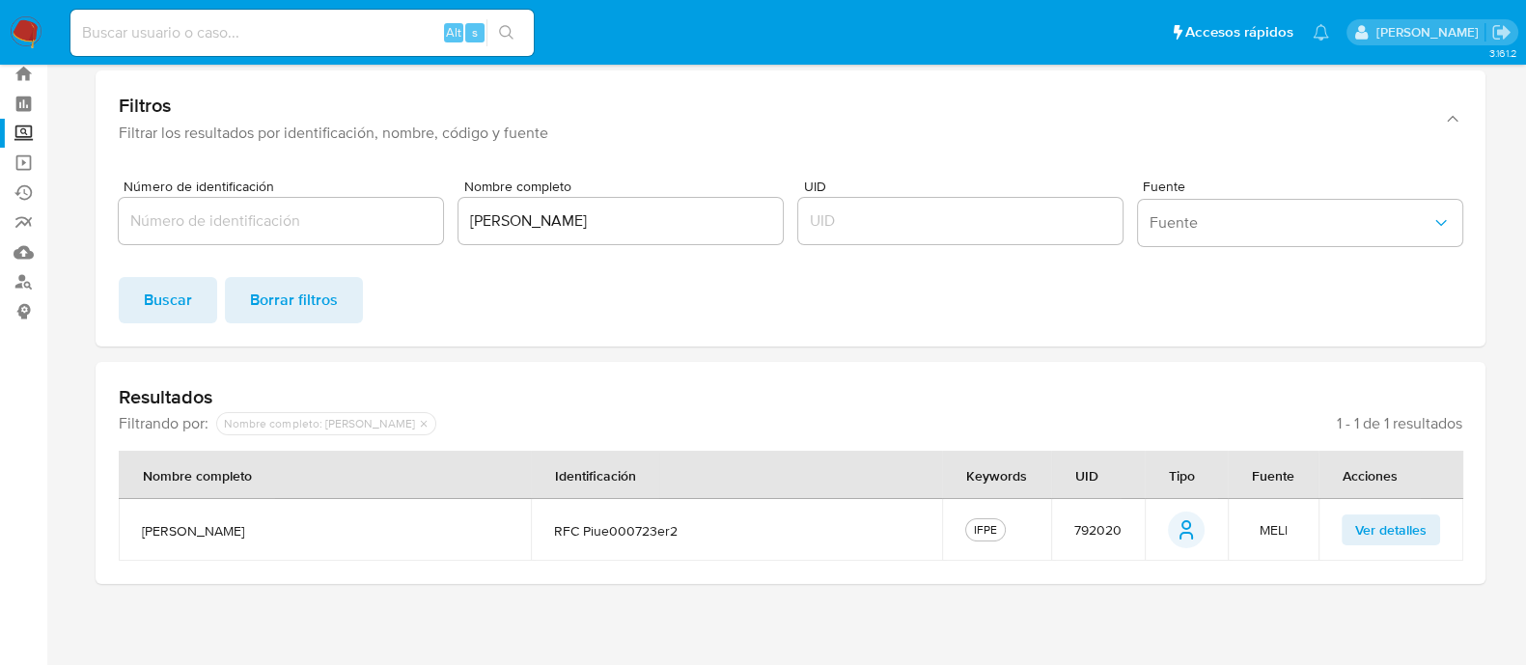
click at [1403, 518] on span "Ver detalles" at bounding box center [1391, 530] width 71 height 27
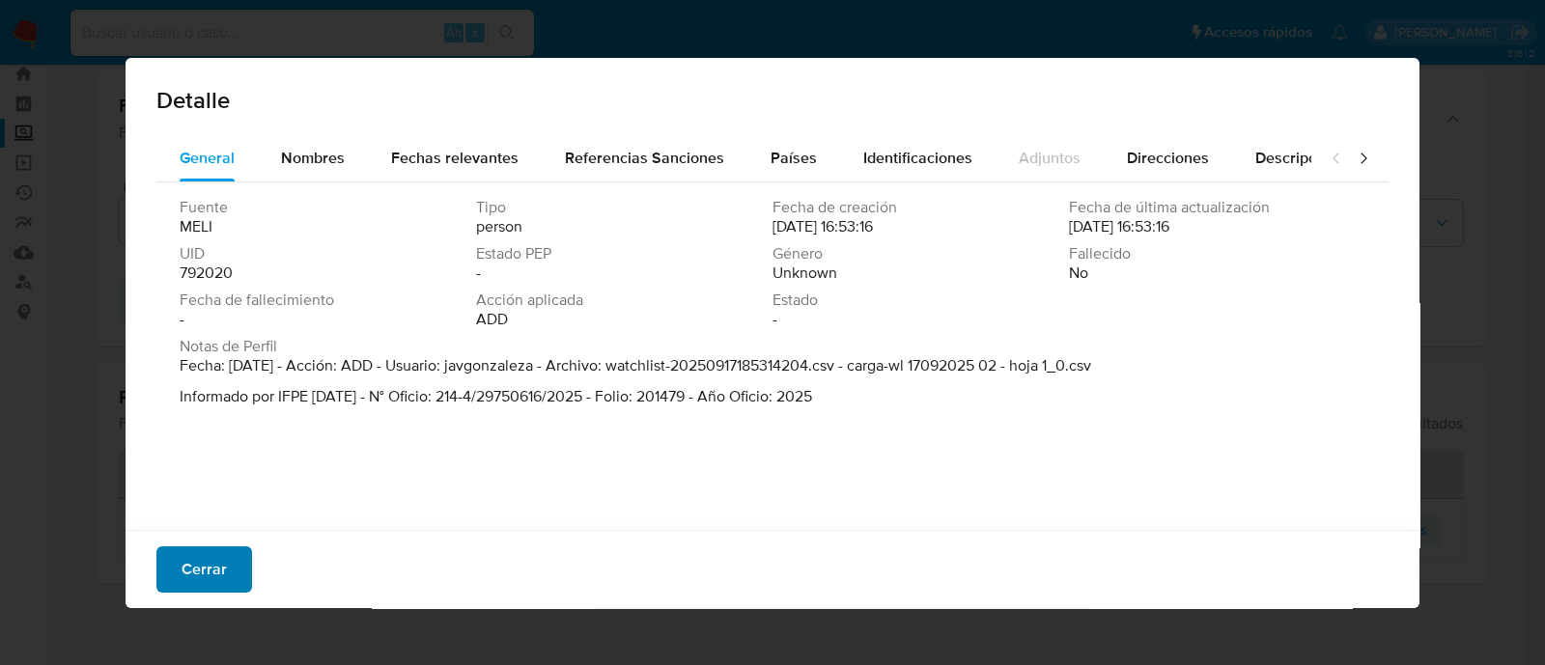
click at [191, 580] on span "Cerrar" at bounding box center [204, 569] width 45 height 42
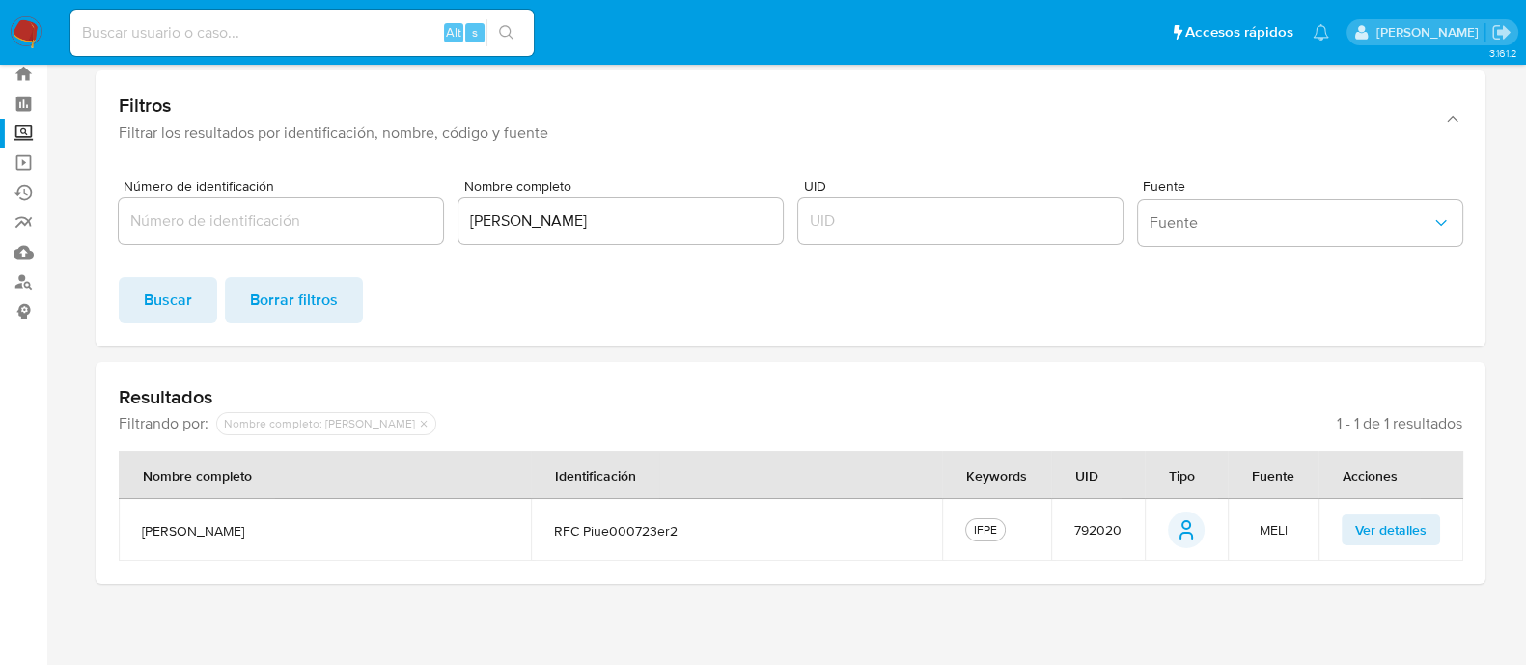
scroll to position [0, 0]
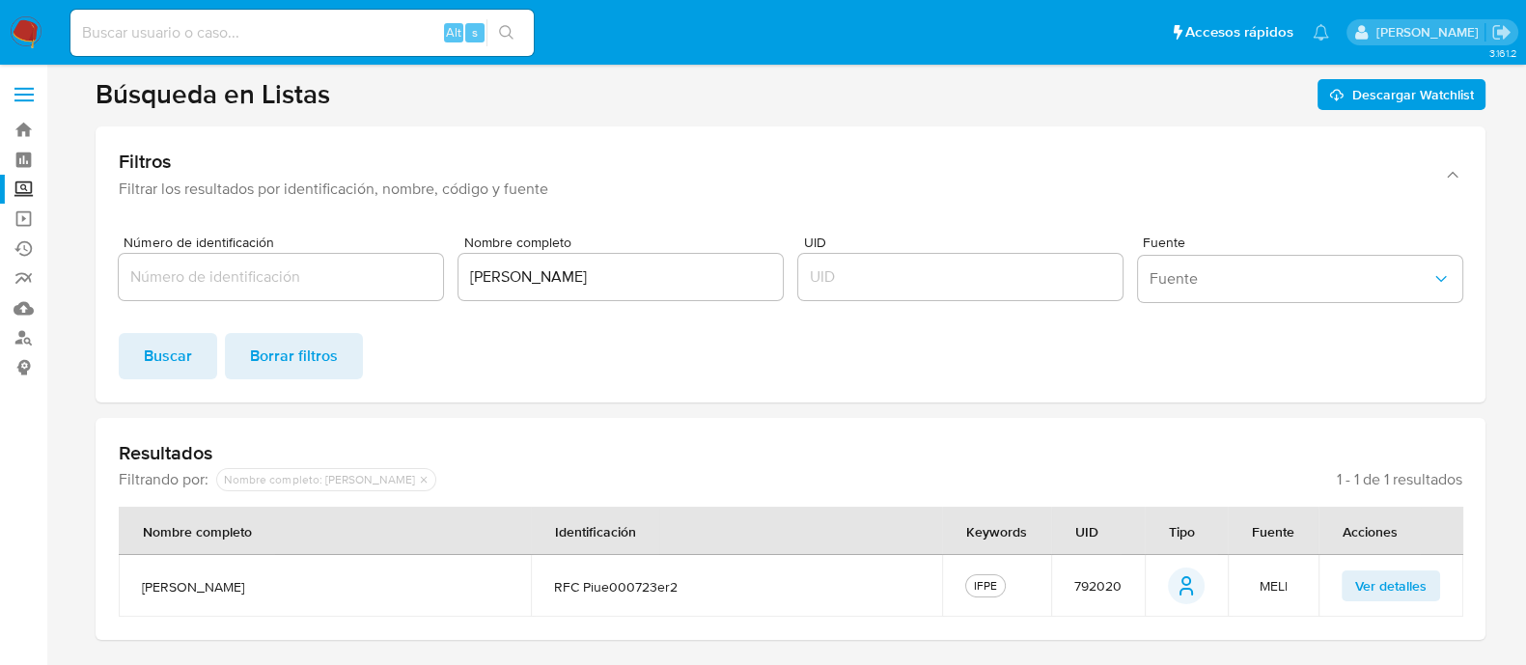
click at [503, 275] on input "ERIK ULISES PINTO URGELL" at bounding box center [621, 277] width 324 height 25
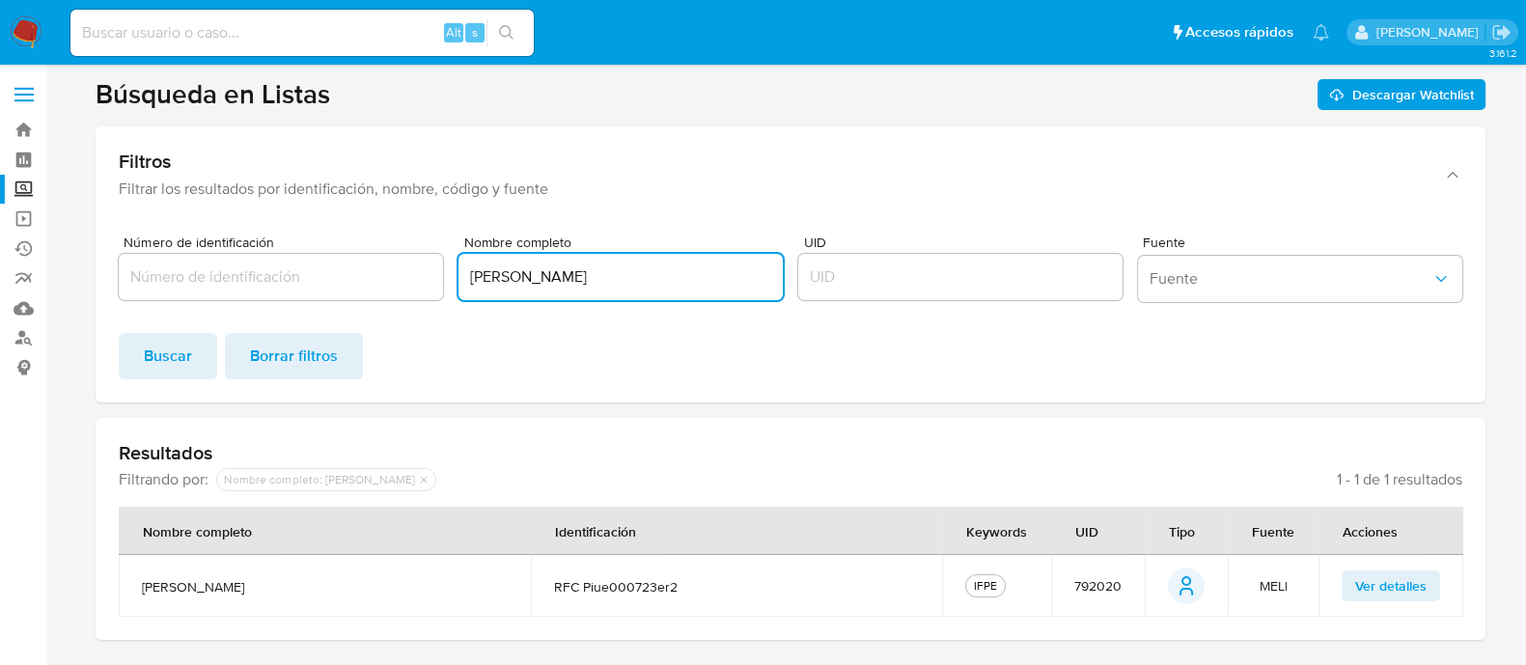
click at [503, 275] on input "ERIK ULISES PINTO URGELL" at bounding box center [621, 277] width 324 height 25
click at [504, 276] on input "ERIK ULISES PINTO URGELL" at bounding box center [621, 277] width 324 height 25
paste input "DIANA VIOLETA RUIZ BASULTO"
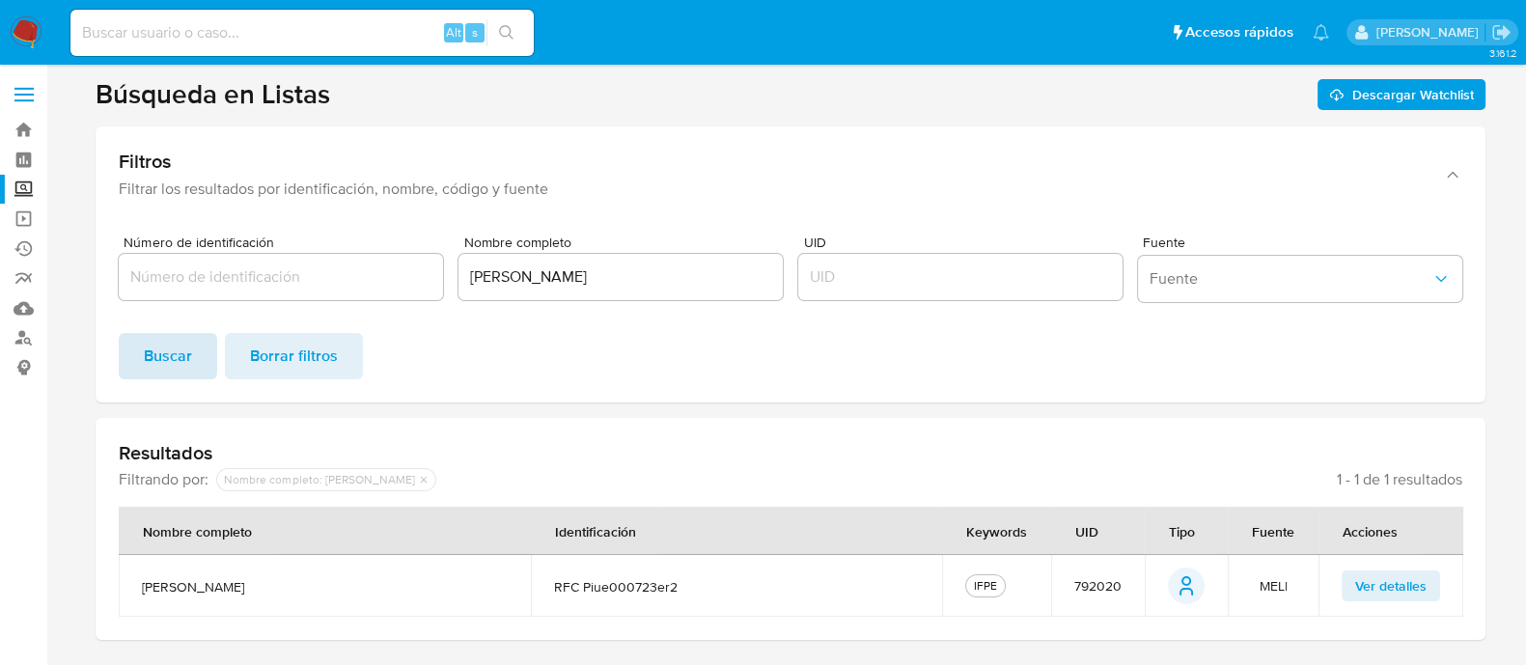
click at [174, 354] on span "Buscar" at bounding box center [168, 356] width 48 height 42
click at [517, 276] on input "DIANA VIOLETA RUIZ BASULTO" at bounding box center [621, 277] width 324 height 25
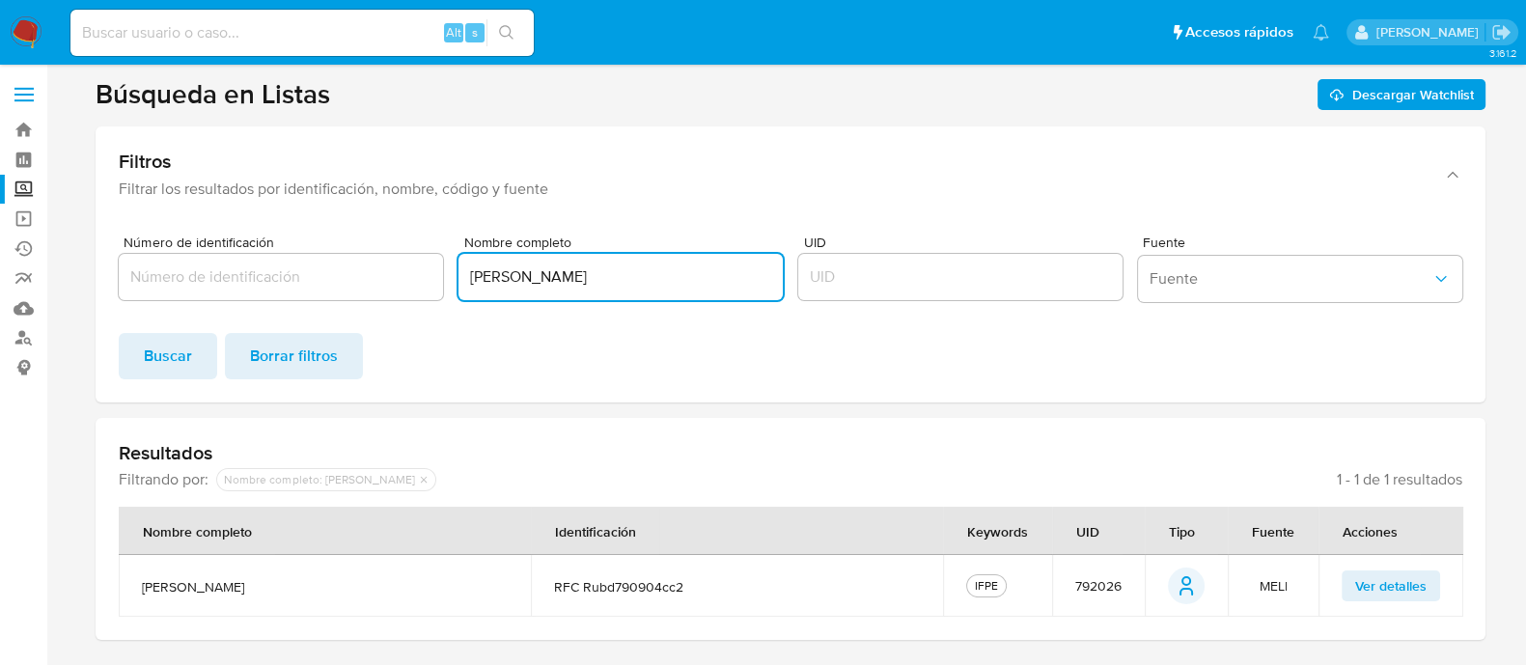
click at [517, 276] on input "DIANA VIOLETA RUIZ BASULTO" at bounding box center [621, 277] width 324 height 25
paste input "MELANY JULISA PINTO URGELL"
type input "MELANY JULISA PINTO URGELL"
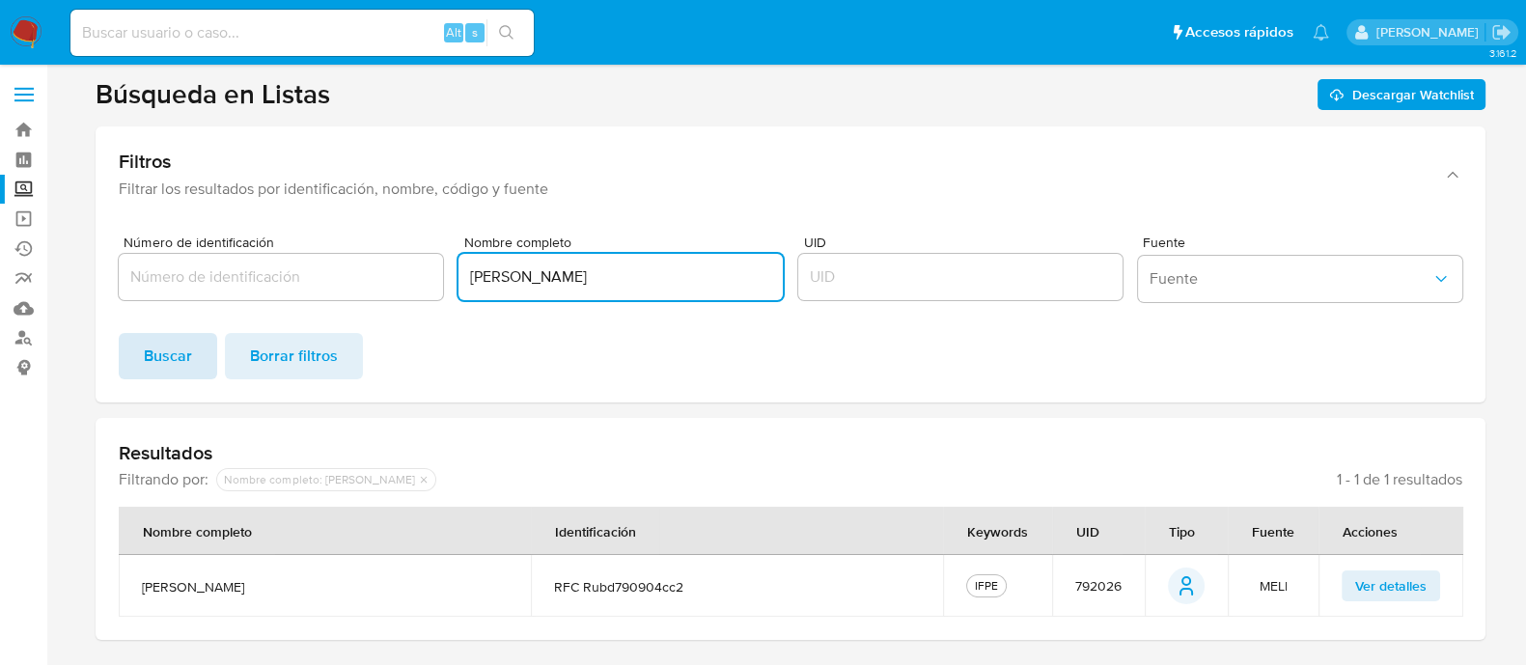
click at [169, 375] on span "Buscar" at bounding box center [168, 356] width 48 height 42
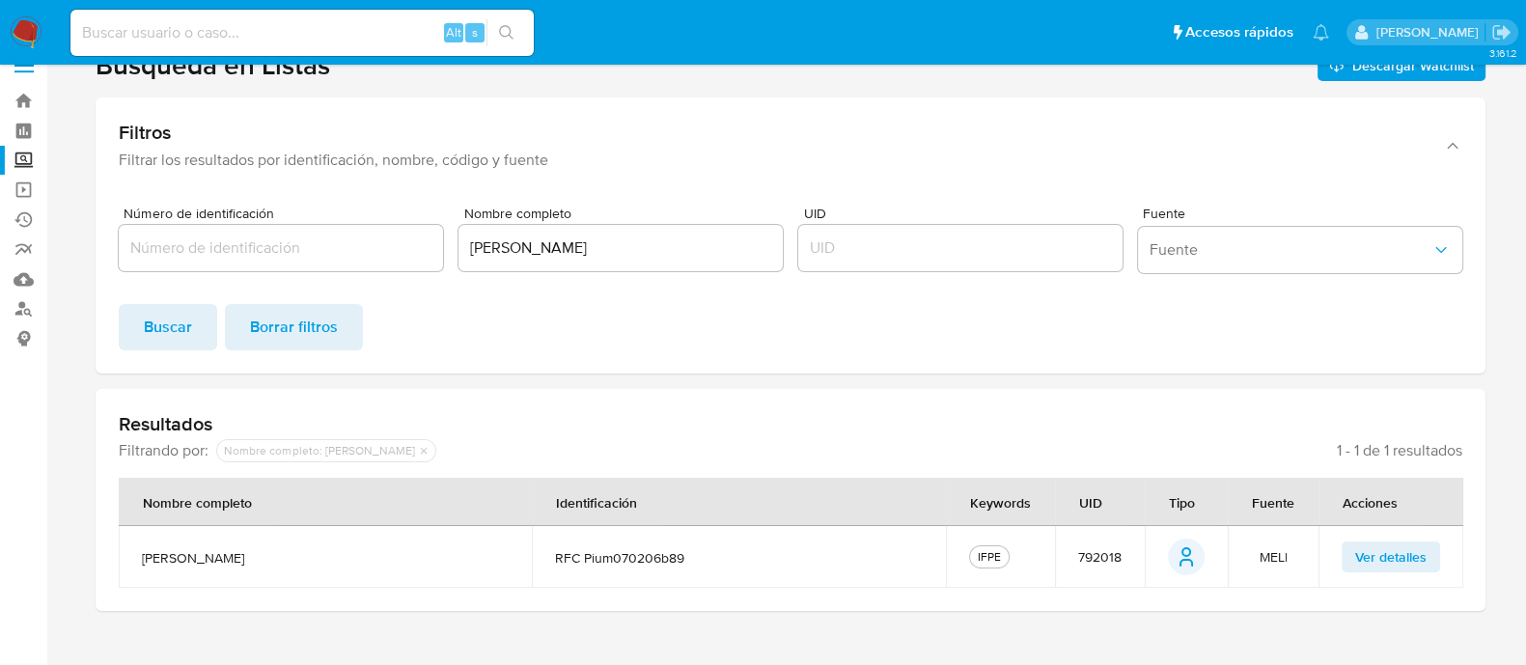
scroll to position [56, 0]
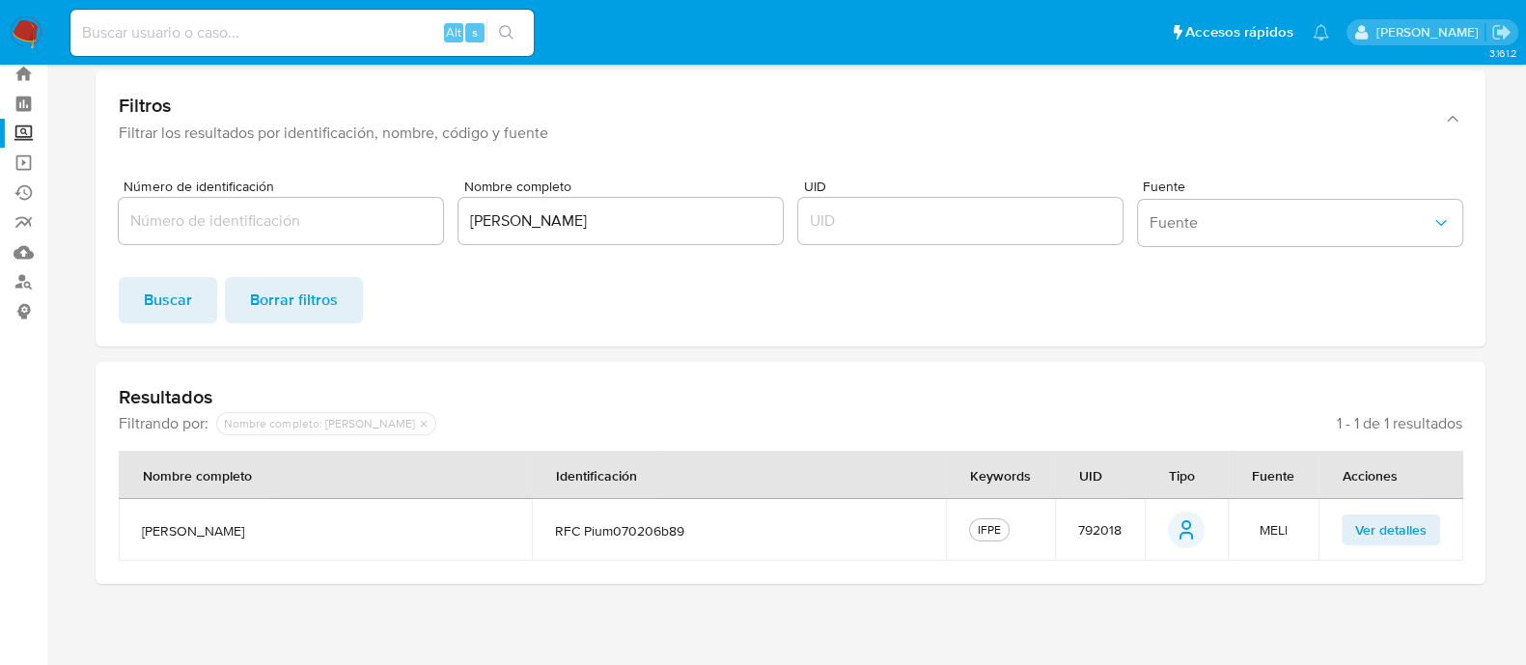
drag, startPoint x: 980, startPoint y: 517, endPoint x: 937, endPoint y: 544, distance: 50.4
click at [937, 544] on tr "melany julisa pinto urgell RFC pium070206b89 IFPE 792018 person person MELI Ver…" at bounding box center [791, 530] width 1345 height 62
click at [1276, 532] on span "MELI" at bounding box center [1273, 529] width 28 height 17
click at [1285, 541] on td "MELI" at bounding box center [1273, 530] width 91 height 62
click at [1279, 528] on span "MELI" at bounding box center [1273, 529] width 28 height 17
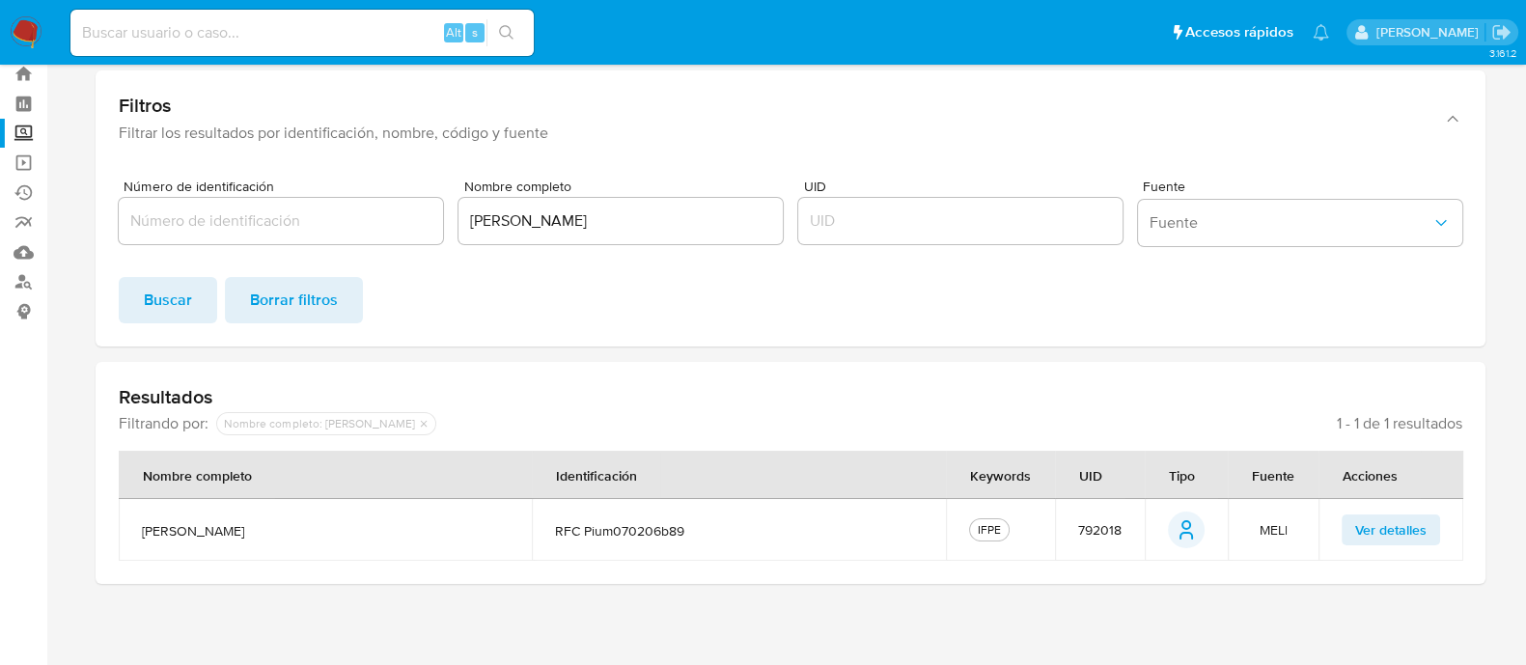
click at [1279, 528] on span "MELI" at bounding box center [1273, 529] width 28 height 17
